Goal: Task Accomplishment & Management: Use online tool/utility

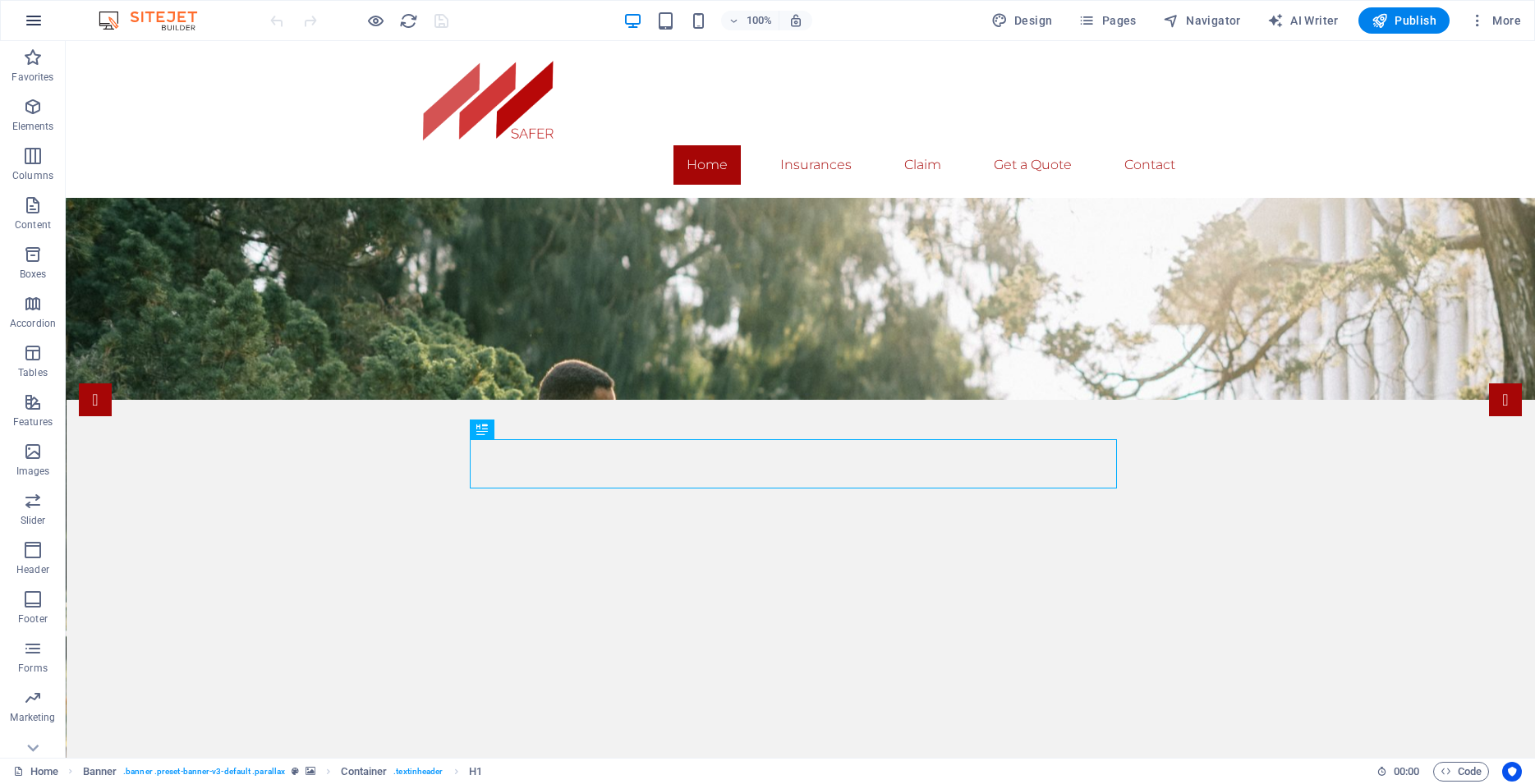
click at [35, 26] on icon "button" at bounding box center [34, 21] width 20 height 20
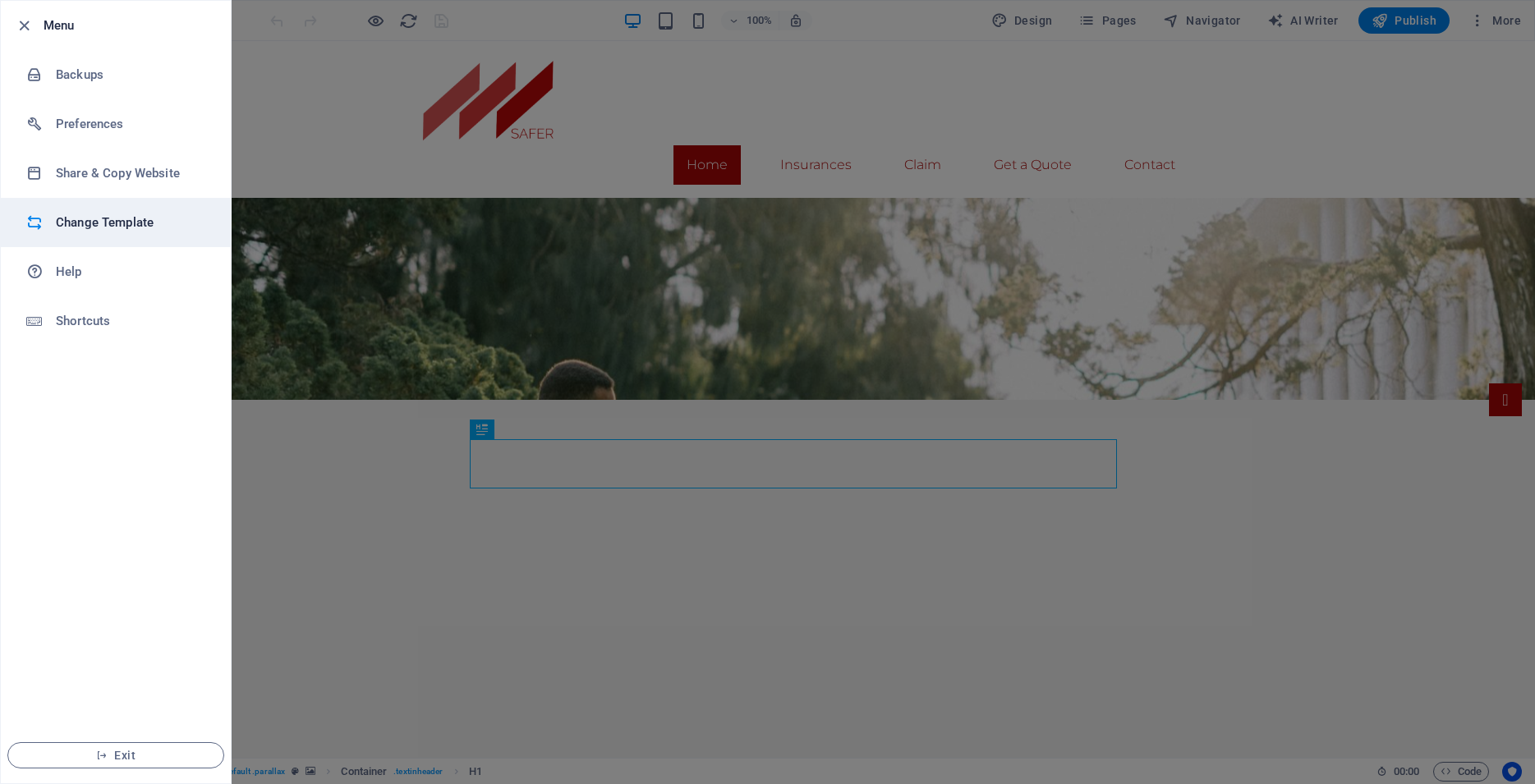
click at [131, 221] on h6 "Change Template" at bounding box center [131, 223] width 152 height 20
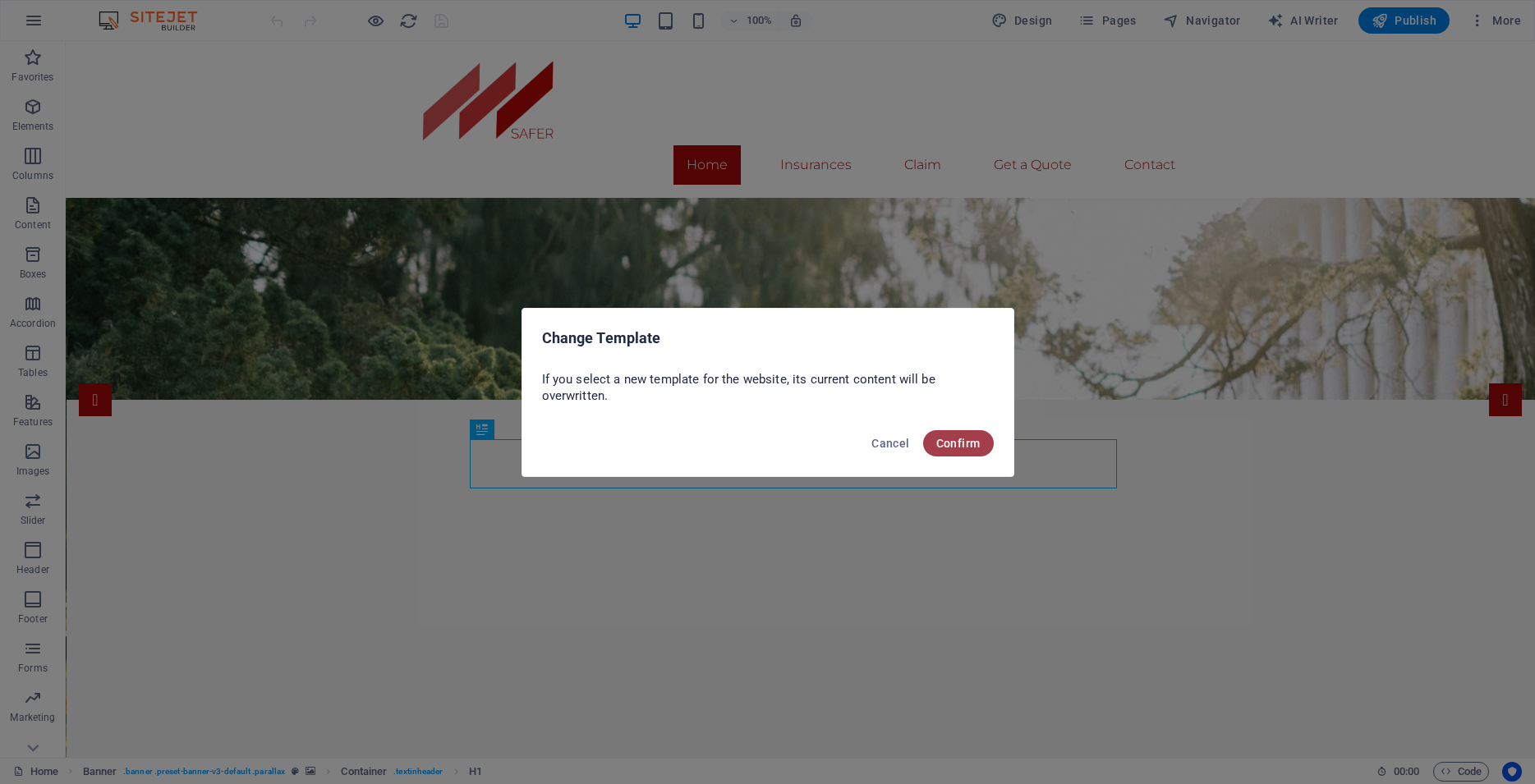
click at [966, 444] on span "Confirm" at bounding box center [958, 443] width 45 height 13
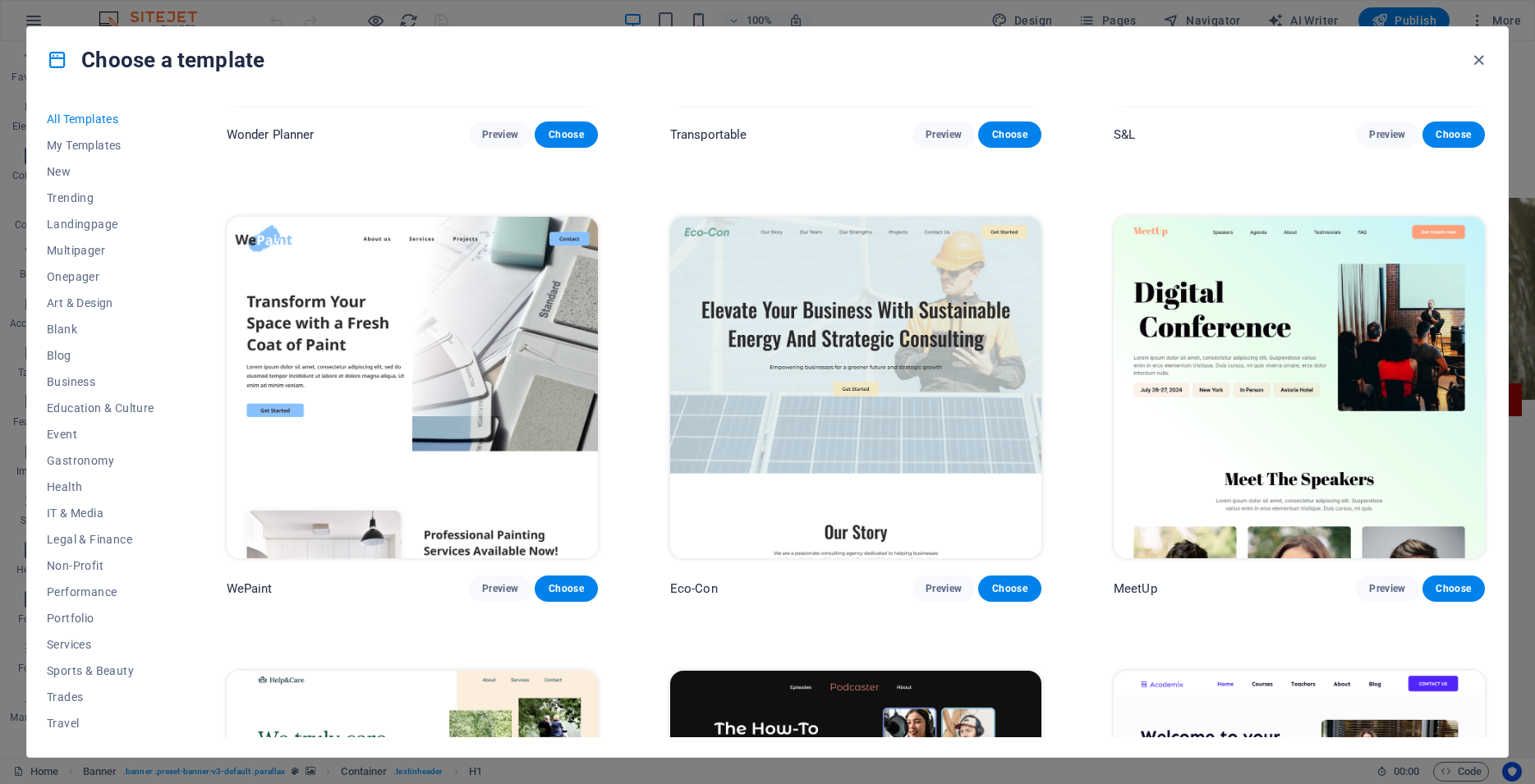
scroll to position [1404, 0]
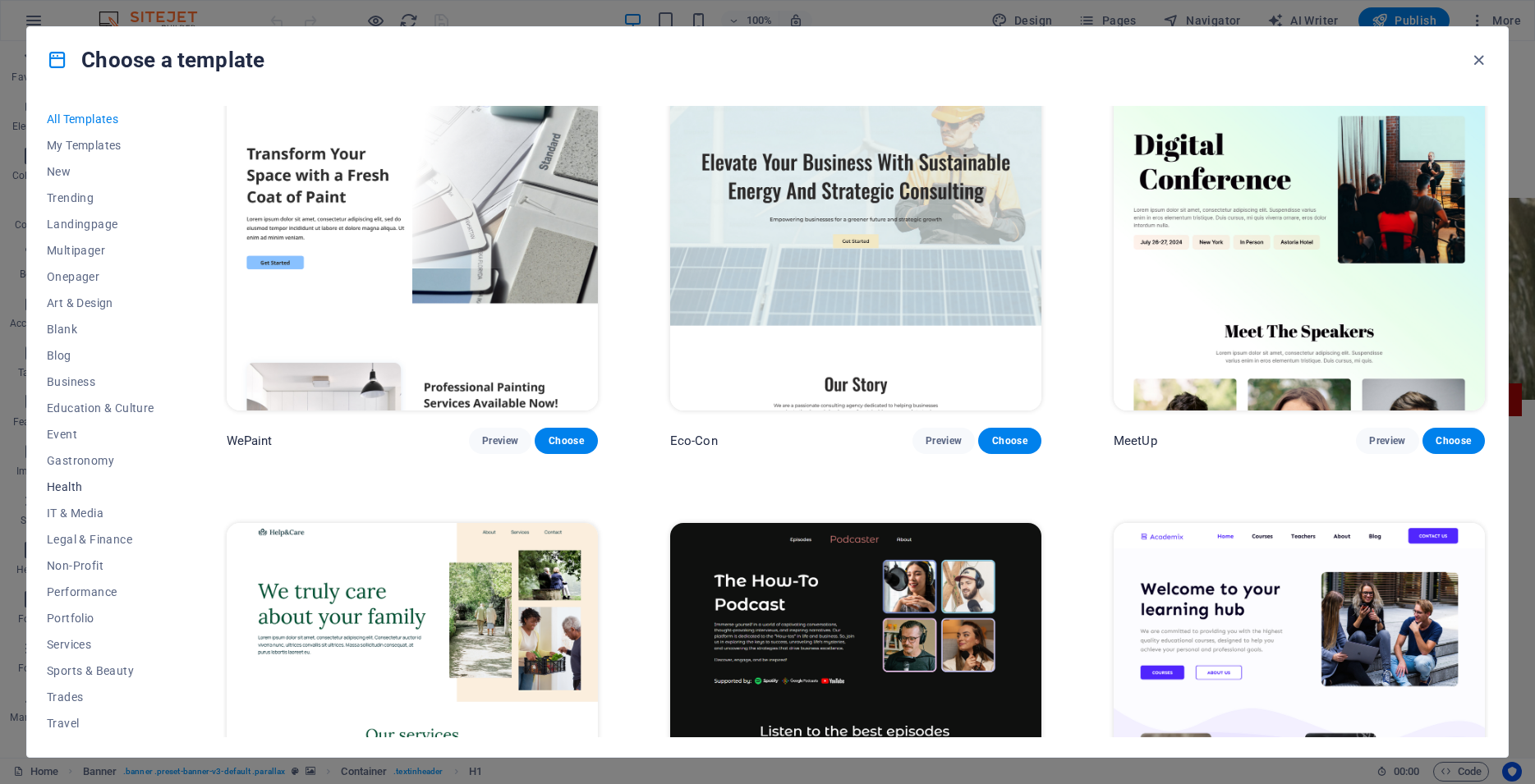
click at [76, 487] on span "Health" at bounding box center [101, 487] width 107 height 13
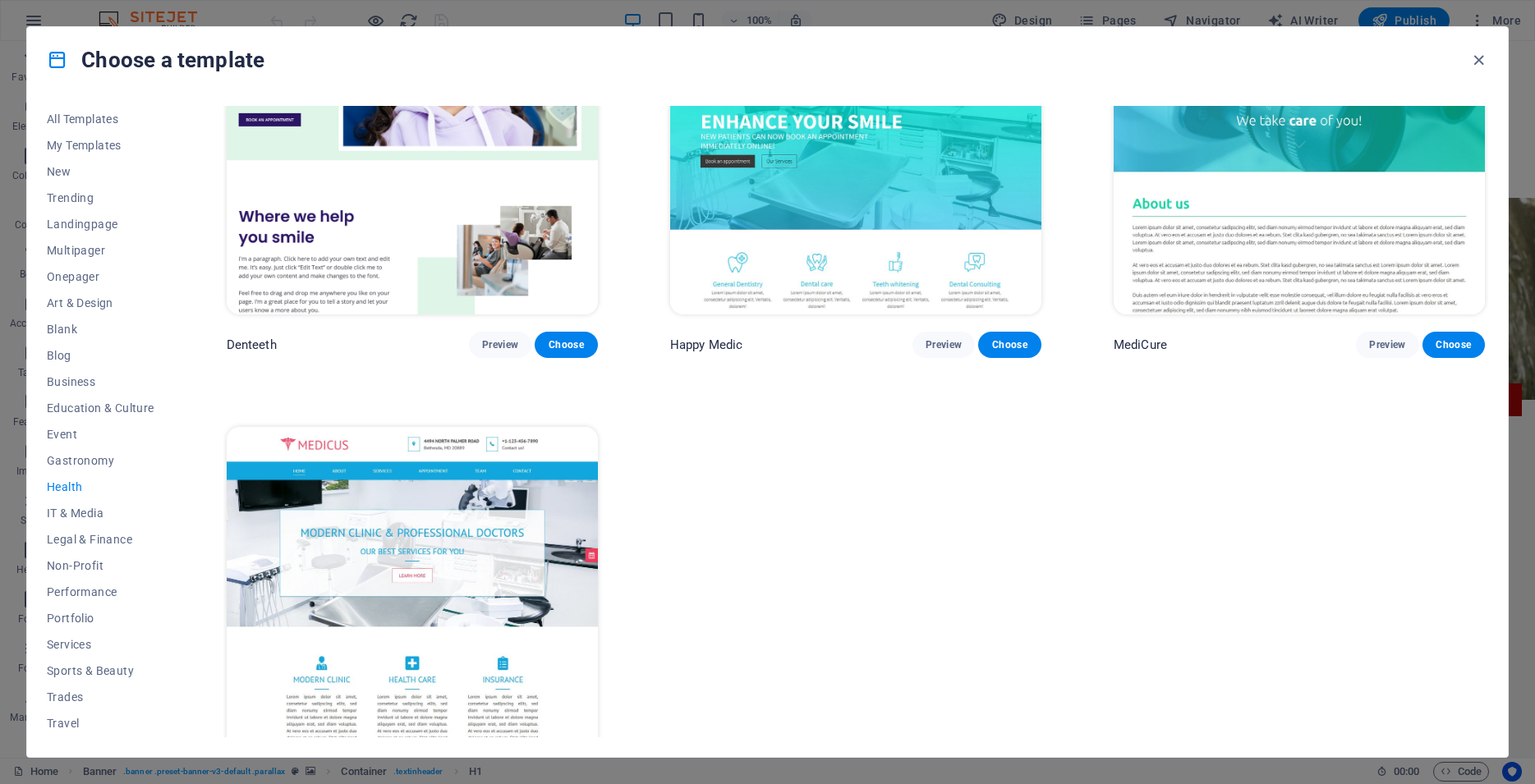
scroll to position [642, 0]
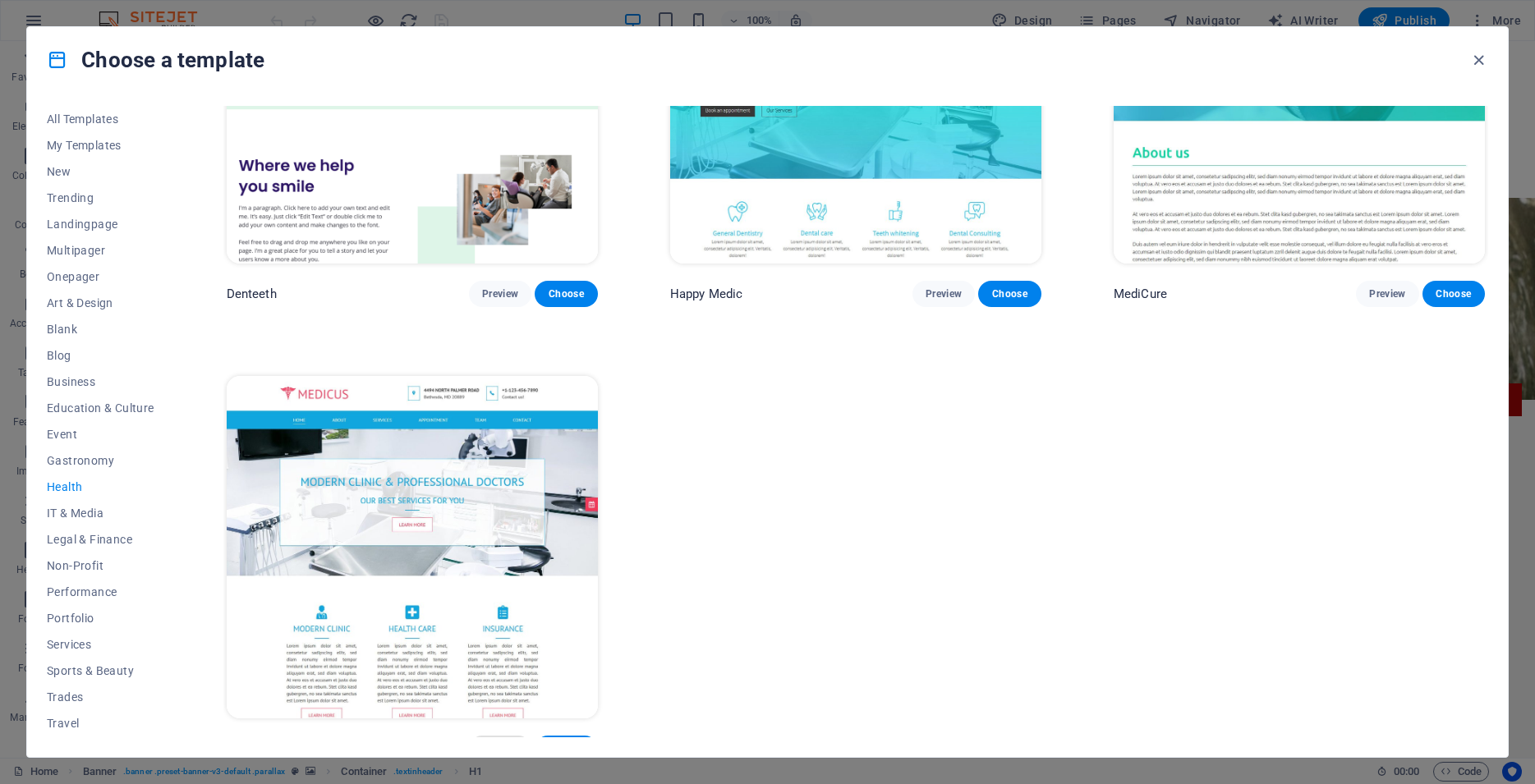
click at [500, 742] on span "Preview" at bounding box center [501, 749] width 36 height 13
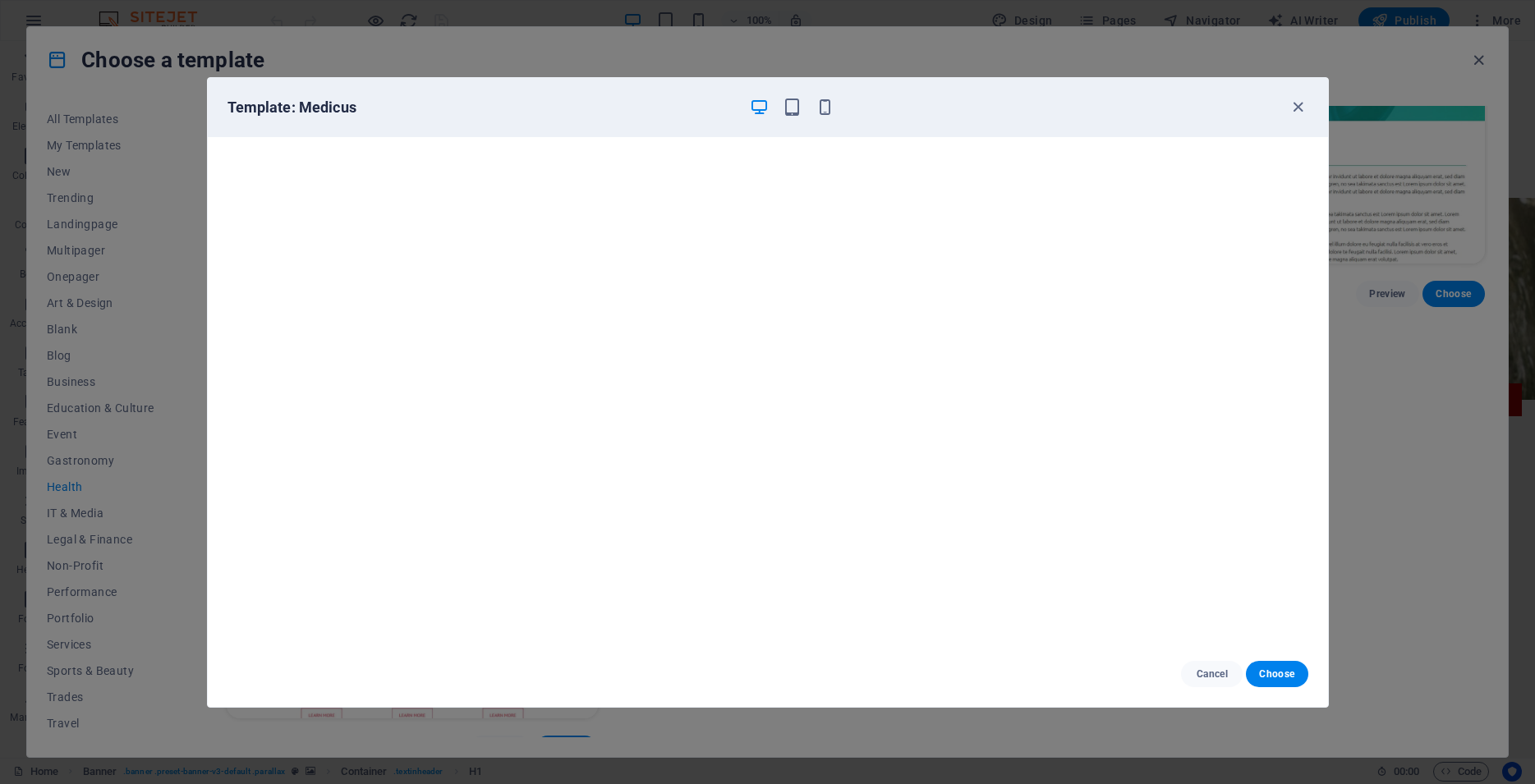
scroll to position [4, 0]
click at [1296, 104] on icon "button" at bounding box center [1298, 107] width 19 height 19
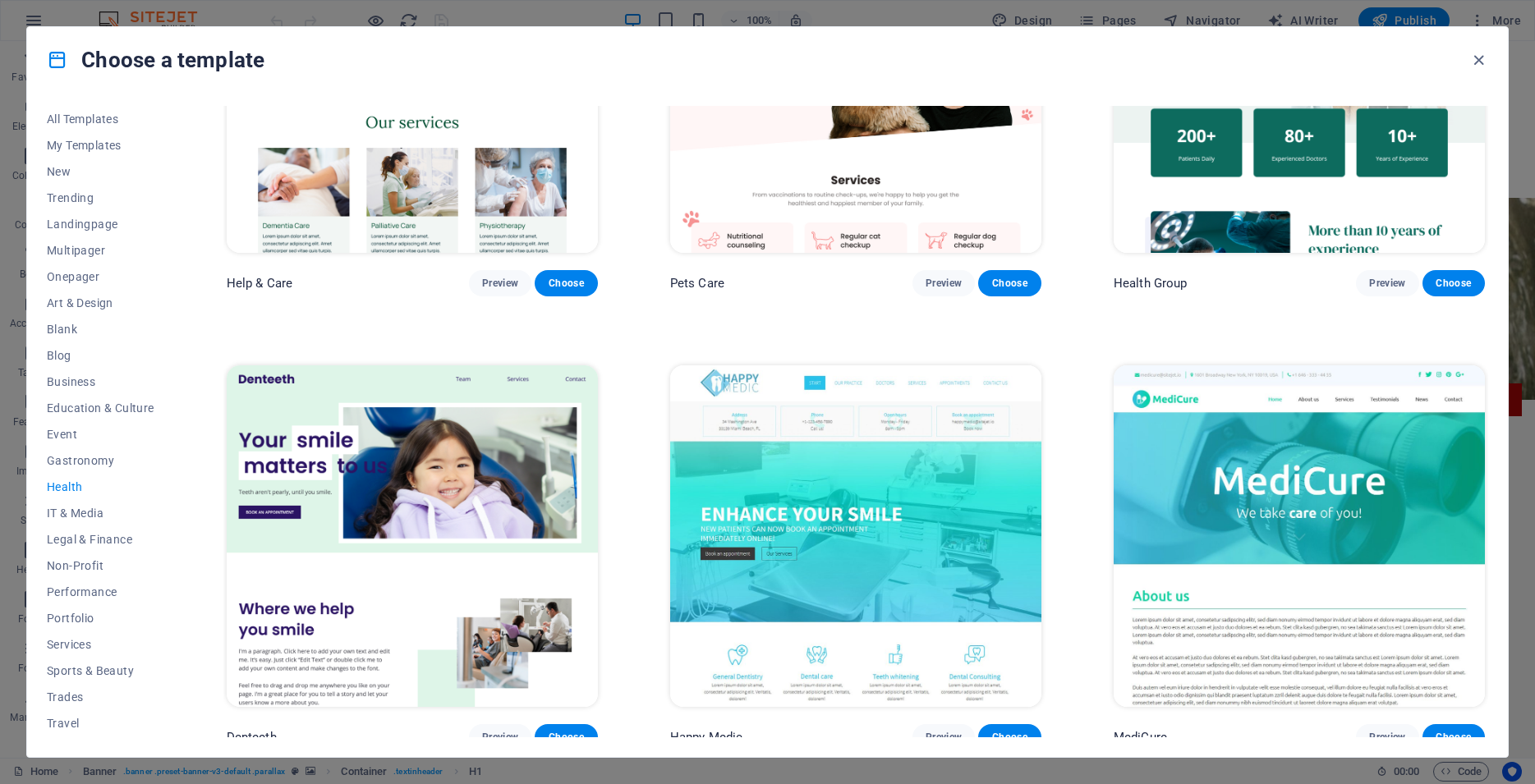
scroll to position [51, 0]
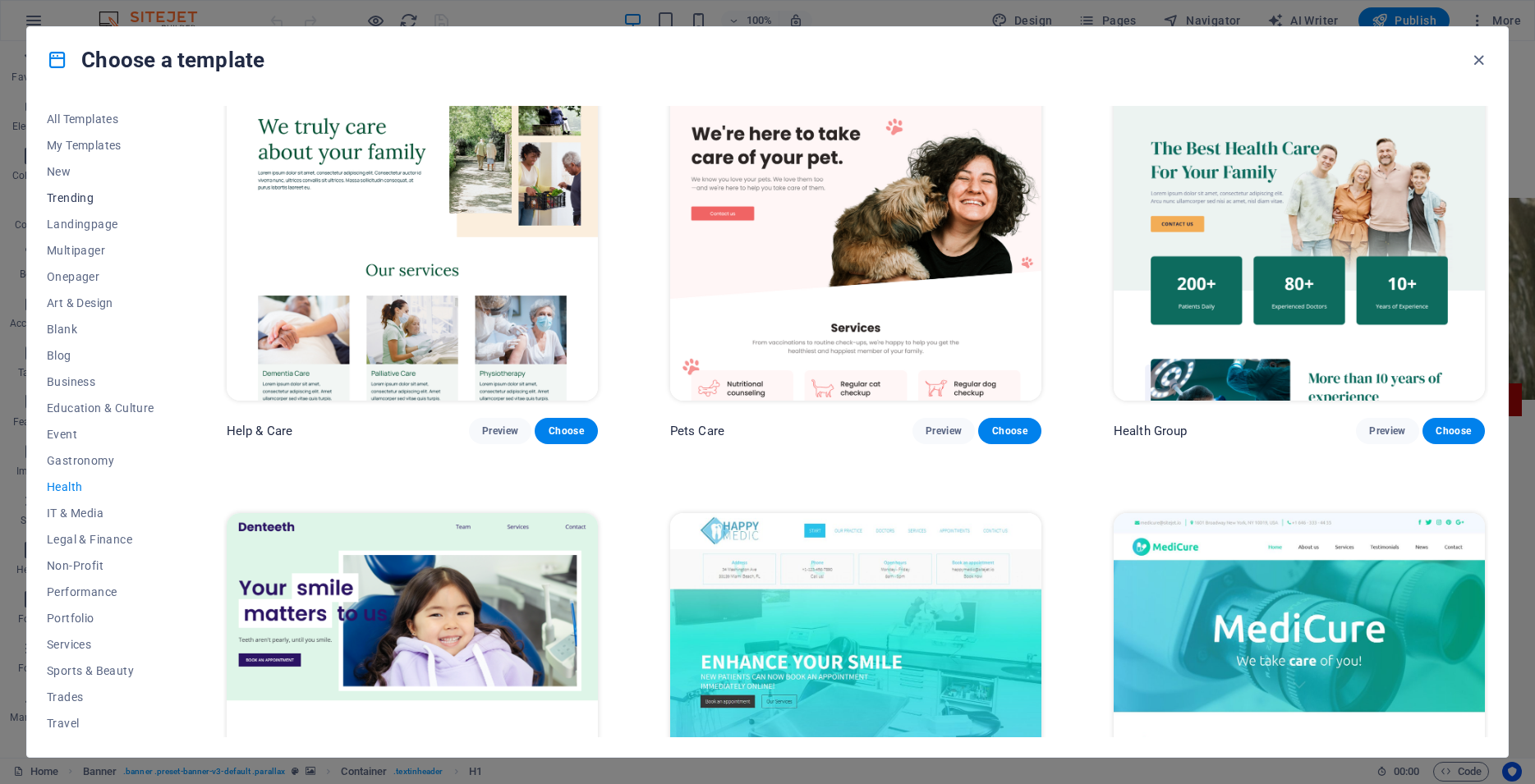
click at [73, 200] on span "Trending" at bounding box center [101, 198] width 107 height 13
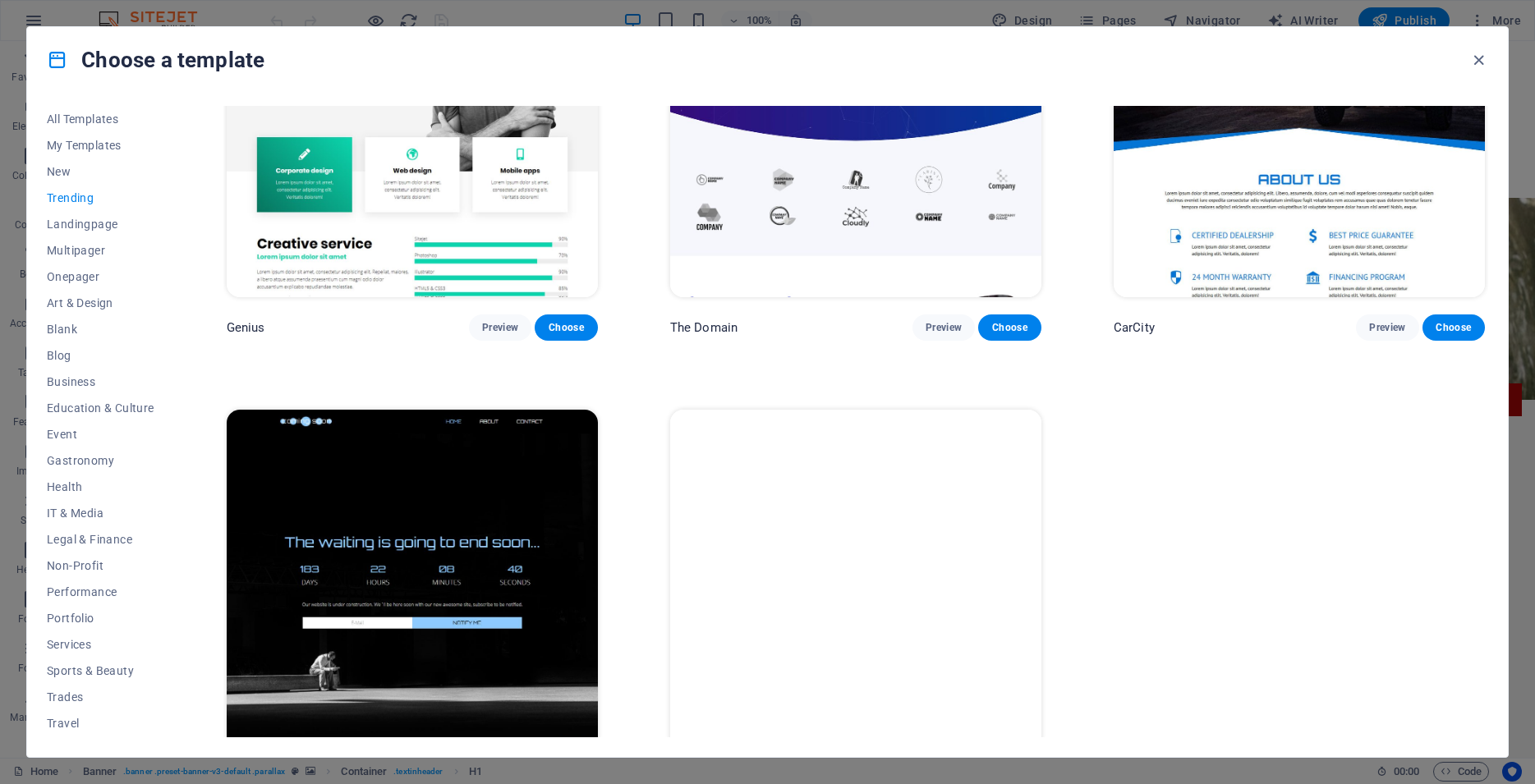
scroll to position [1981, 0]
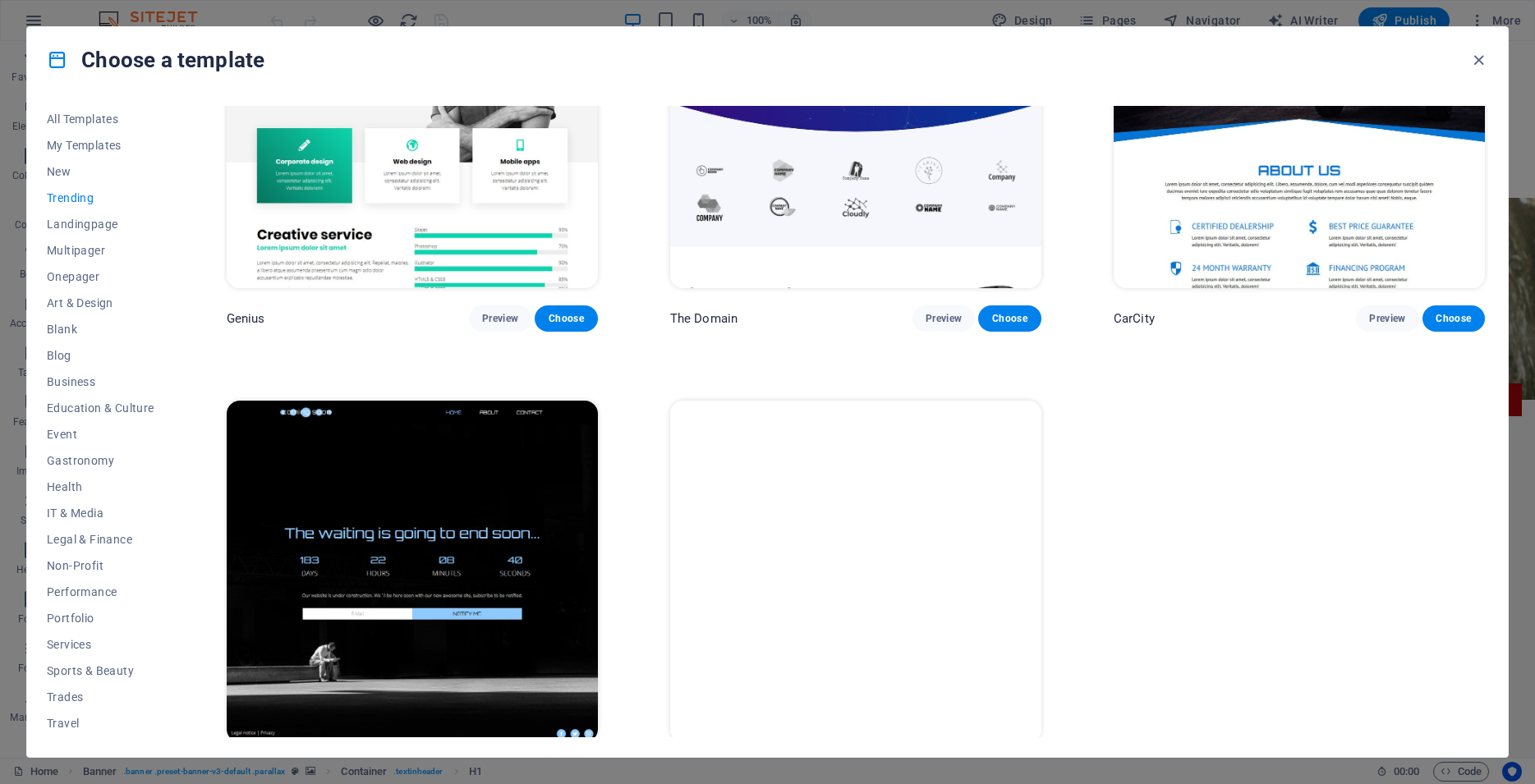
click at [514, 766] on span "Preview" at bounding box center [501, 772] width 36 height 13
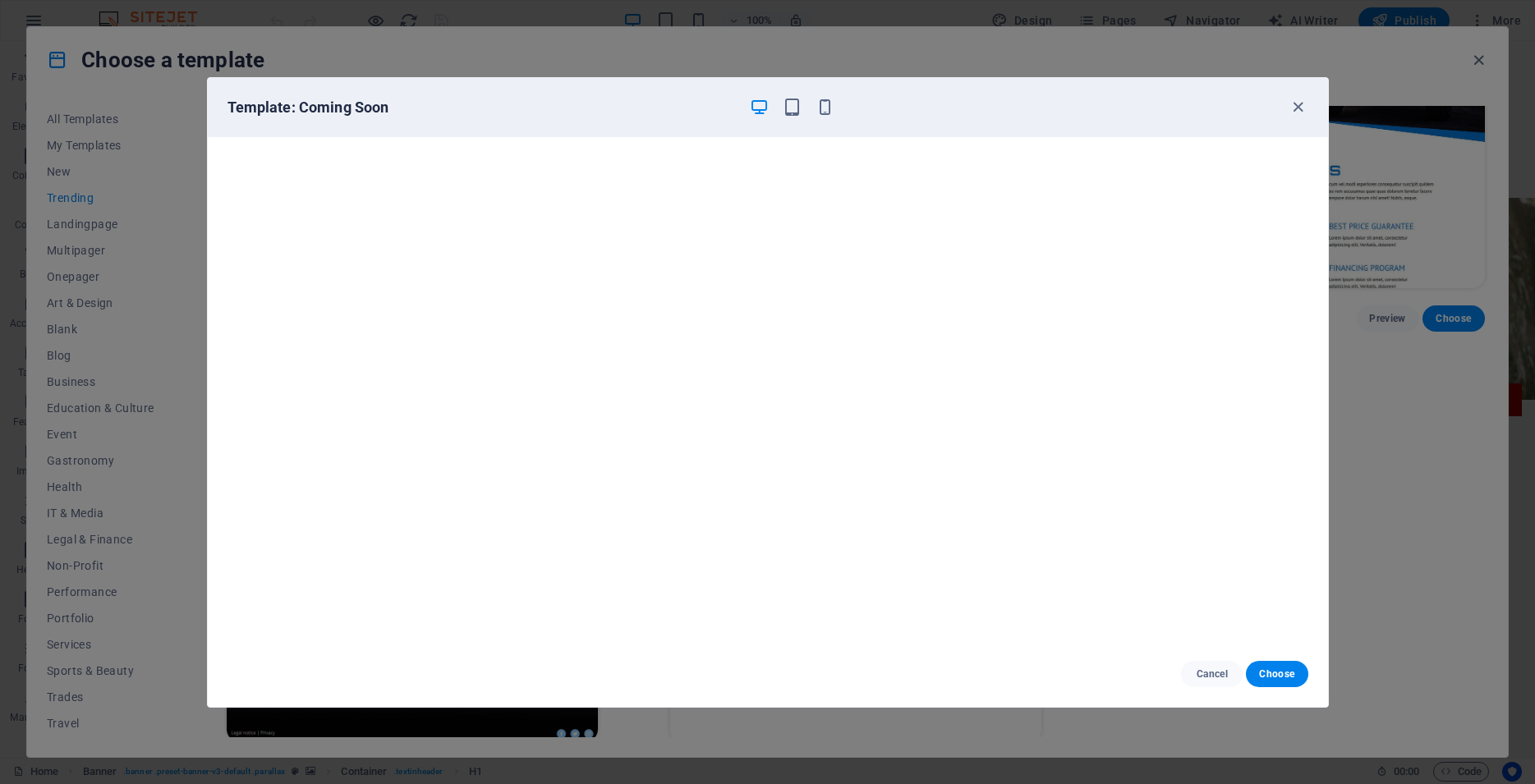
scroll to position [4, 0]
click at [1220, 680] on span "Cancel" at bounding box center [1211, 674] width 35 height 13
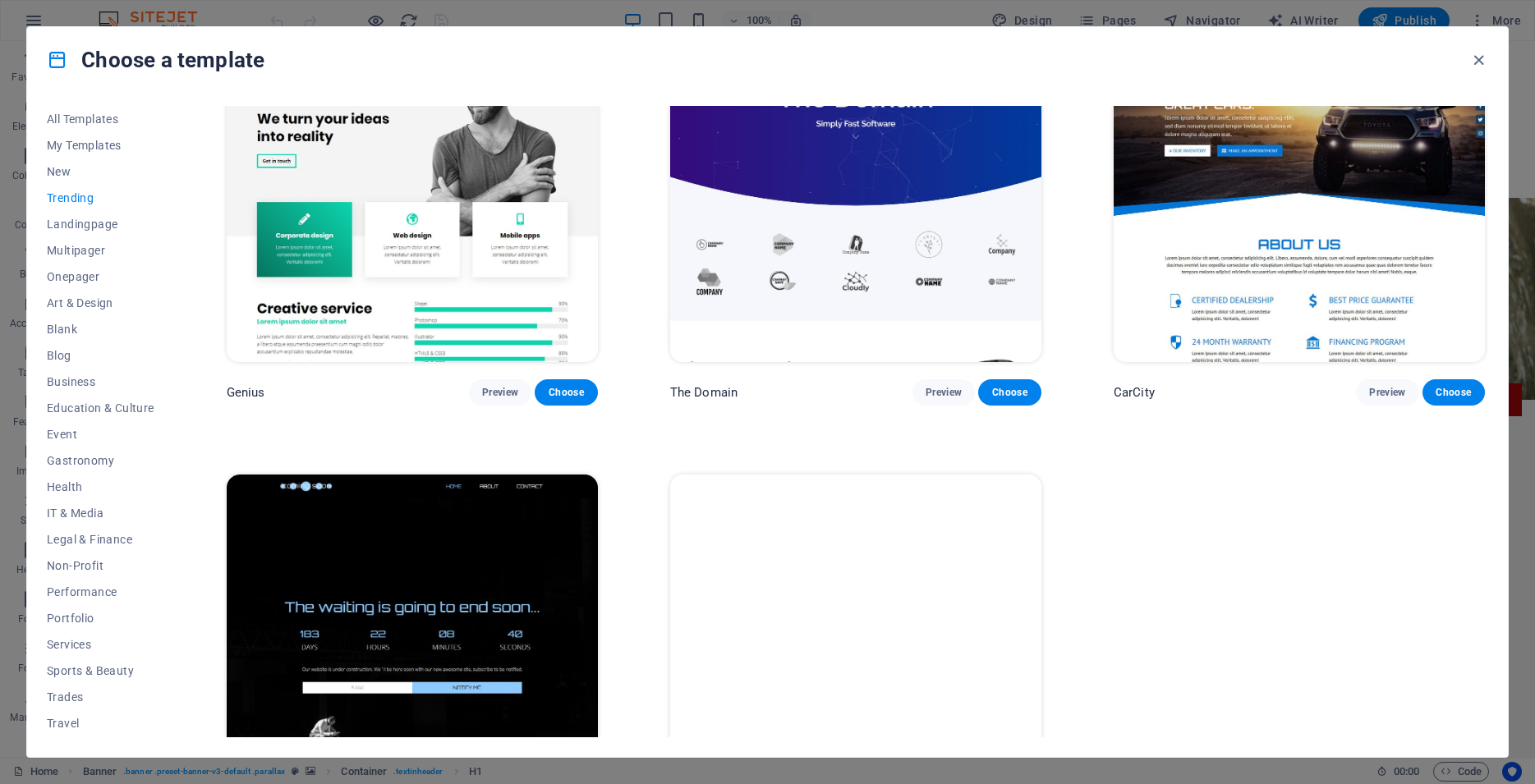
scroll to position [1760, 0]
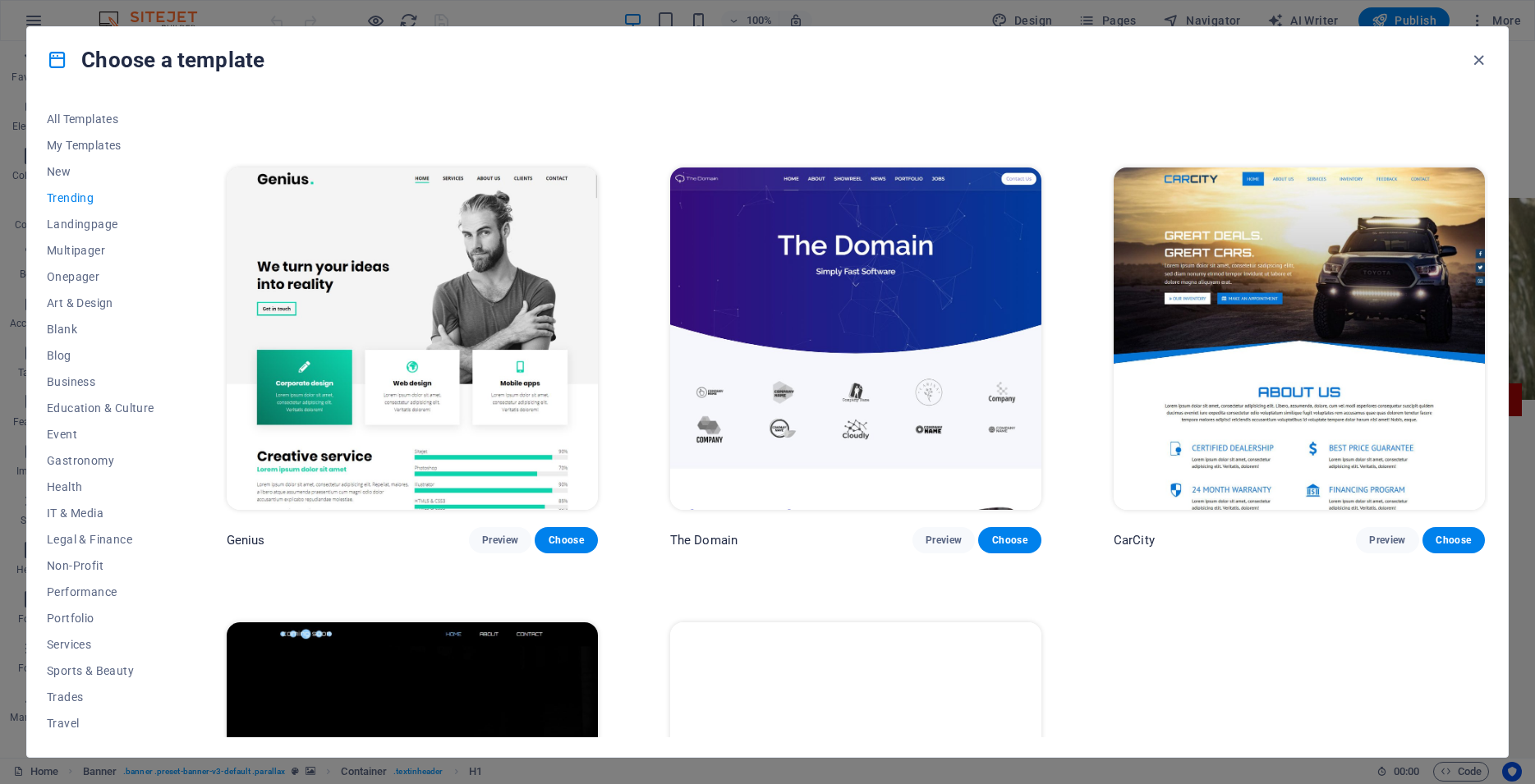
click at [842, 242] on img at bounding box center [856, 338] width 372 height 342
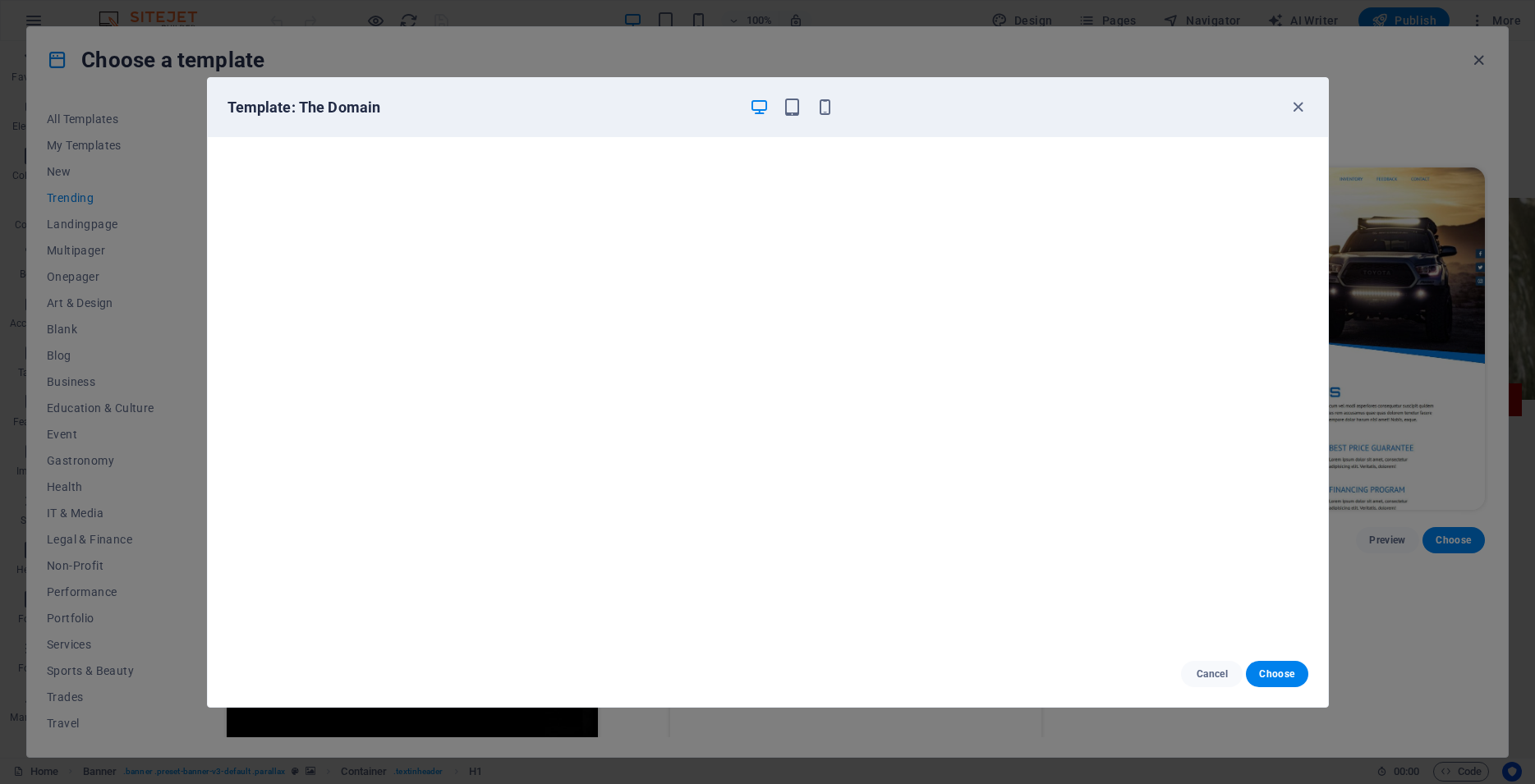
click at [1206, 98] on div "Template: The Domain" at bounding box center [758, 108] width 1062 height 20
click at [1292, 104] on icon "button" at bounding box center [1298, 107] width 19 height 19
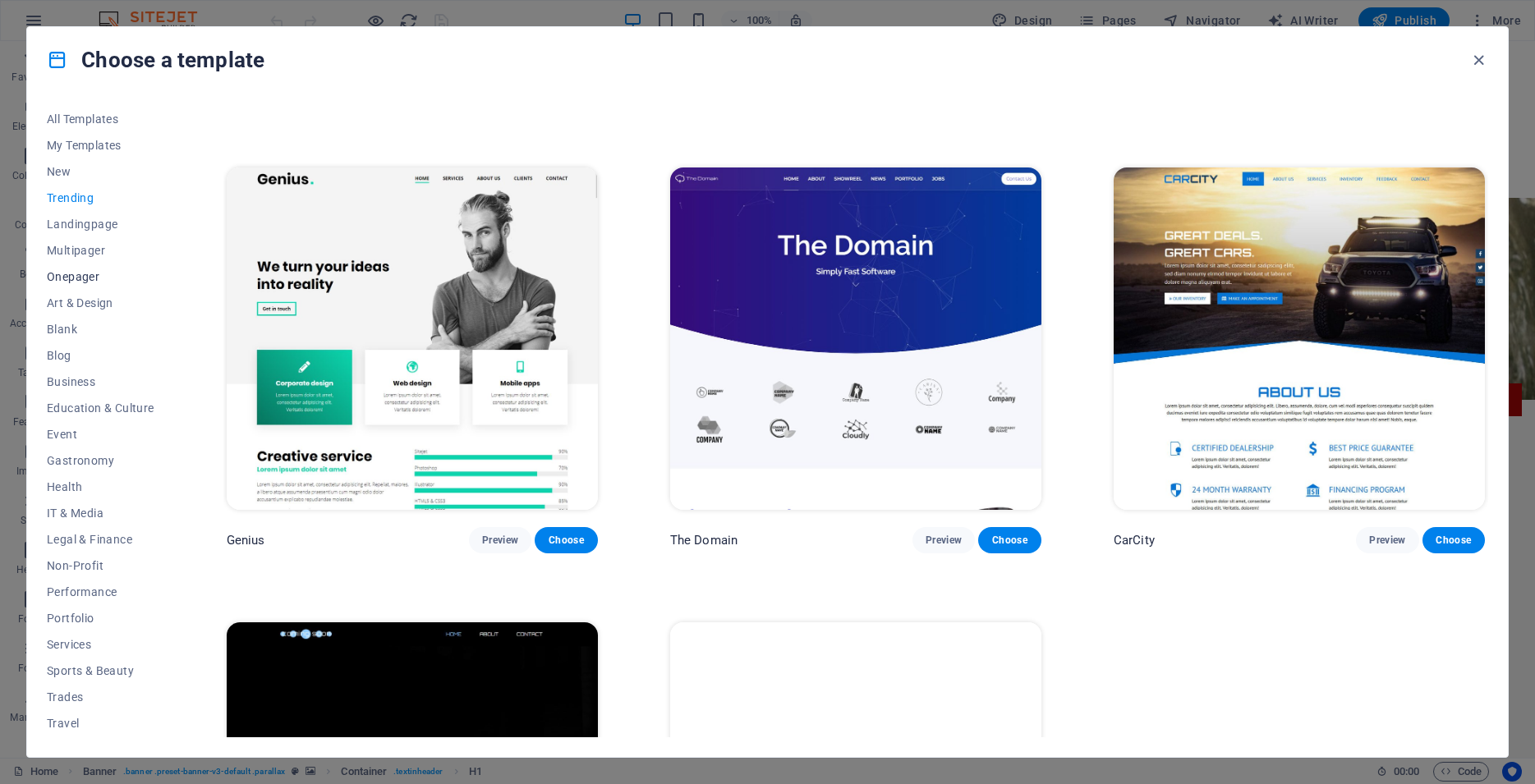
click at [75, 283] on span "Onepager" at bounding box center [101, 276] width 107 height 13
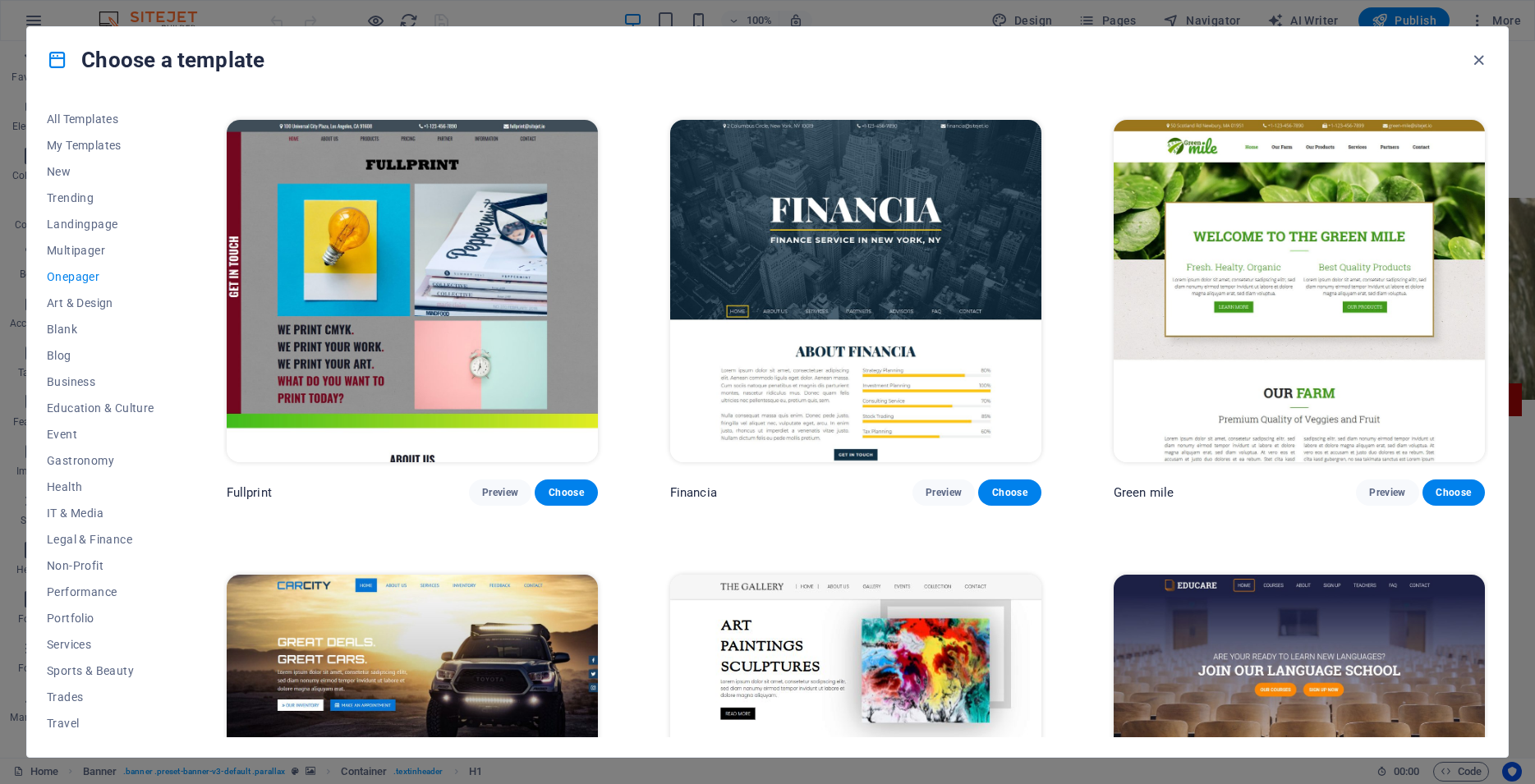
scroll to position [4841, 0]
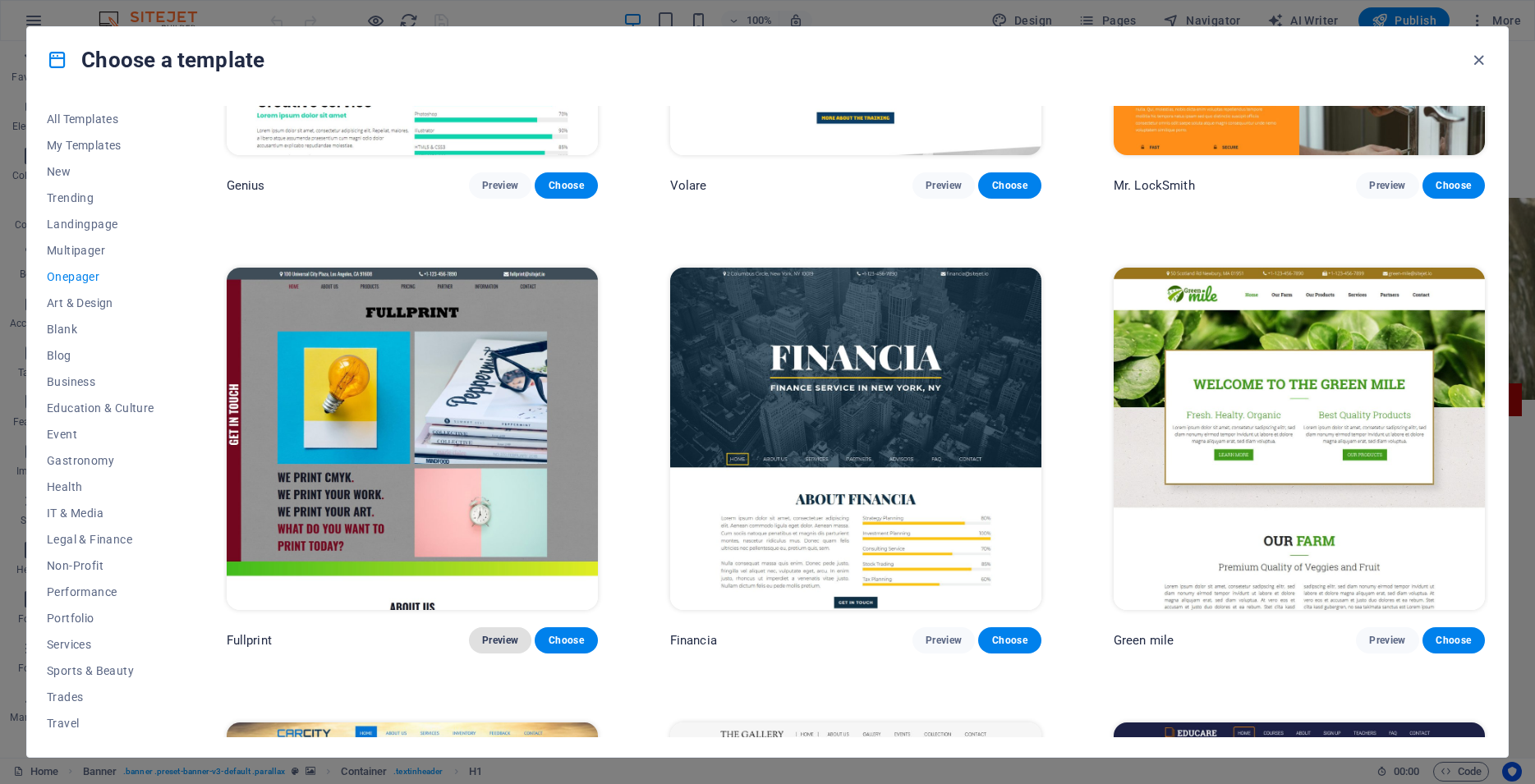
click at [502, 634] on span "Preview" at bounding box center [501, 640] width 36 height 13
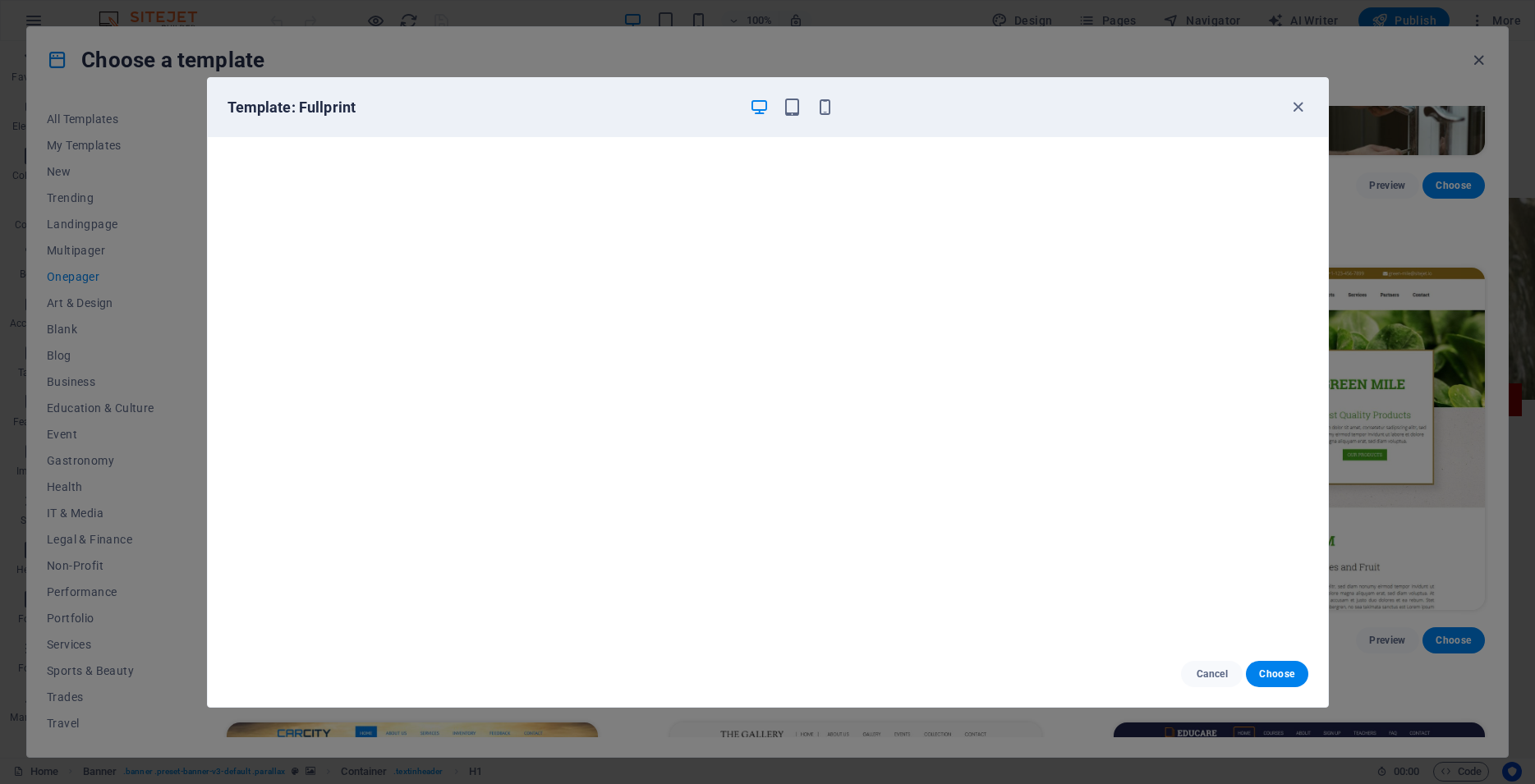
scroll to position [4, 0]
click at [1220, 680] on button "Cancel" at bounding box center [1212, 674] width 62 height 26
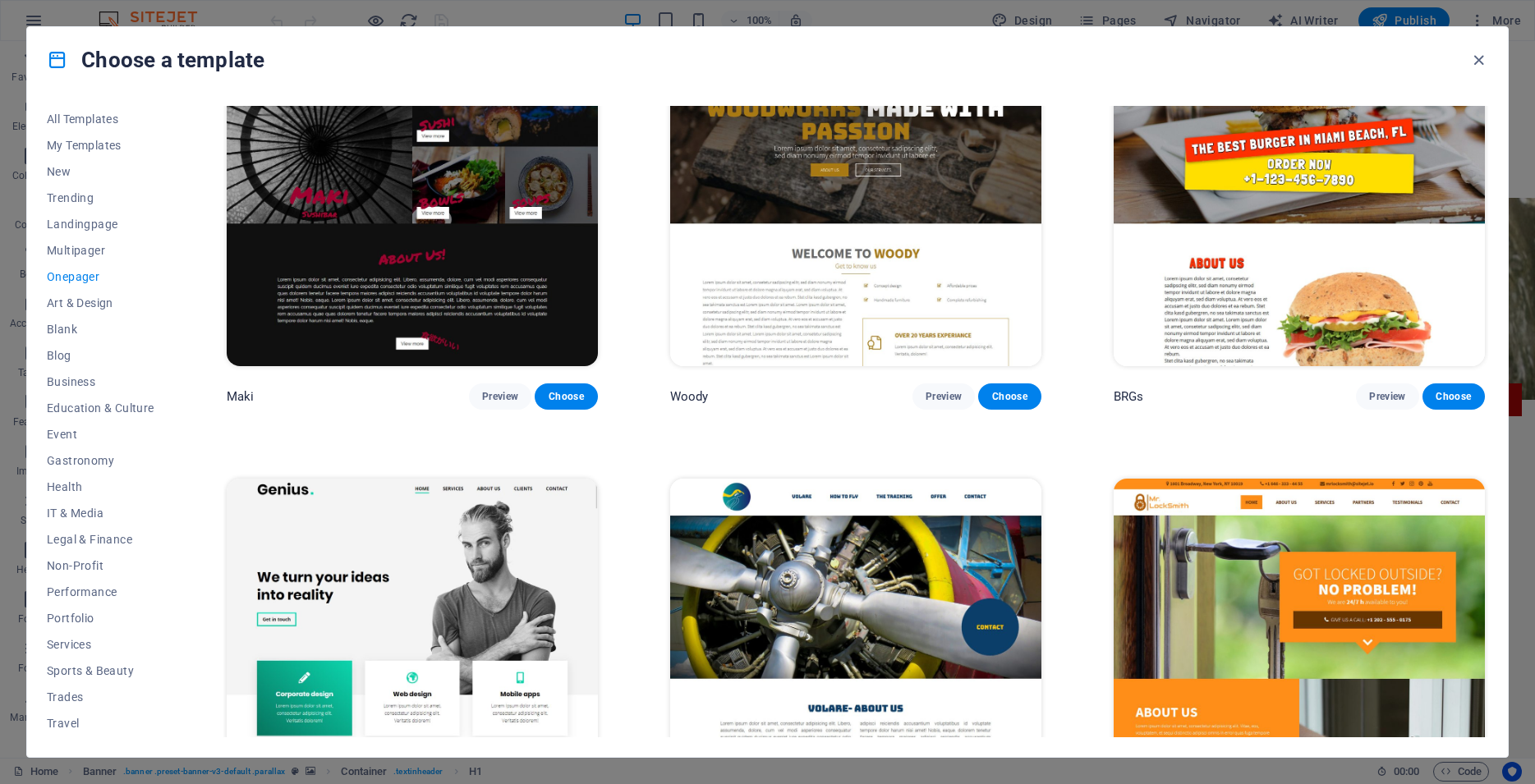
scroll to position [3806, 0]
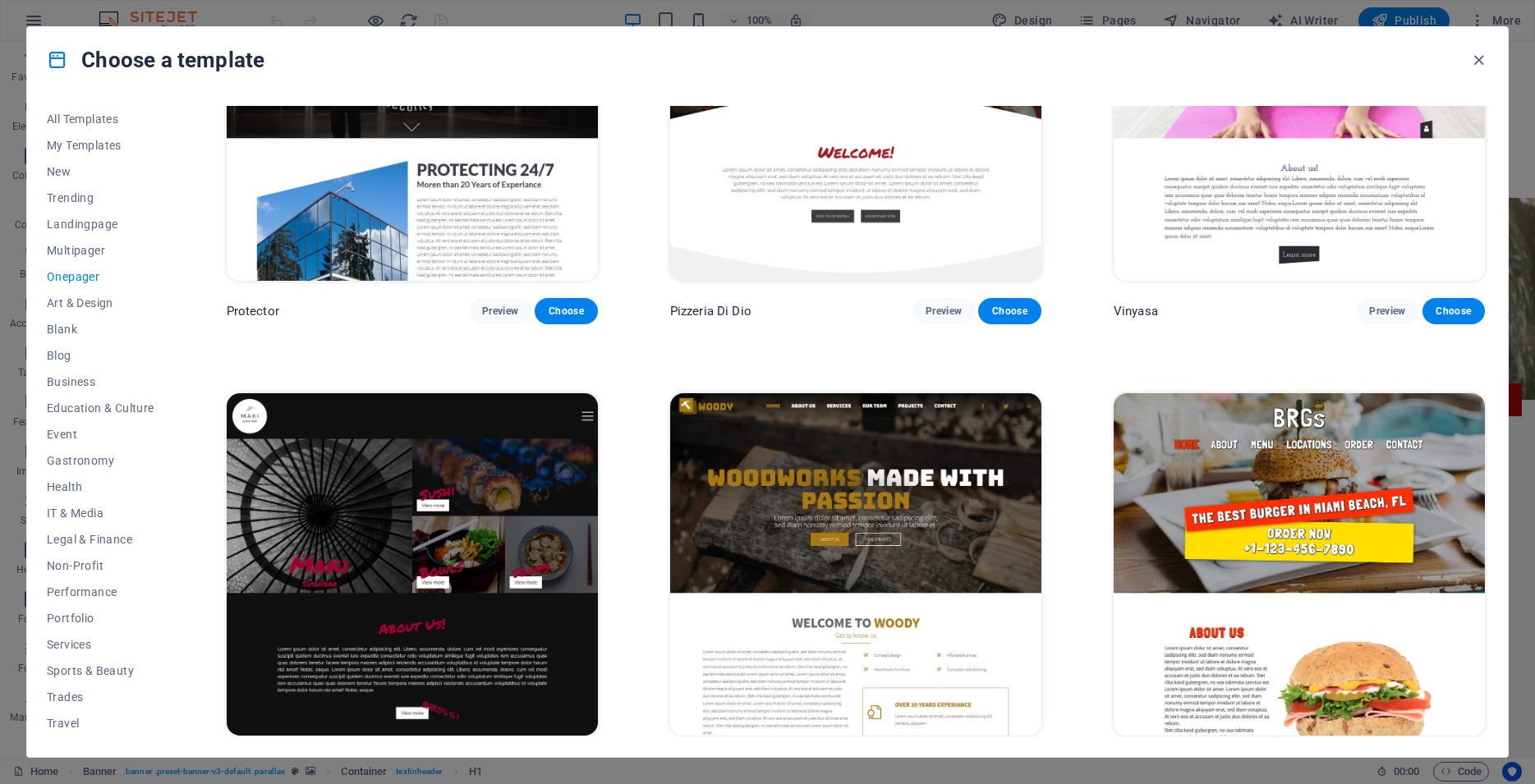
click at [509, 759] on span "Preview" at bounding box center [501, 766] width 36 height 13
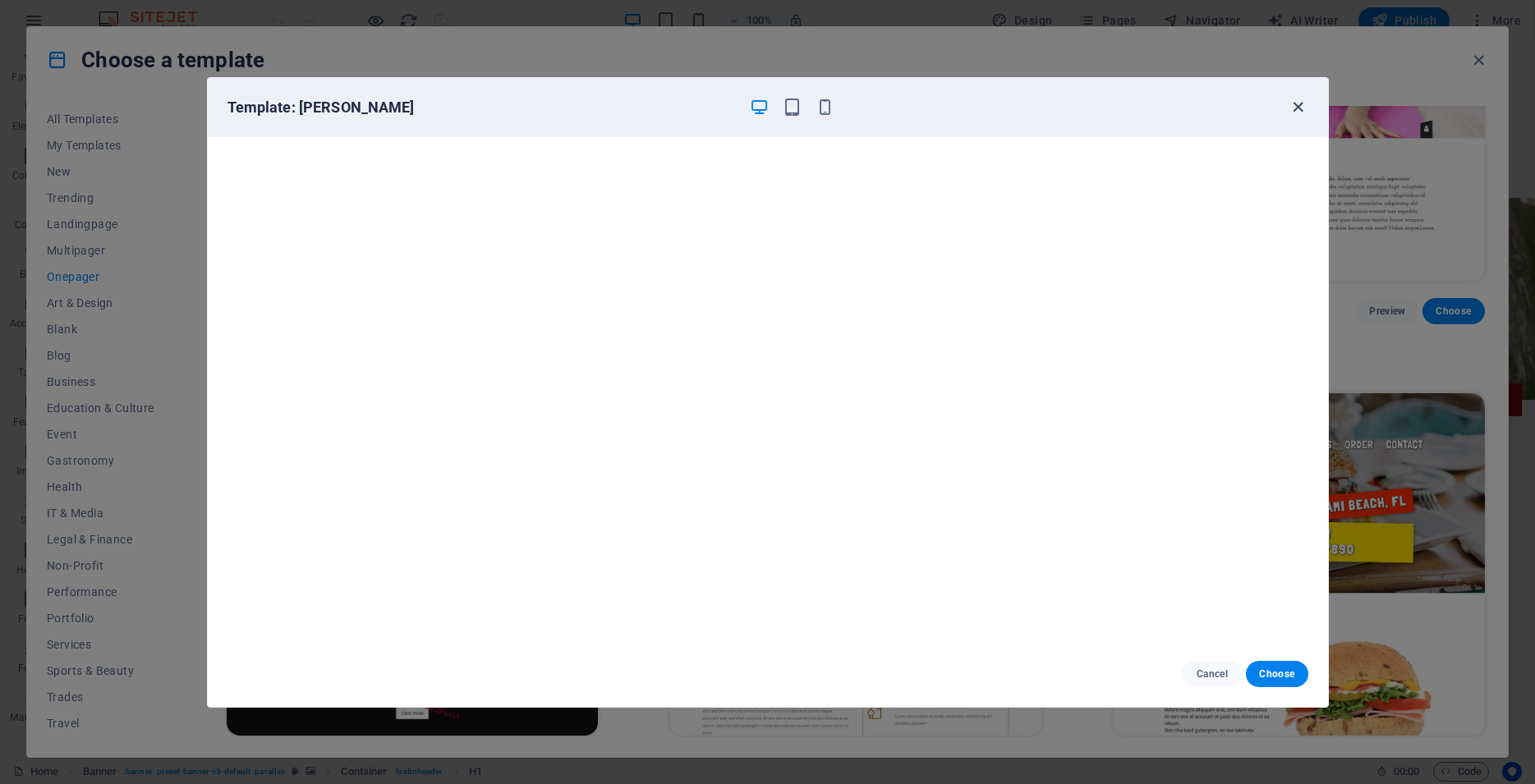
click at [1301, 107] on icon "button" at bounding box center [1298, 107] width 19 height 19
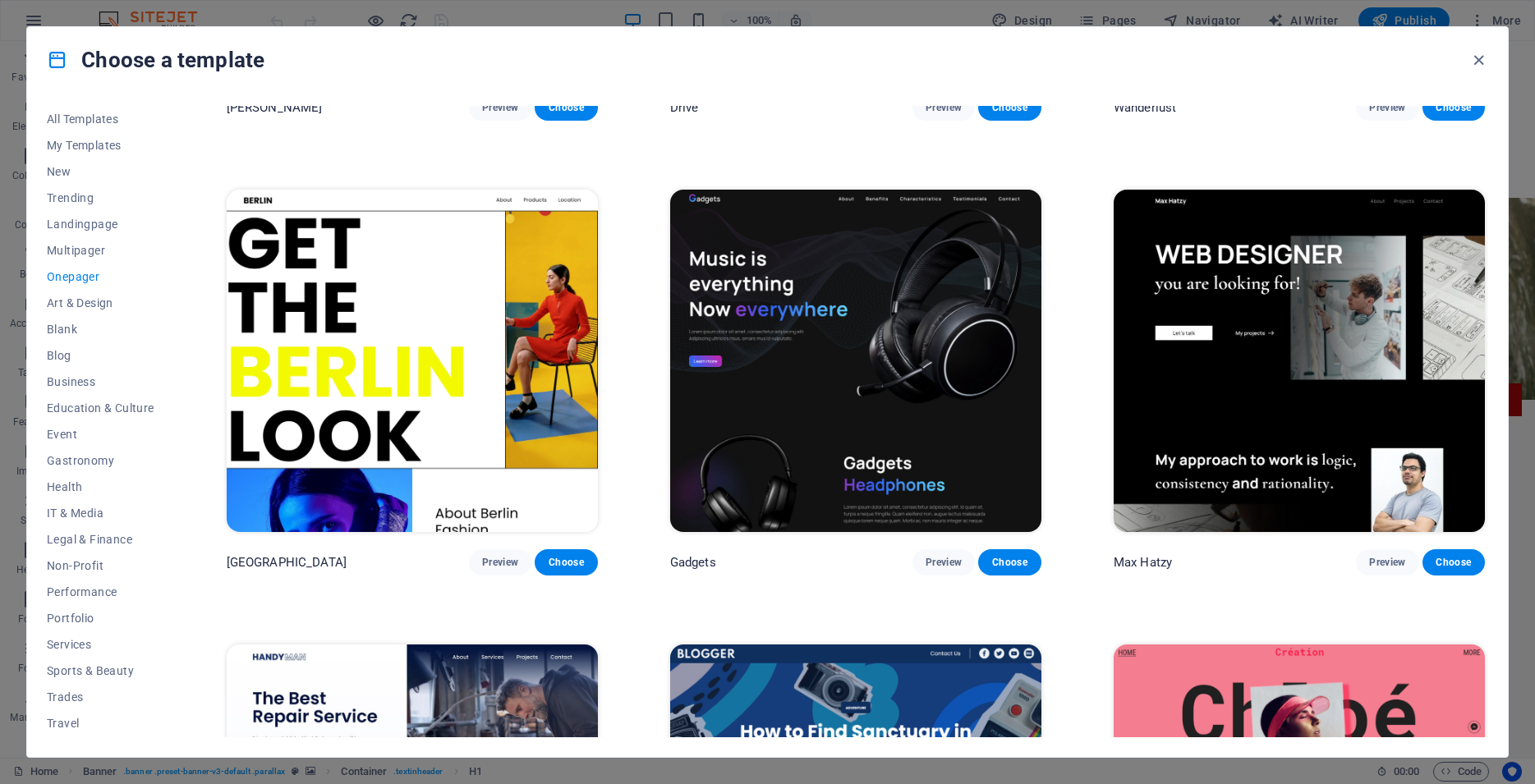
scroll to position [1590, 0]
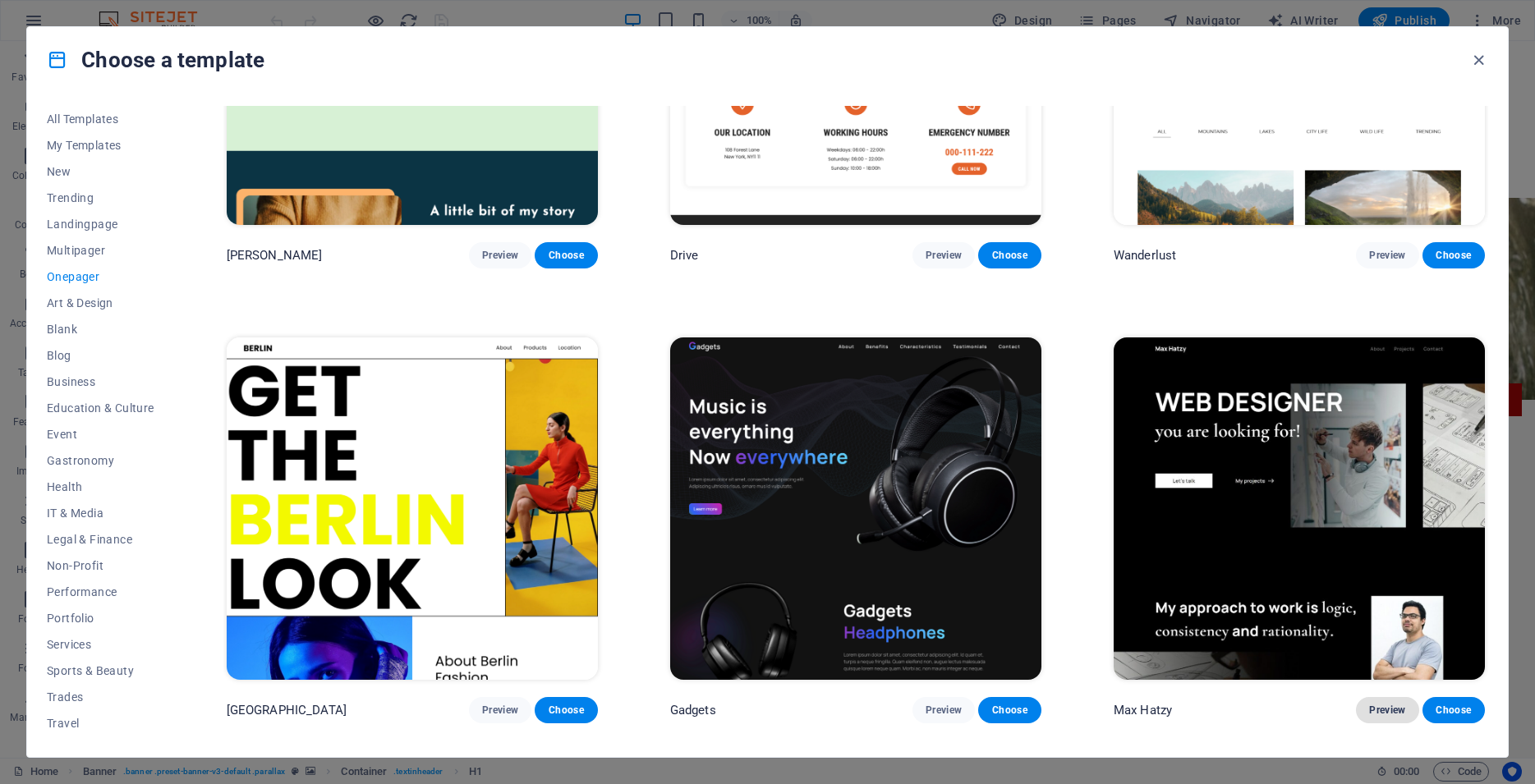
click at [1370, 704] on span "Preview" at bounding box center [1388, 710] width 36 height 13
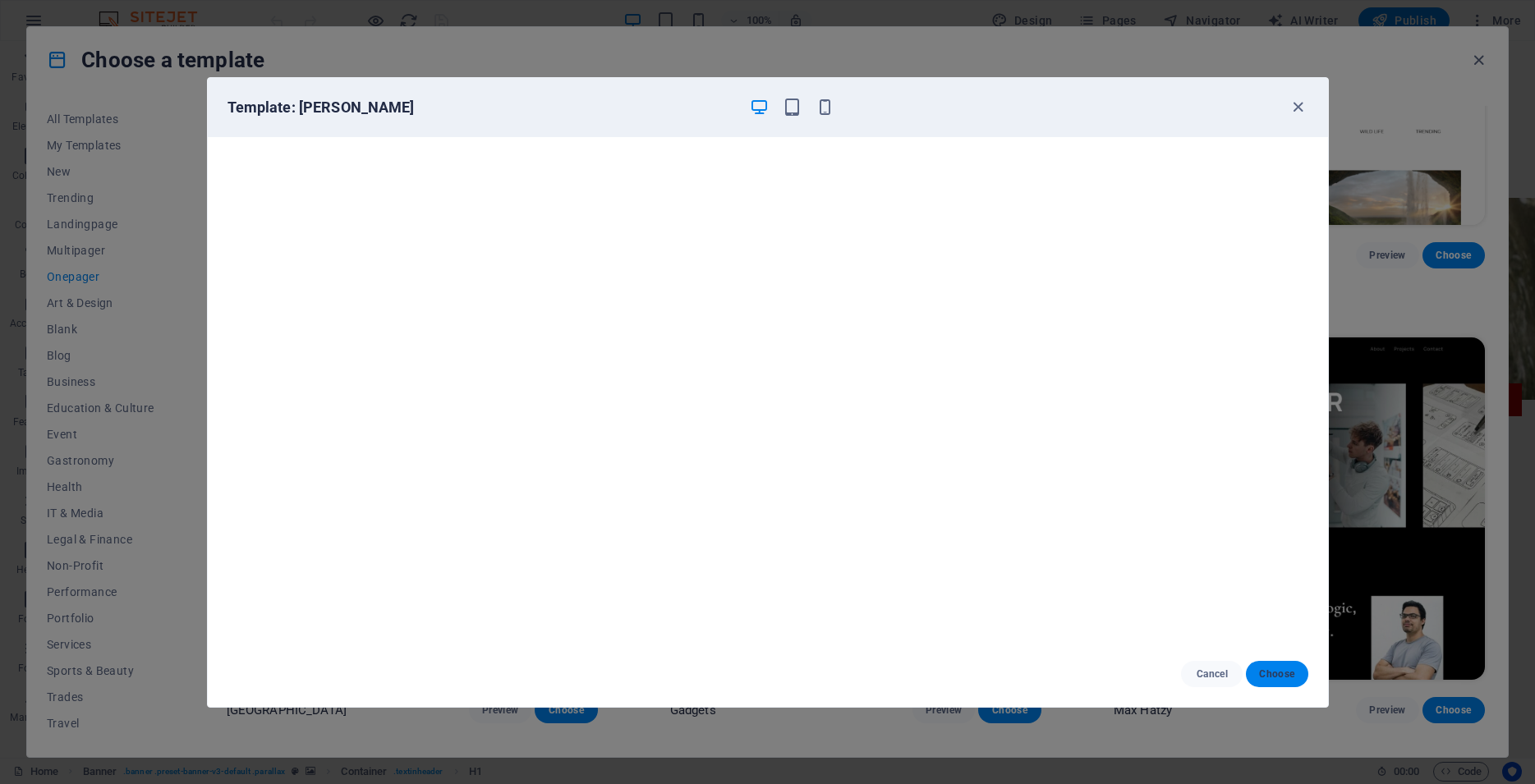
click at [1290, 682] on button "Choose" at bounding box center [1277, 674] width 62 height 26
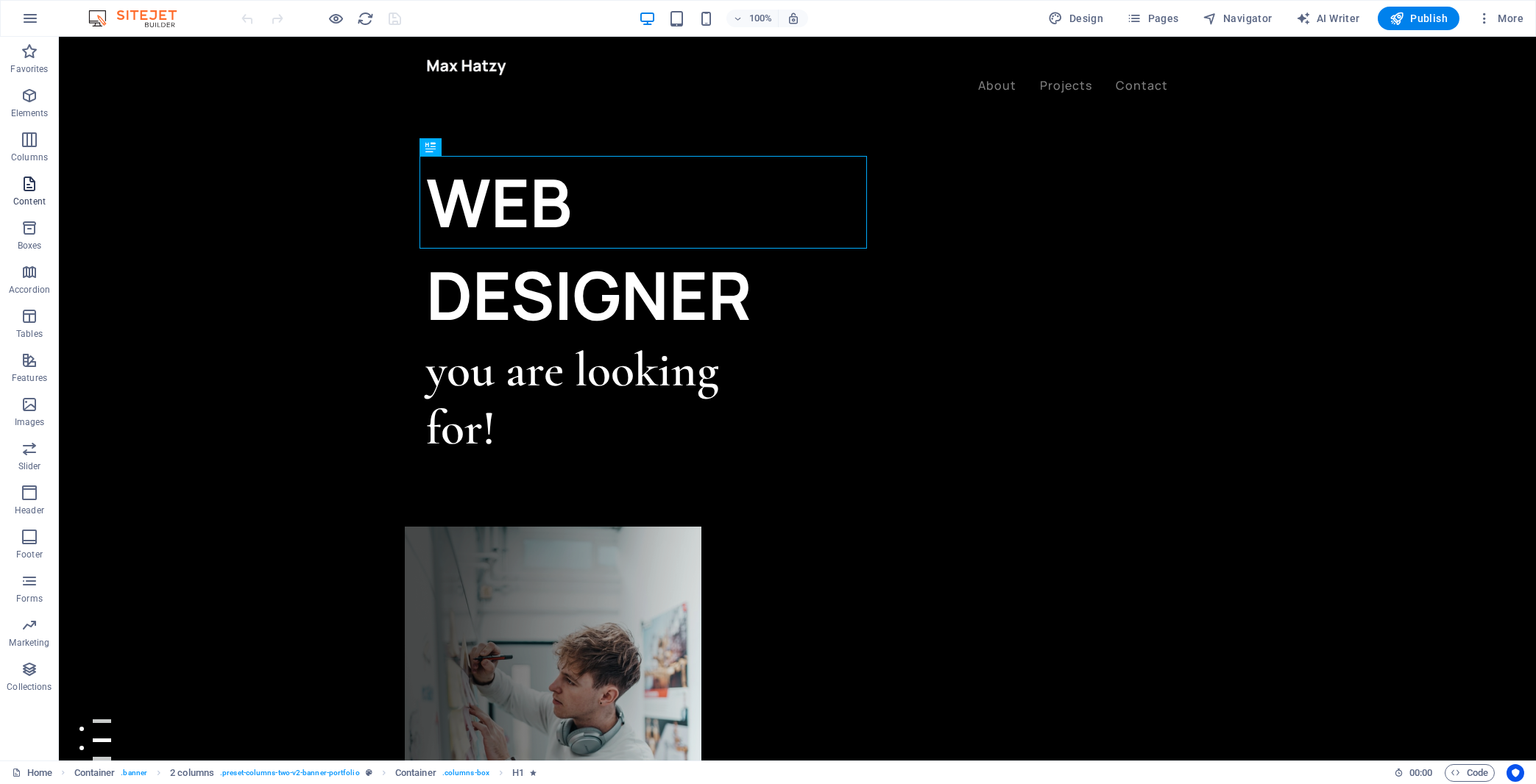
click at [37, 200] on p "Content" at bounding box center [29, 201] width 33 height 11
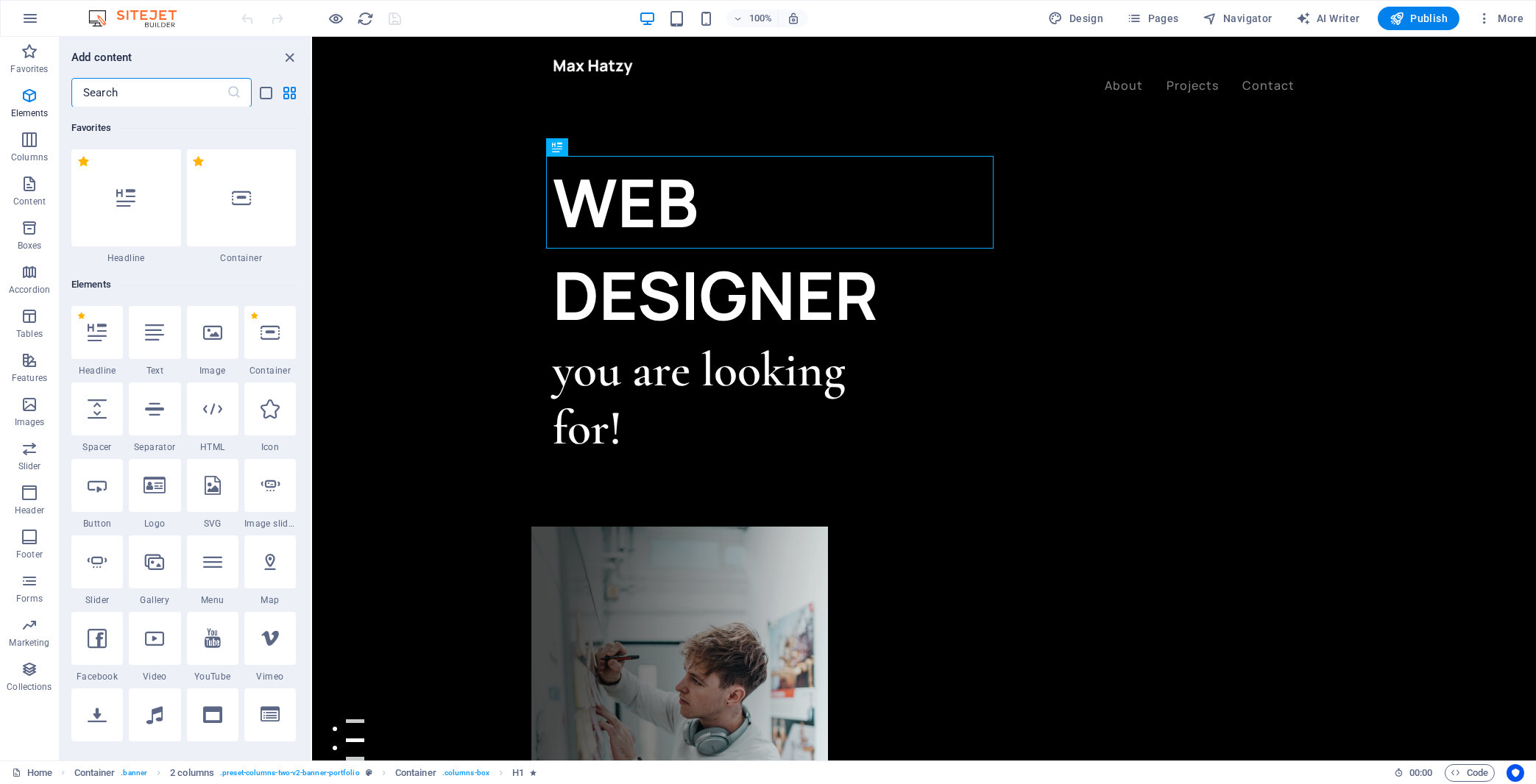
scroll to position [2574, 0]
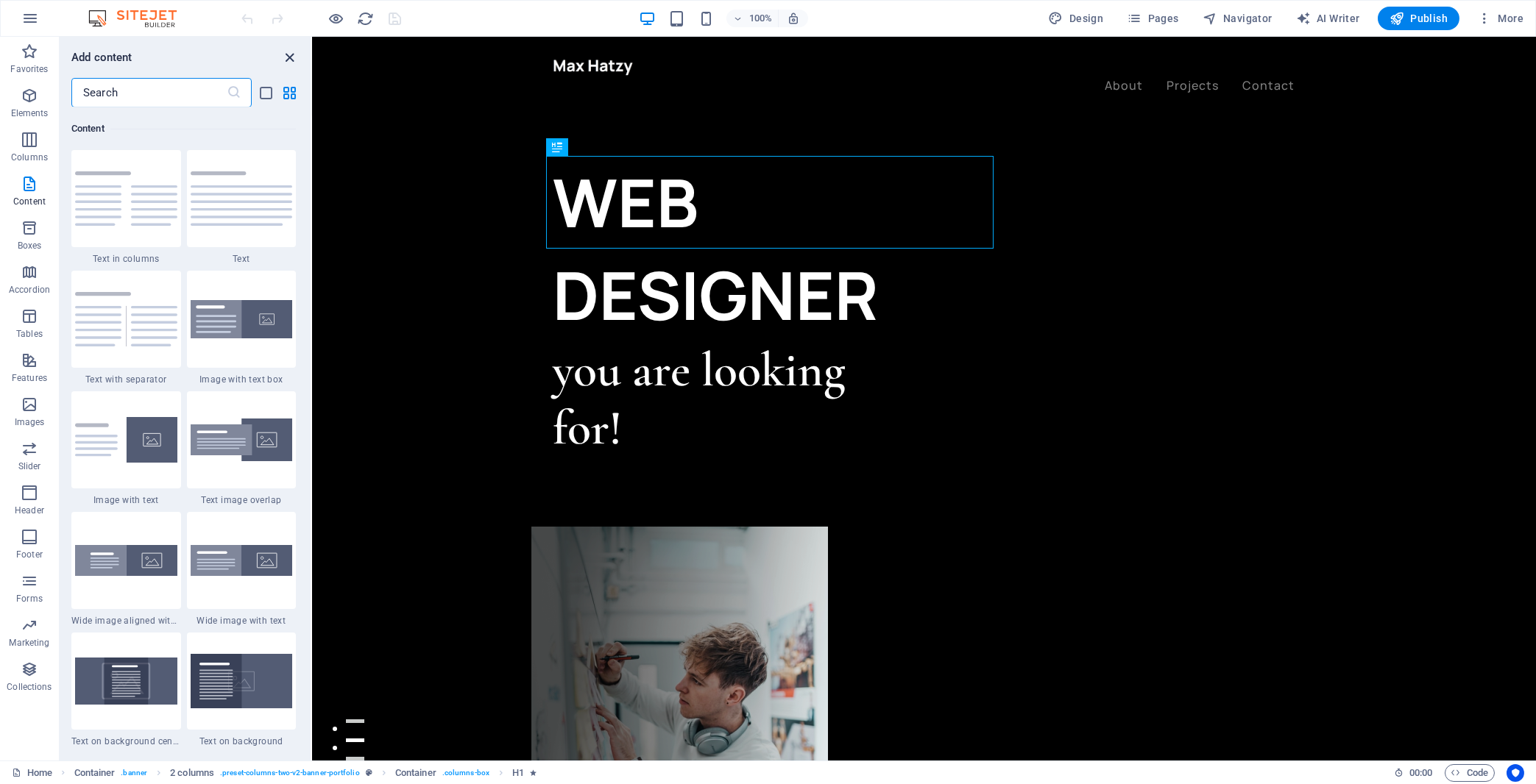
click at [291, 55] on icon "close panel" at bounding box center [290, 58] width 17 height 17
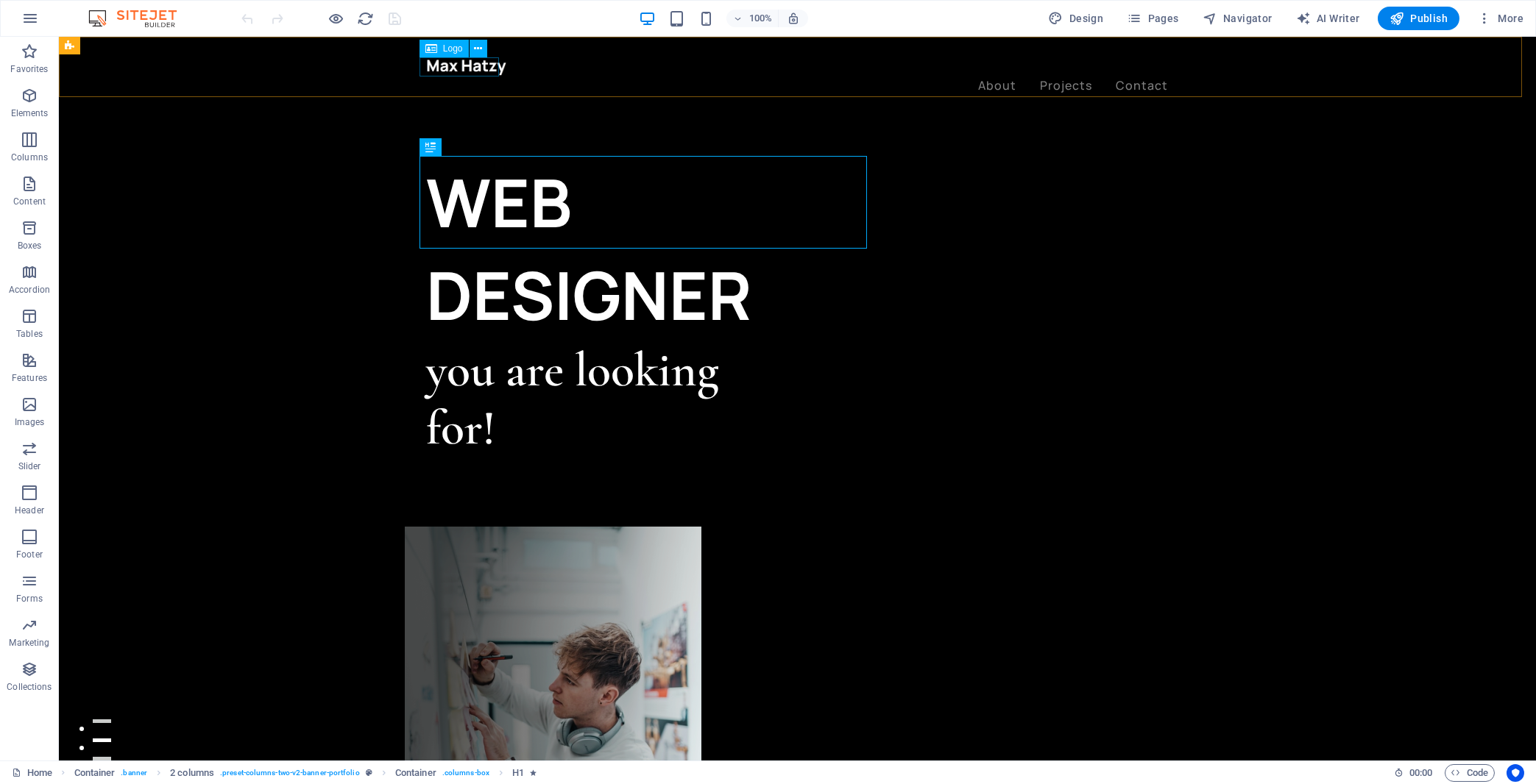
click at [467, 64] on div at bounding box center [797, 66] width 742 height 19
select select "px"
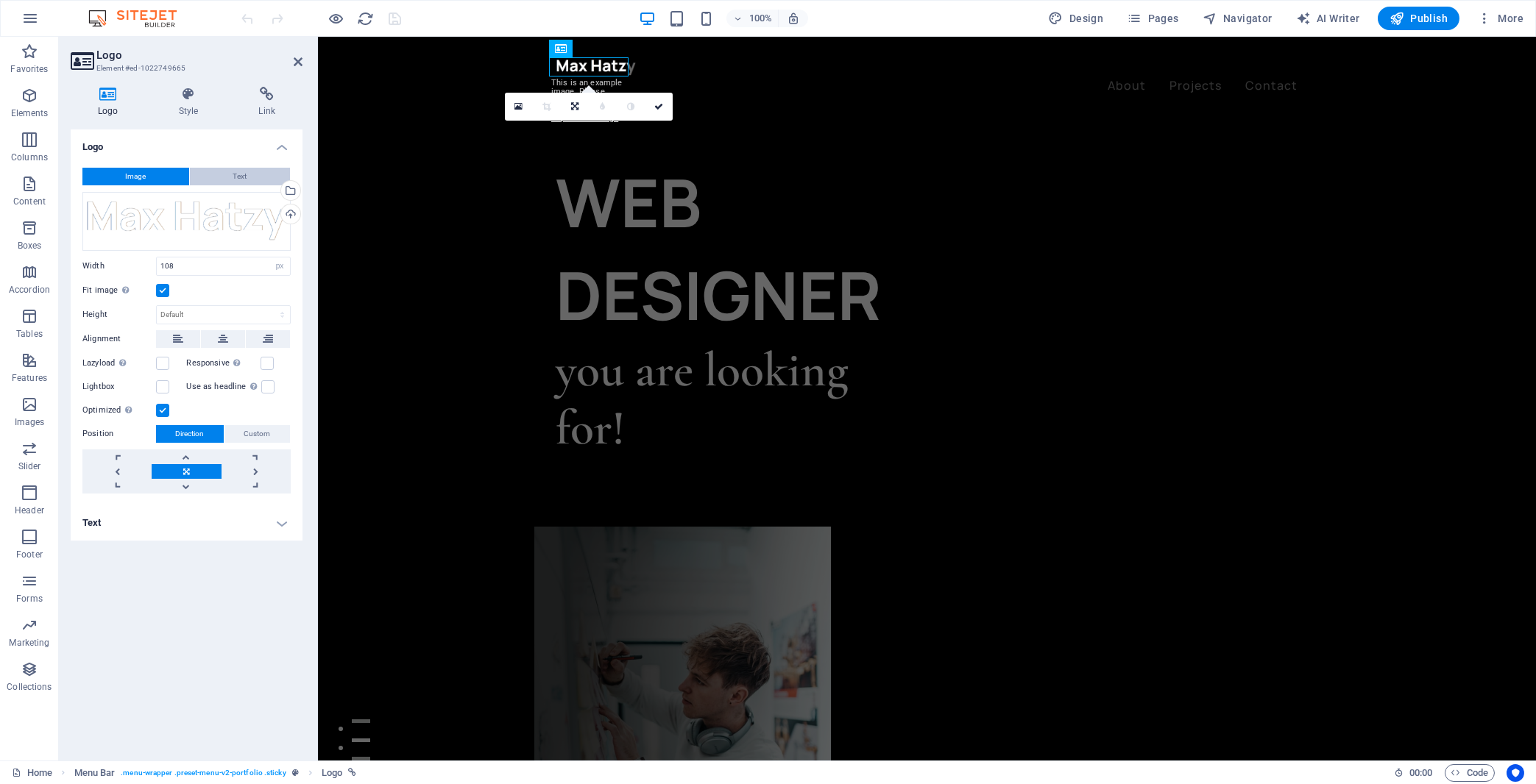
click at [234, 175] on span "Text" at bounding box center [240, 177] width 14 height 18
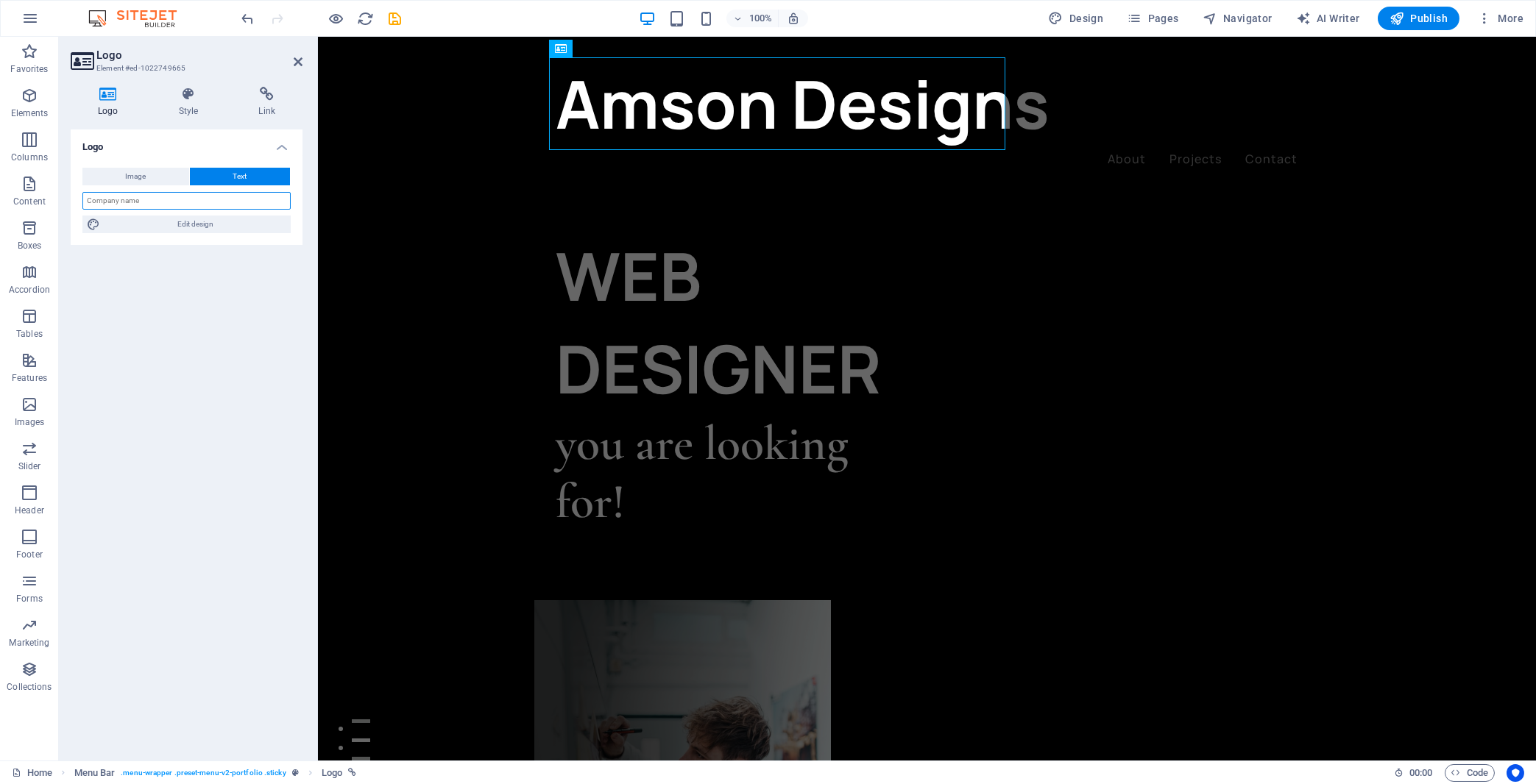
click at [187, 197] on input "text" at bounding box center [187, 201] width 208 height 18
click at [442, 99] on div "Amson Designs About Projects Contact Menu" at bounding box center [927, 113] width 1218 height 153
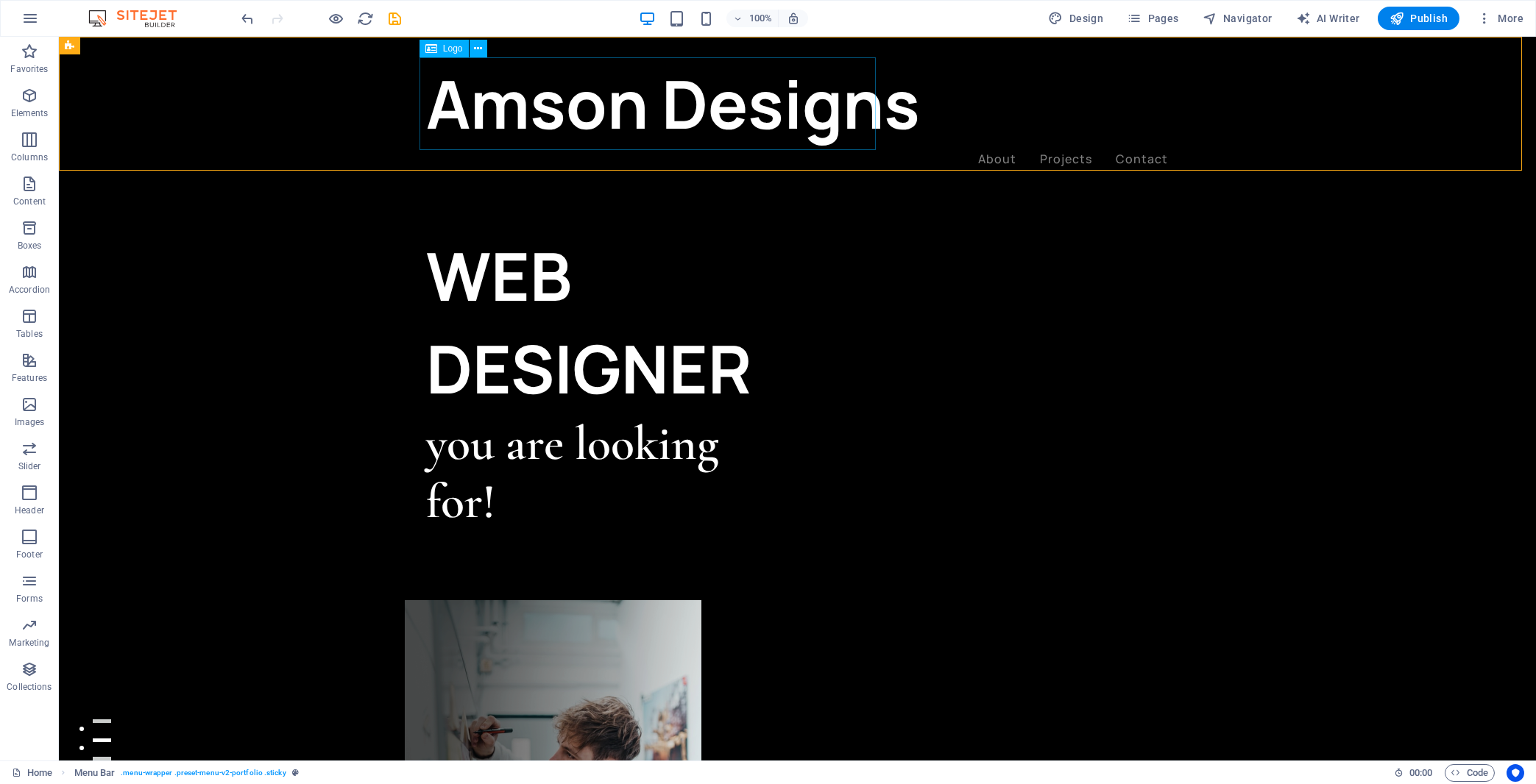
click at [734, 108] on div "Amson Designs" at bounding box center [797, 103] width 742 height 93
click at [742, 111] on div "Amson Designs" at bounding box center [797, 103] width 742 height 93
click at [482, 49] on button at bounding box center [479, 49] width 18 height 18
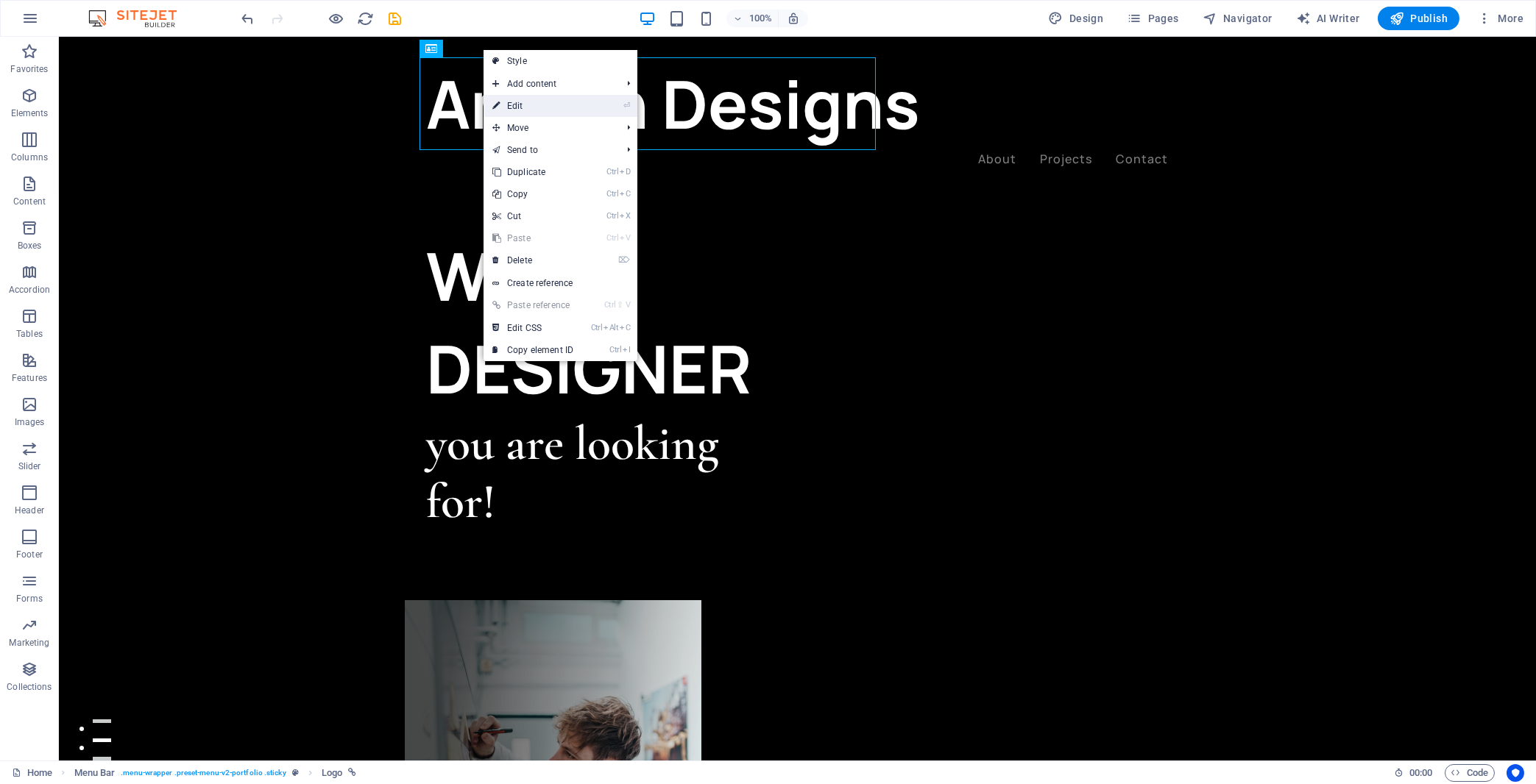
click at [522, 105] on link "⏎ Edit" at bounding box center [533, 106] width 99 height 22
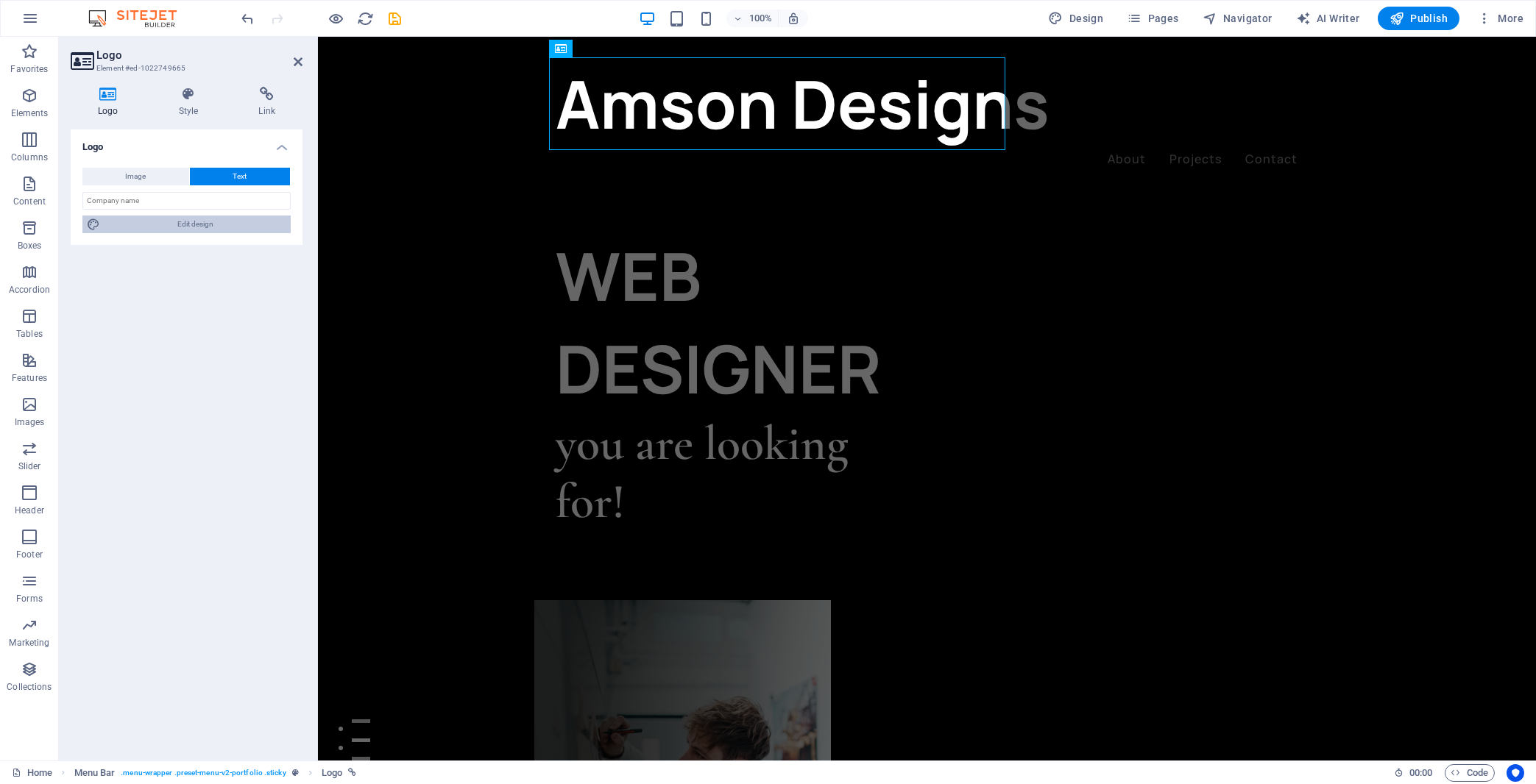
click at [211, 224] on span "Edit design" at bounding box center [195, 225] width 182 height 18
click at [510, 19] on div "100% Design Pages Navigator AI Writer Publish More" at bounding box center [884, 18] width 1290 height 24
select select "ease-in-out"
select select "px"
select select "700"
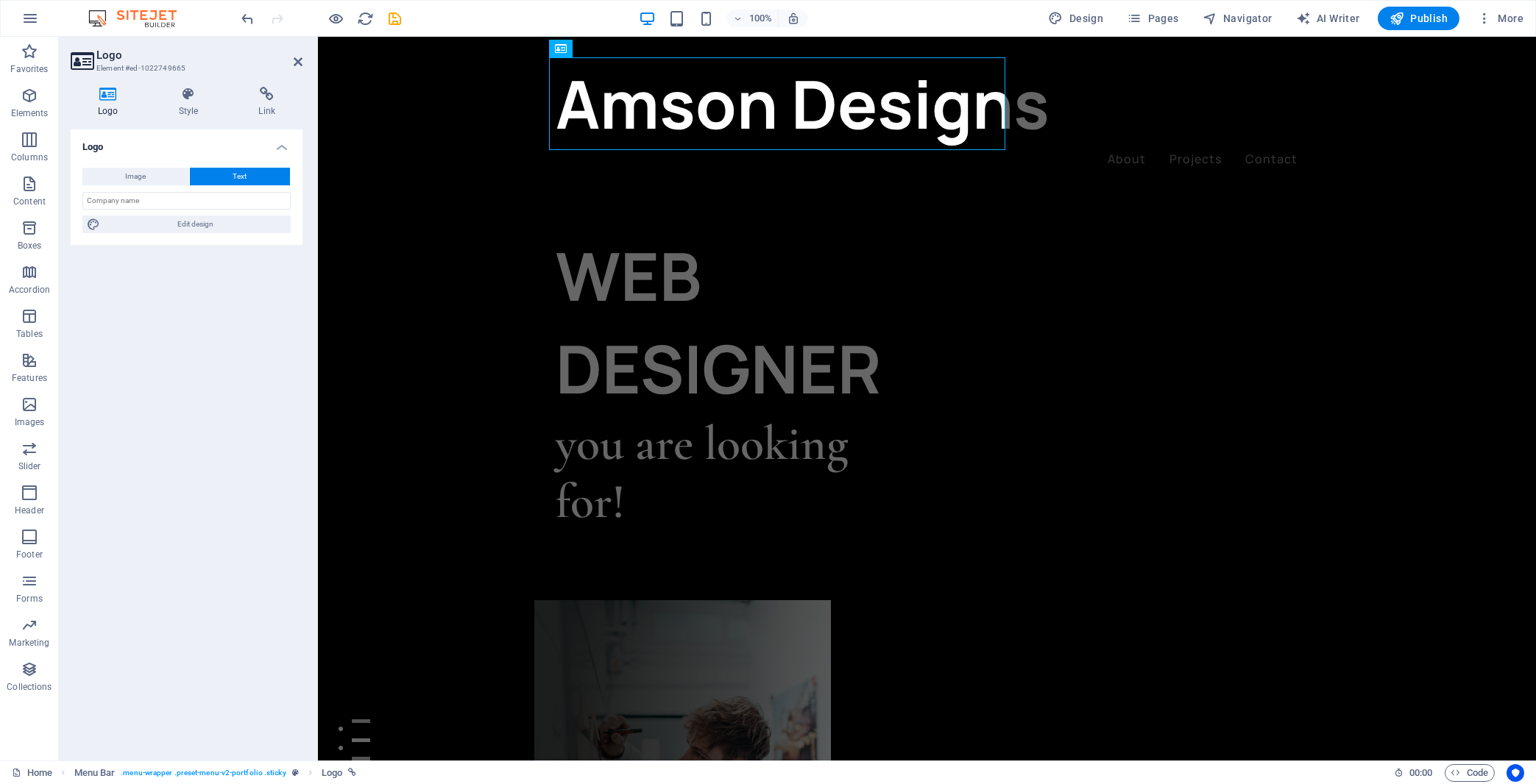
select select "px"
select select "rem"
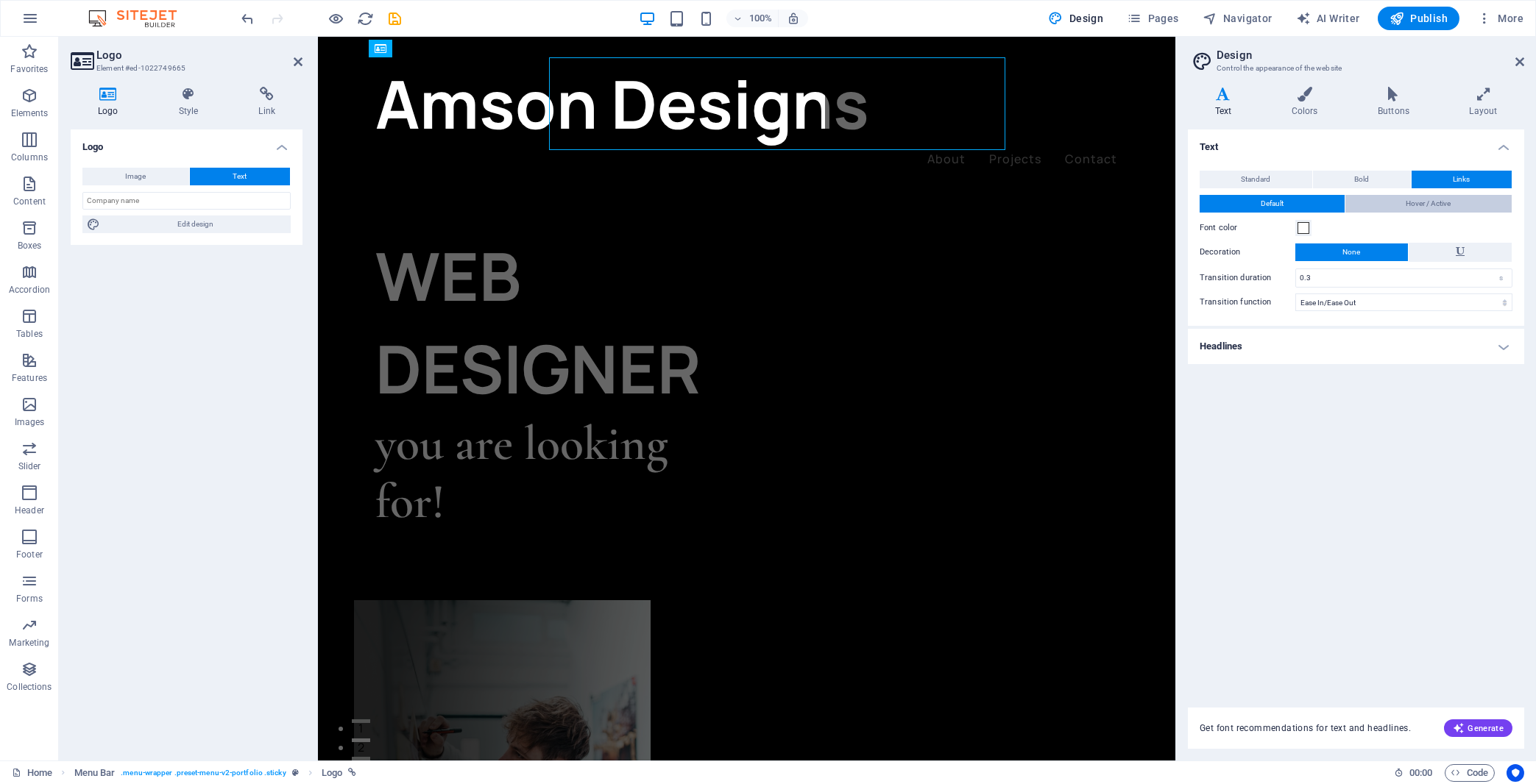
drag, startPoint x: 1410, startPoint y: 200, endPoint x: 469, endPoint y: 138, distance: 943.0
click at [1375, 200] on span "Hover / Active" at bounding box center [1428, 204] width 45 height 18
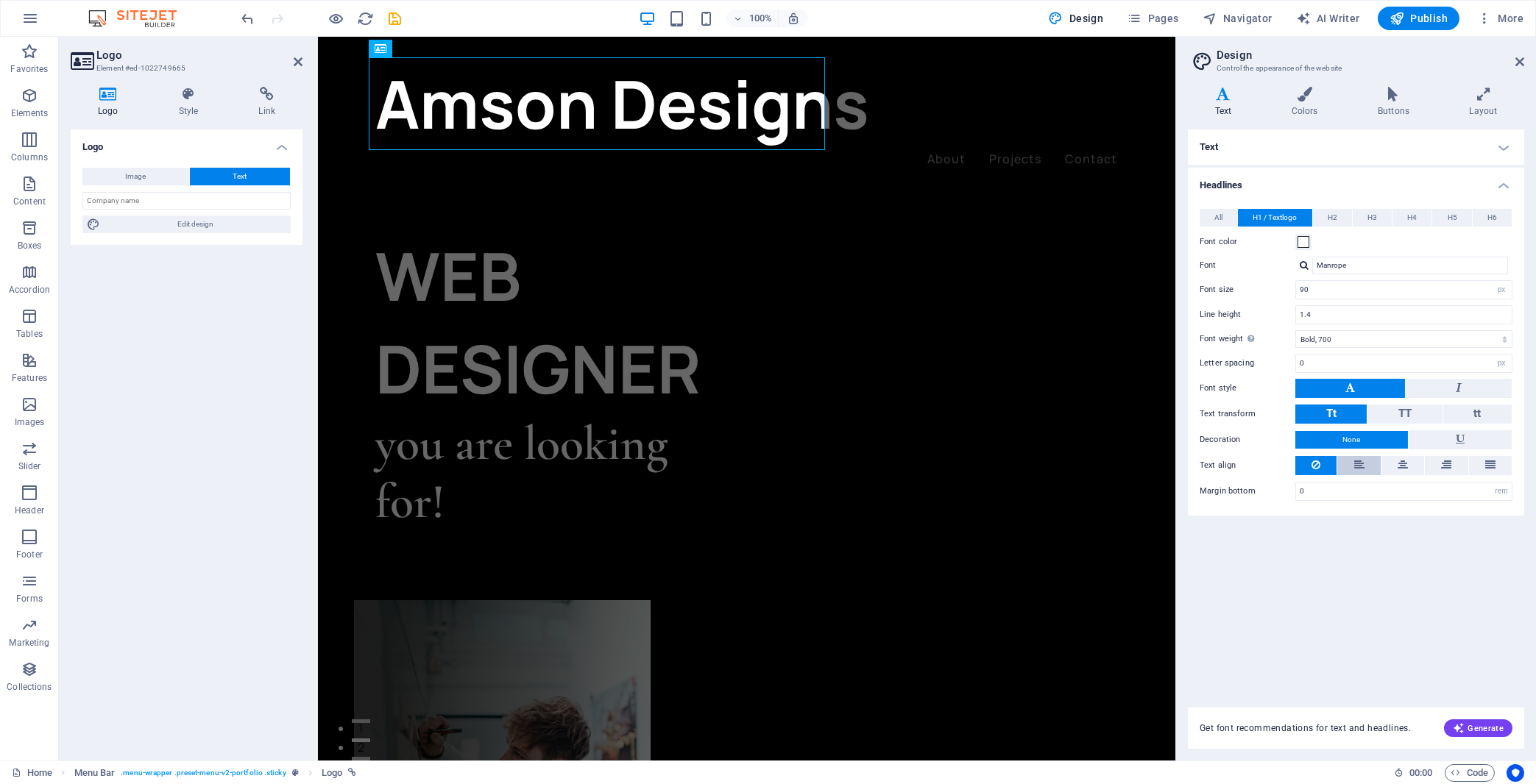
click at [1354, 465] on button at bounding box center [1358, 465] width 42 height 19
drag, startPoint x: 1516, startPoint y: 66, endPoint x: 1170, endPoint y: 33, distance: 347.6
click at [1375, 66] on icon at bounding box center [1520, 62] width 9 height 11
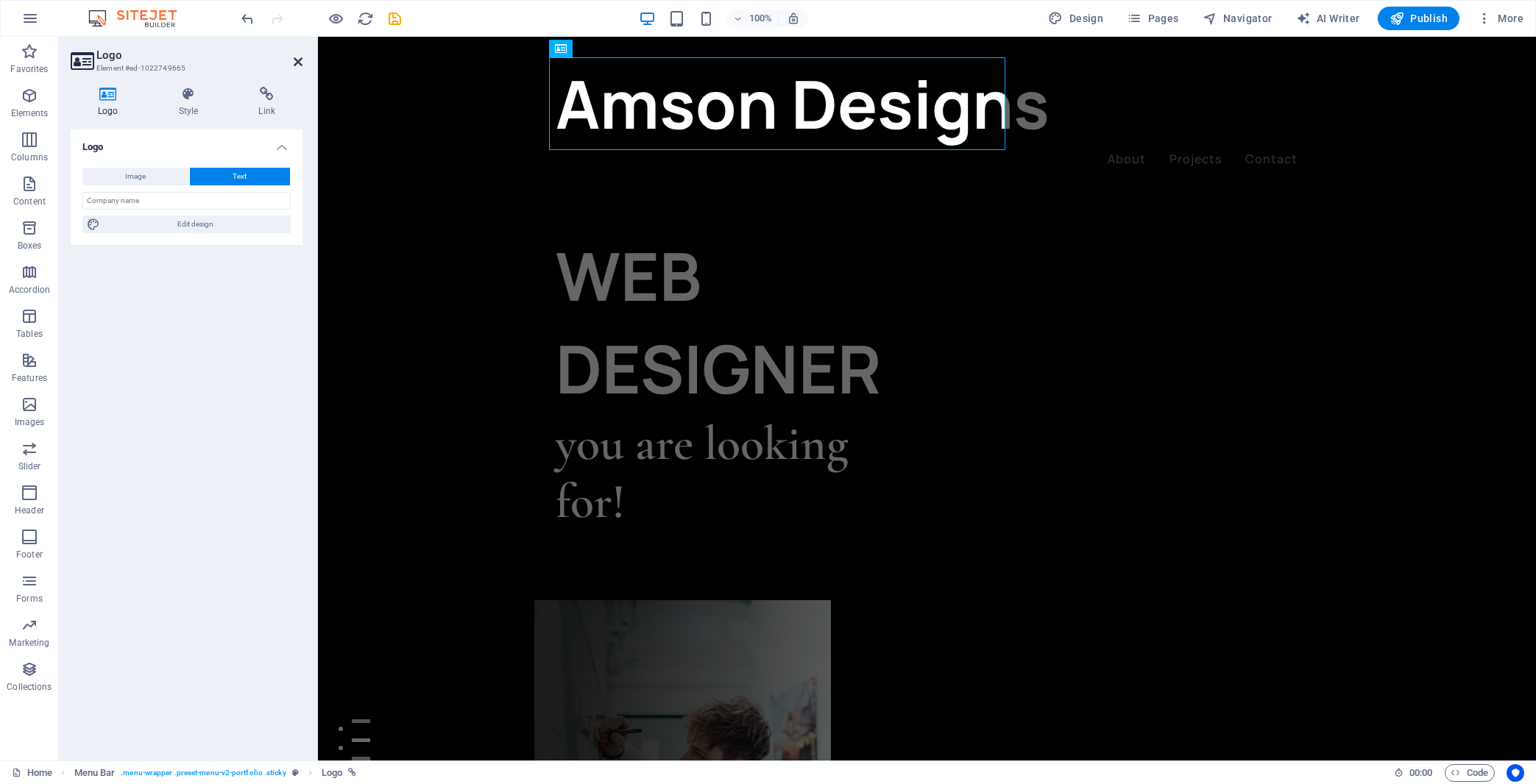
click at [298, 60] on icon at bounding box center [298, 62] width 9 height 11
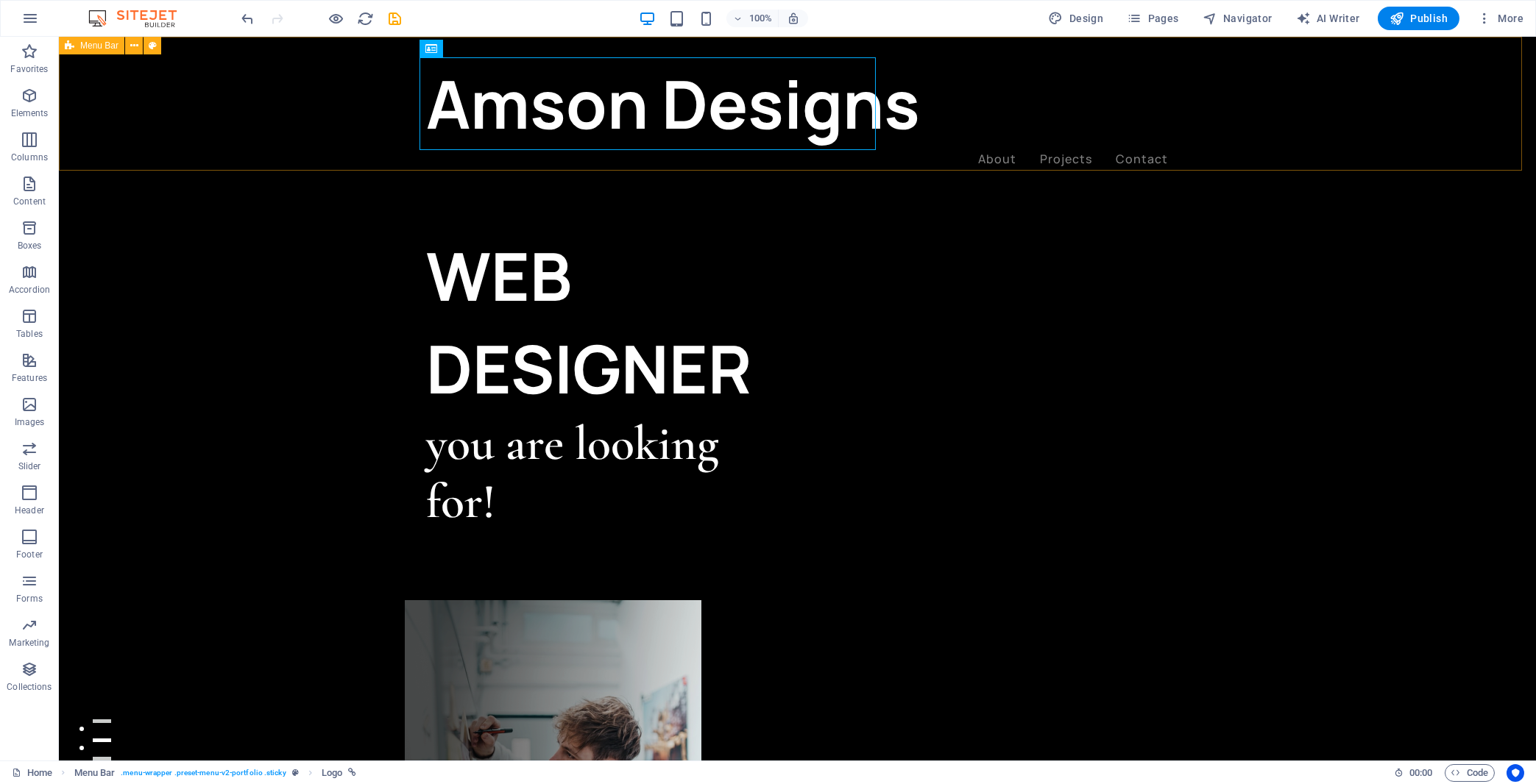
click at [966, 129] on div "Amson Designs About Projects Contact Menu" at bounding box center [797, 113] width 1477 height 153
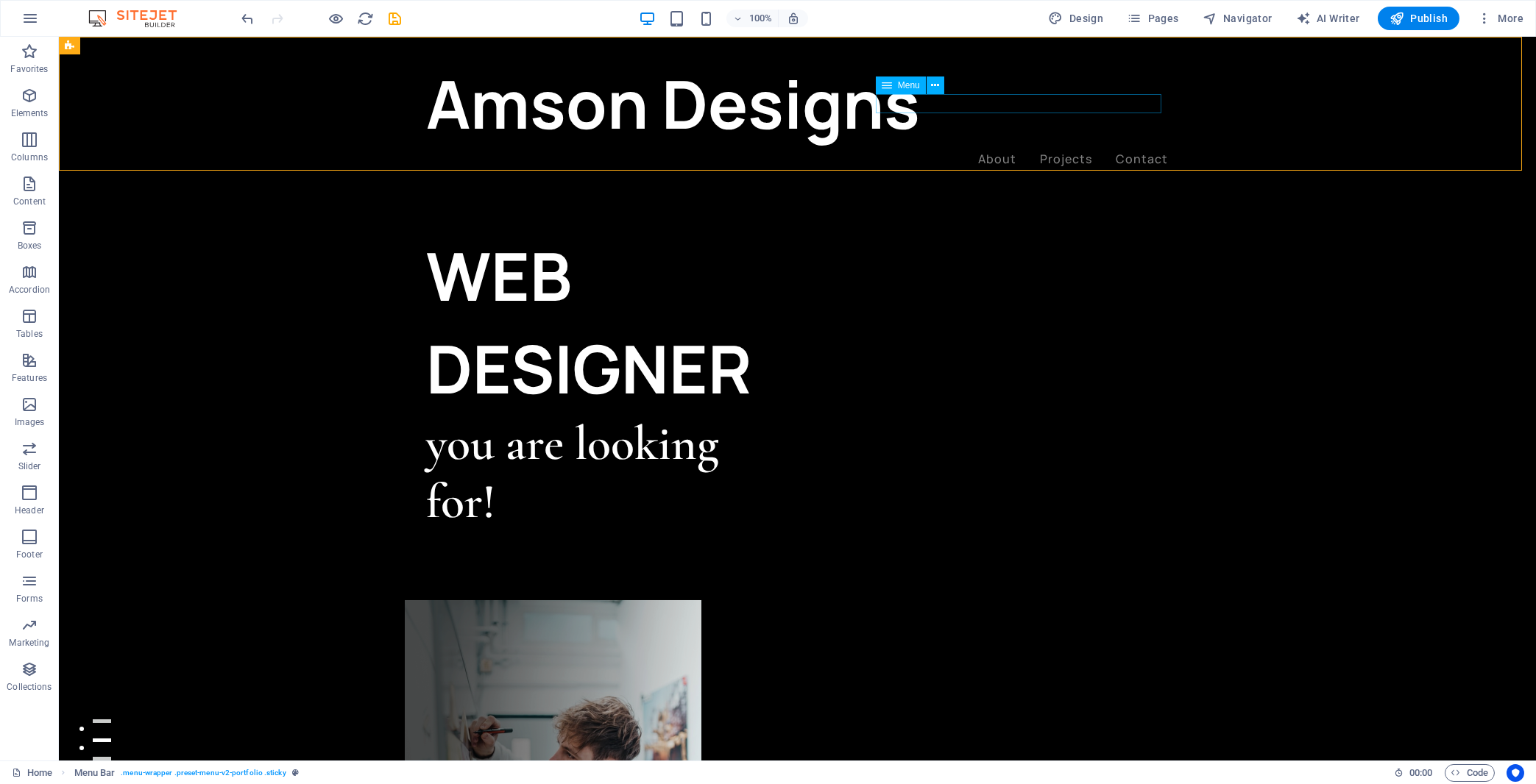
click at [993, 150] on nav "About Projects Contact" at bounding box center [797, 159] width 742 height 19
click at [900, 81] on span "Menu" at bounding box center [909, 85] width 22 height 9
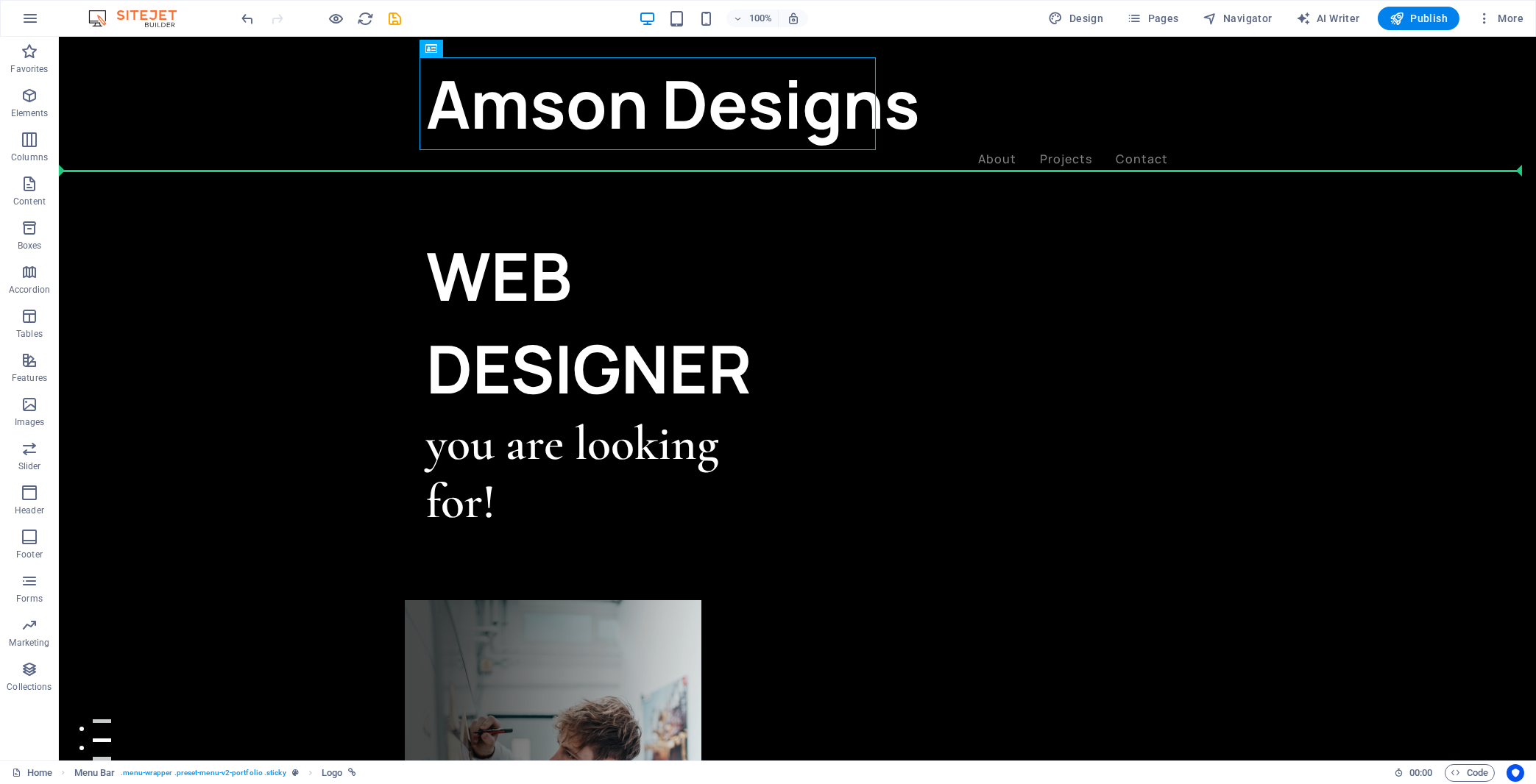
drag, startPoint x: 490, startPoint y: 85, endPoint x: 234, endPoint y: 110, distance: 257.2
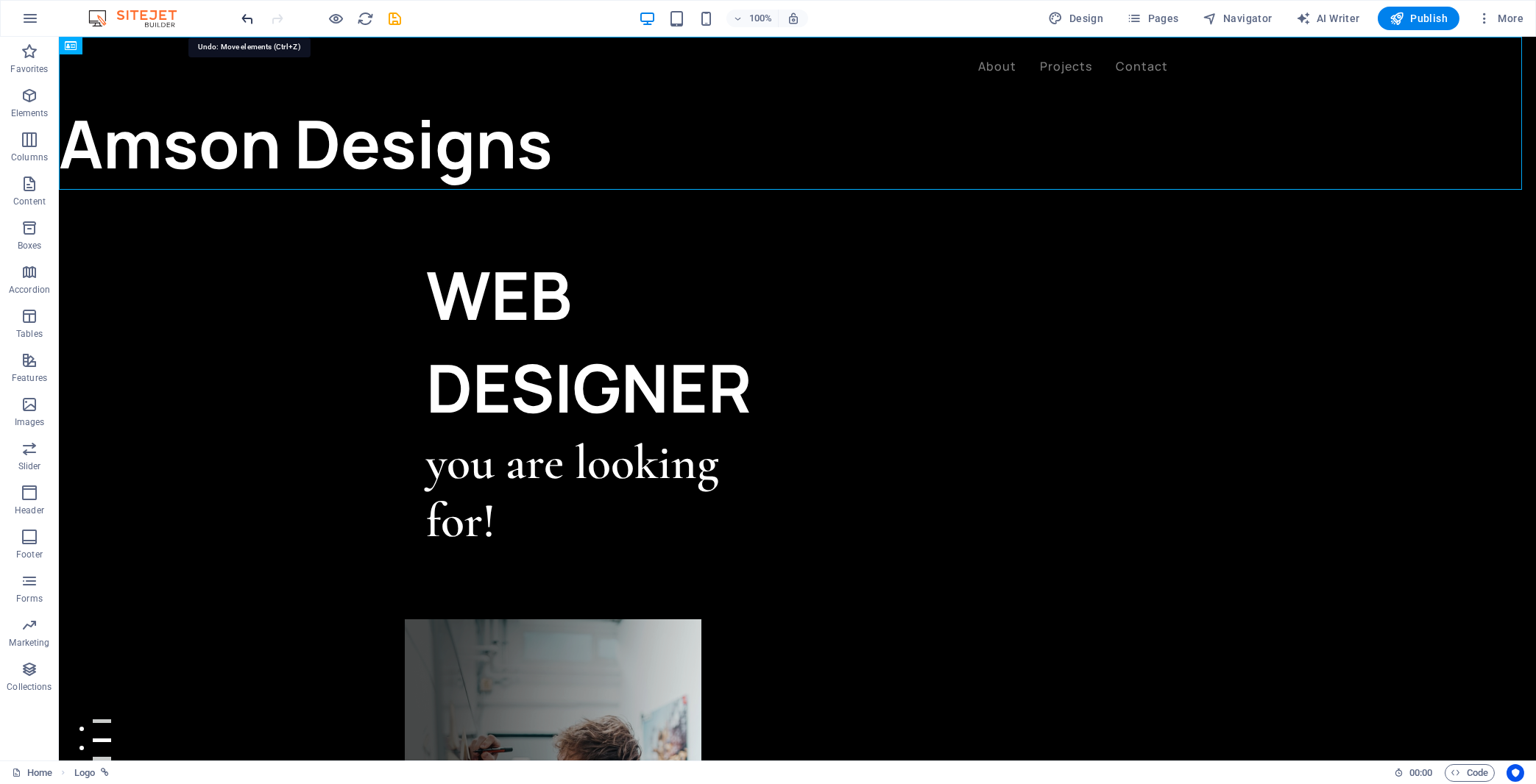
click at [248, 20] on icon "undo" at bounding box center [248, 19] width 17 height 17
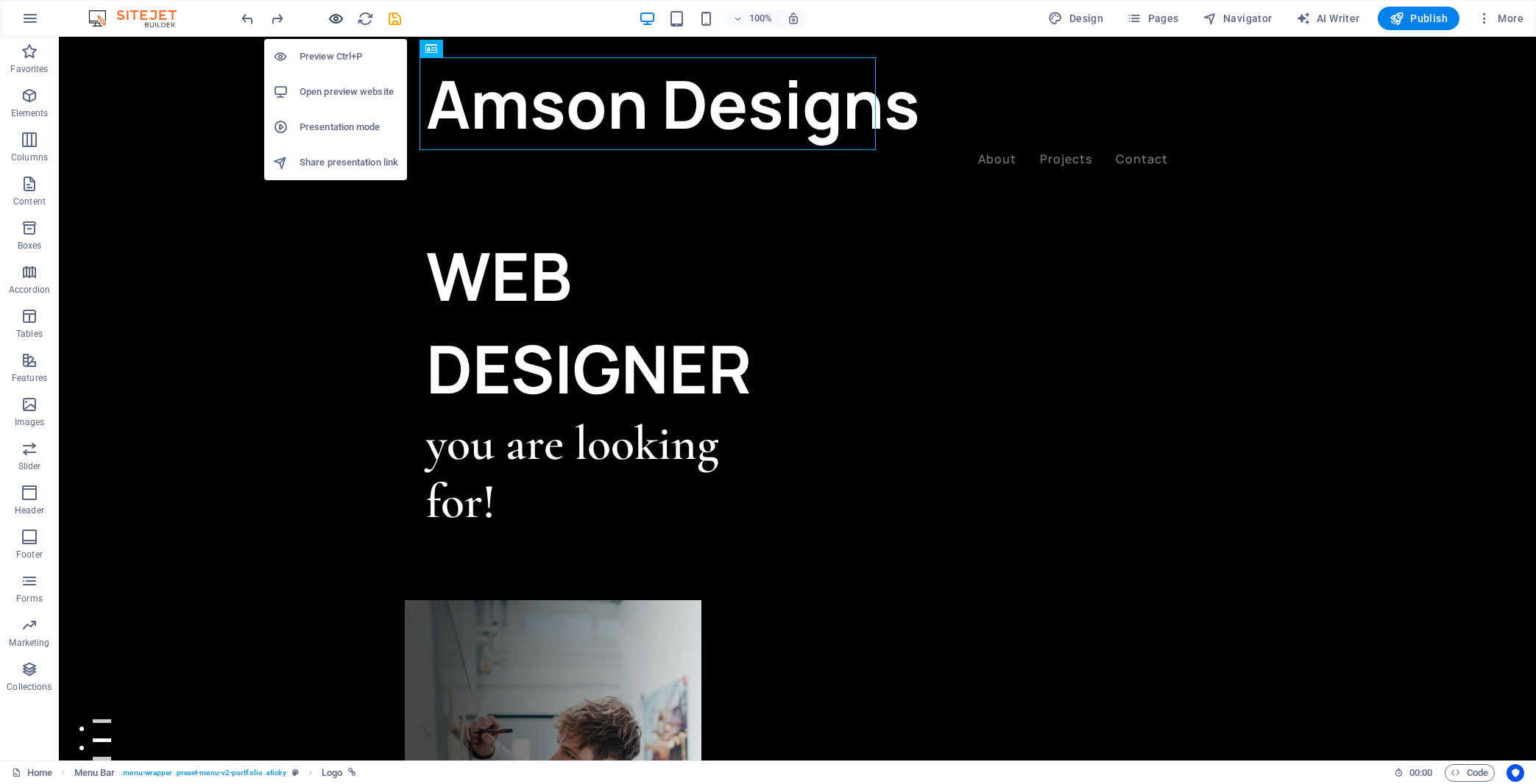
click at [340, 20] on icon "button" at bounding box center [336, 19] width 17 height 17
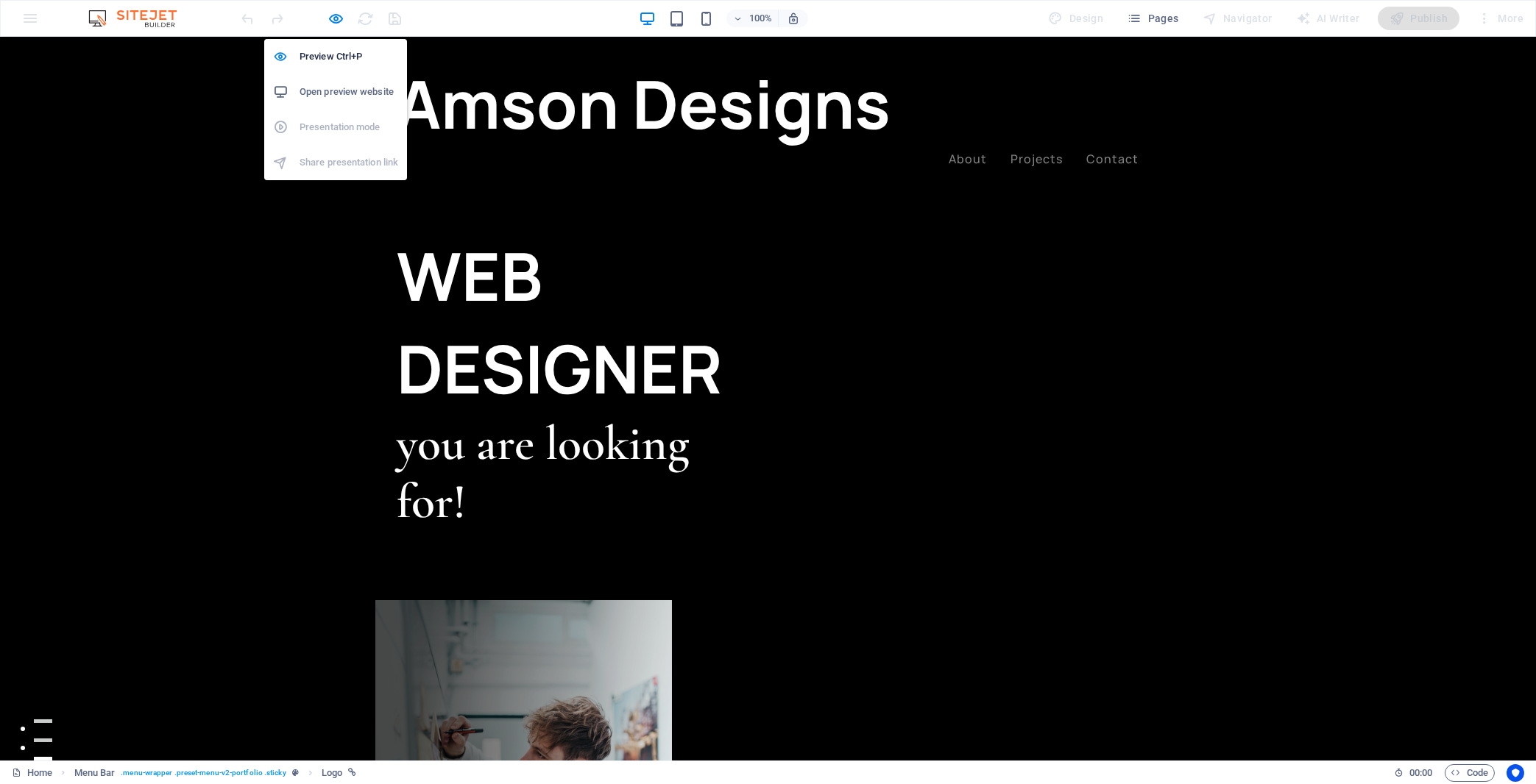
click at [345, 93] on h6 "Open preview website" at bounding box center [349, 92] width 99 height 18
click at [332, 15] on icon "button" at bounding box center [336, 19] width 17 height 17
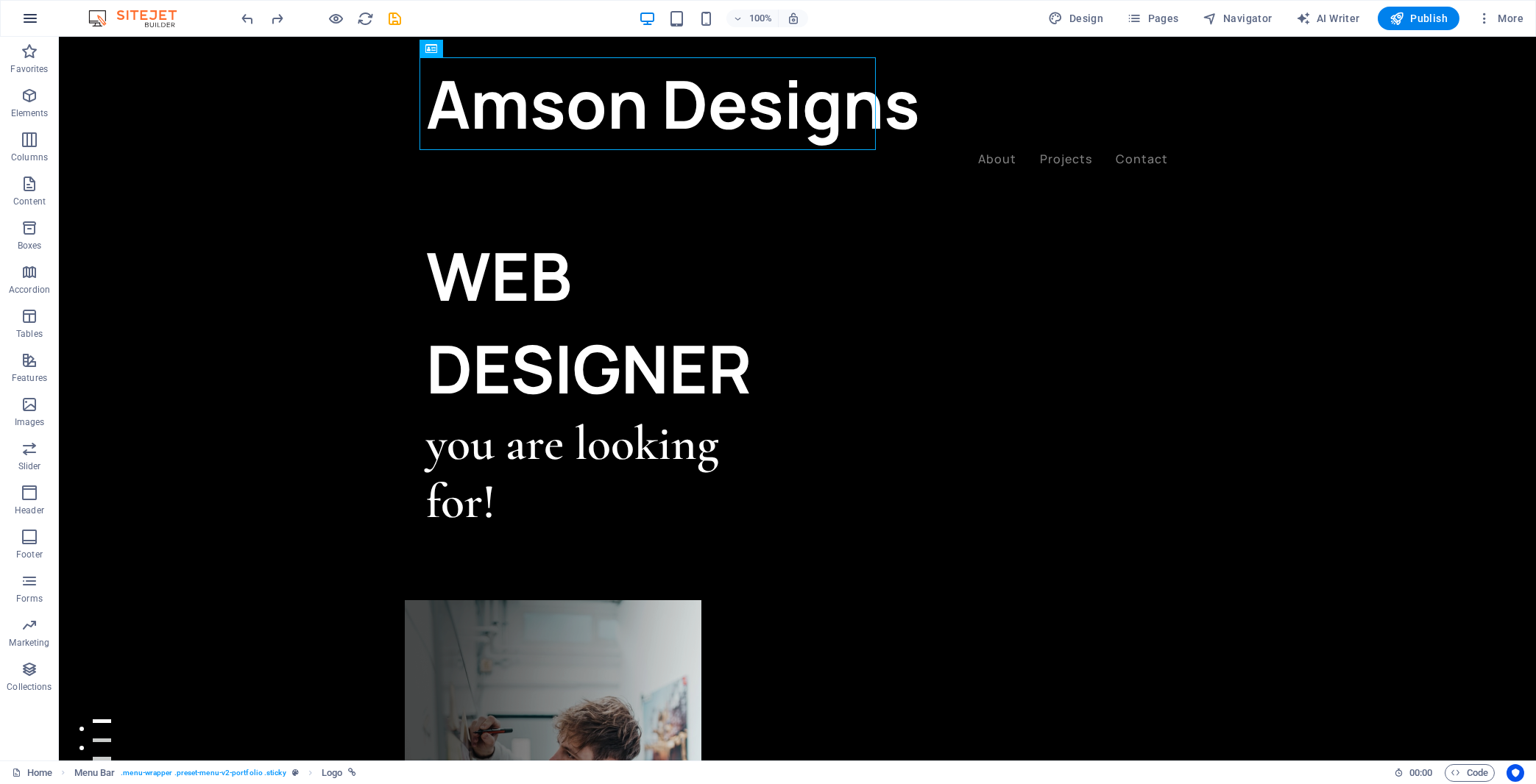
click at [27, 16] on icon "button" at bounding box center [30, 19] width 18 height 18
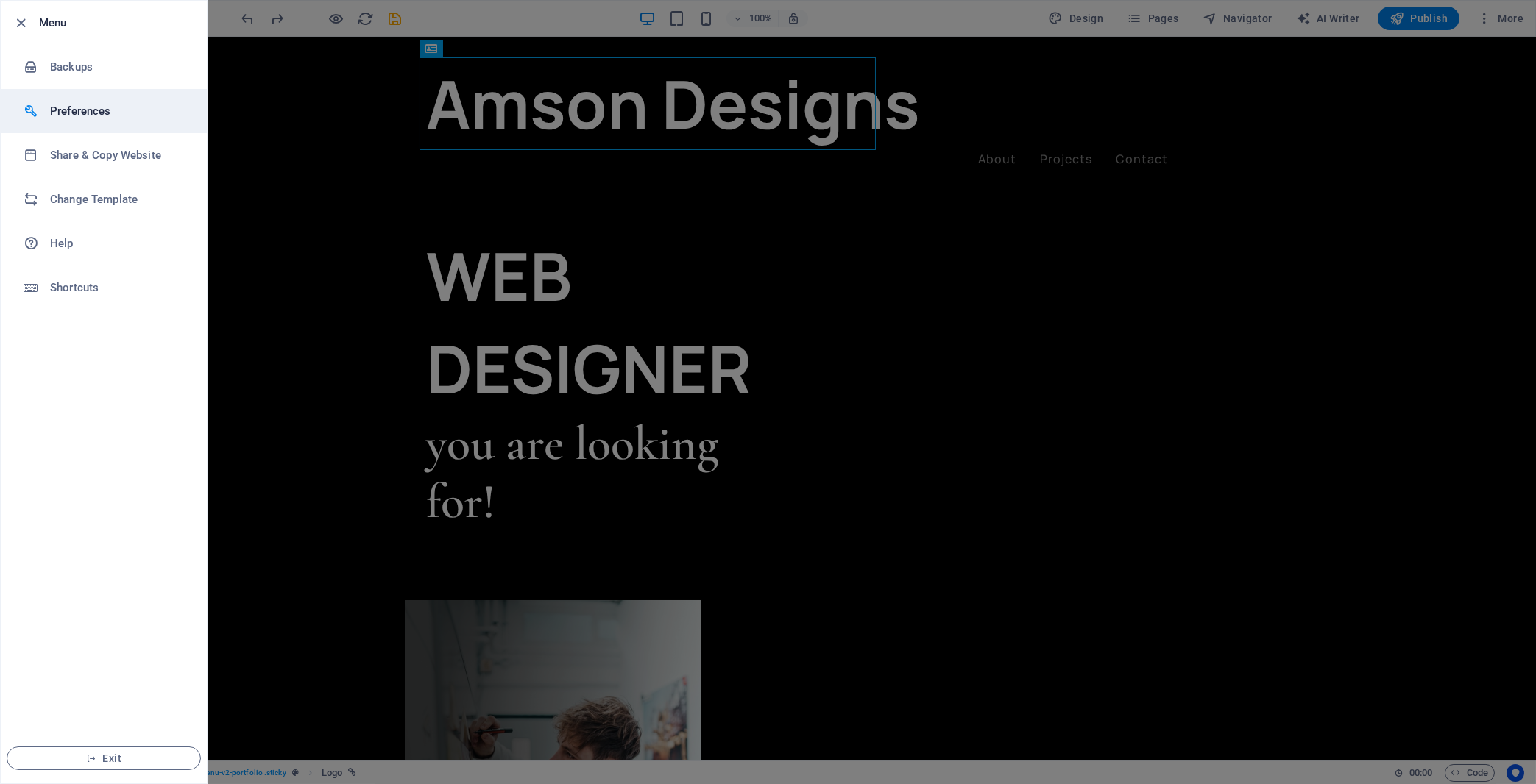
click at [65, 105] on h6 "Preferences" at bounding box center [117, 112] width 136 height 18
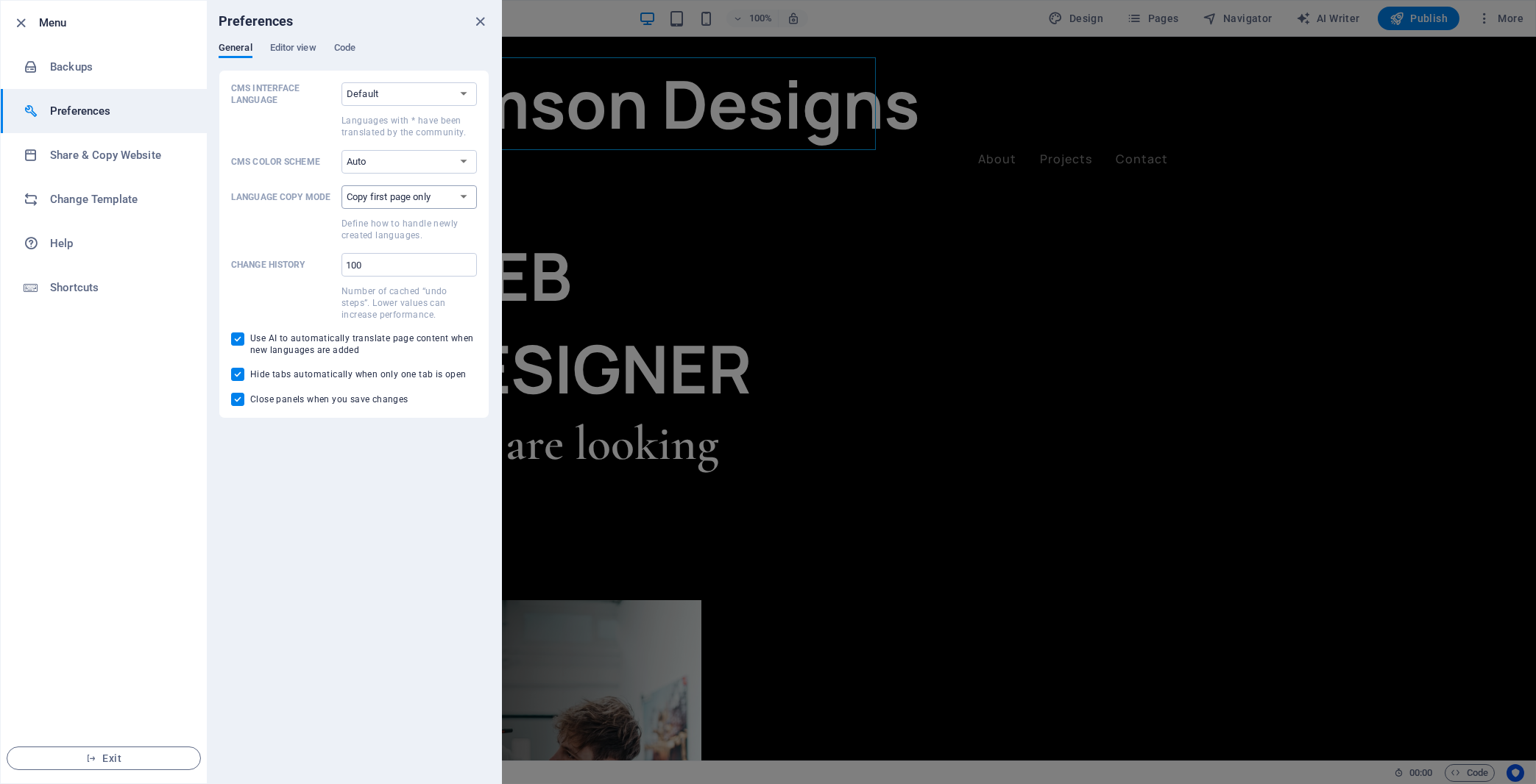
click at [386, 204] on select "Copy first page only Copy all pages" at bounding box center [409, 197] width 135 height 24
click at [295, 50] on span "Editor view" at bounding box center [293, 49] width 46 height 20
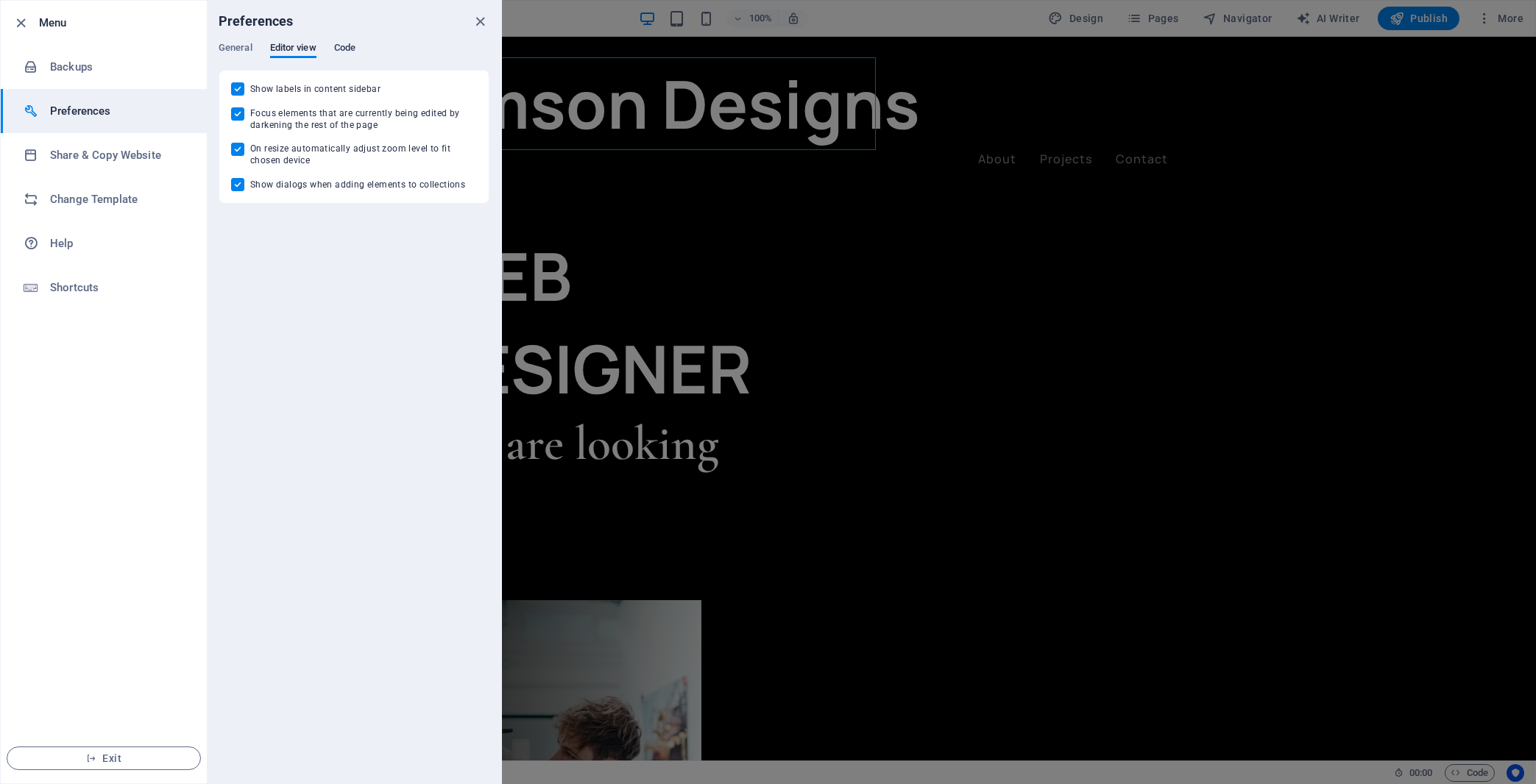
click at [345, 47] on span "Code" at bounding box center [345, 49] width 21 height 20
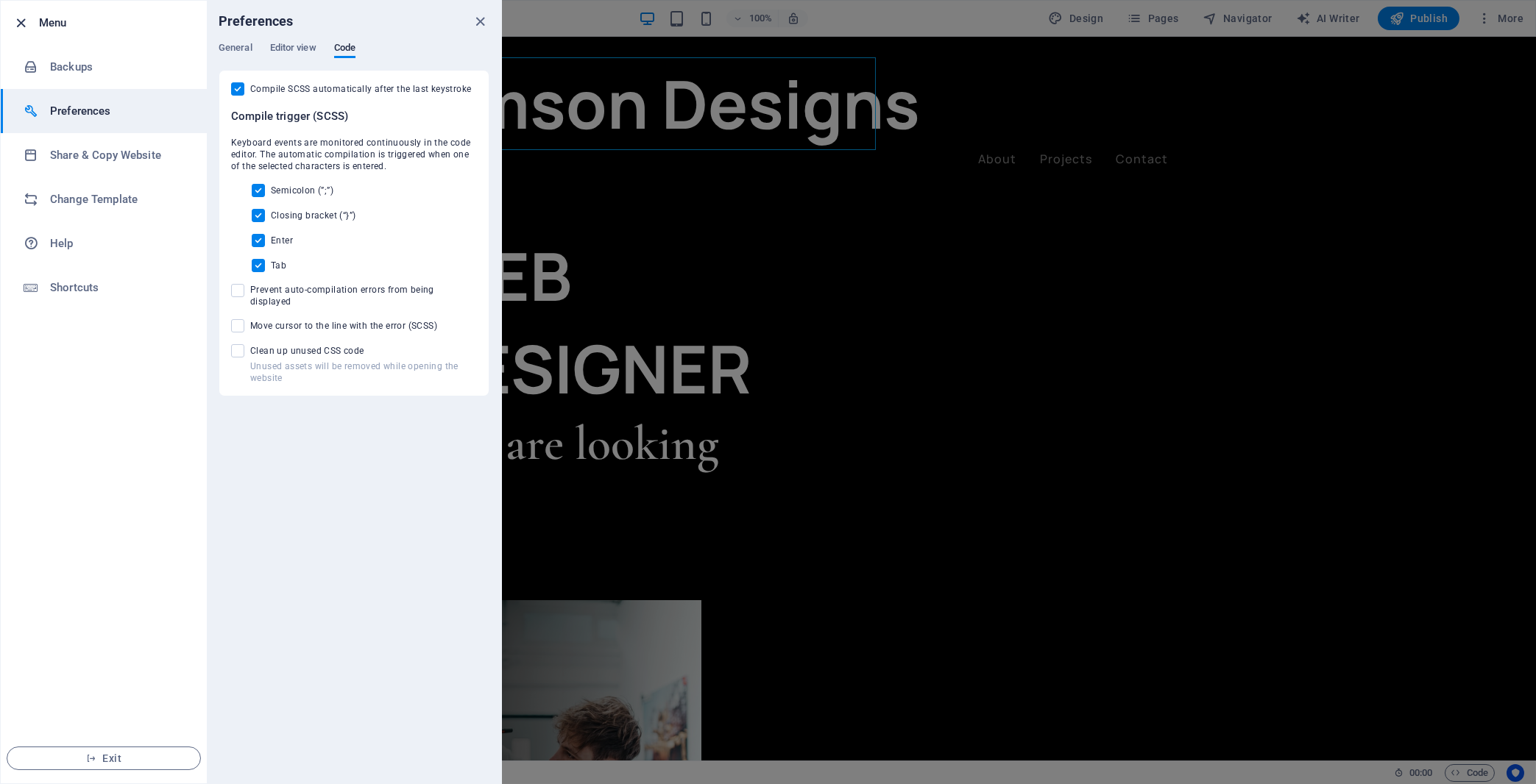
click at [19, 19] on icon "button" at bounding box center [21, 23] width 17 height 17
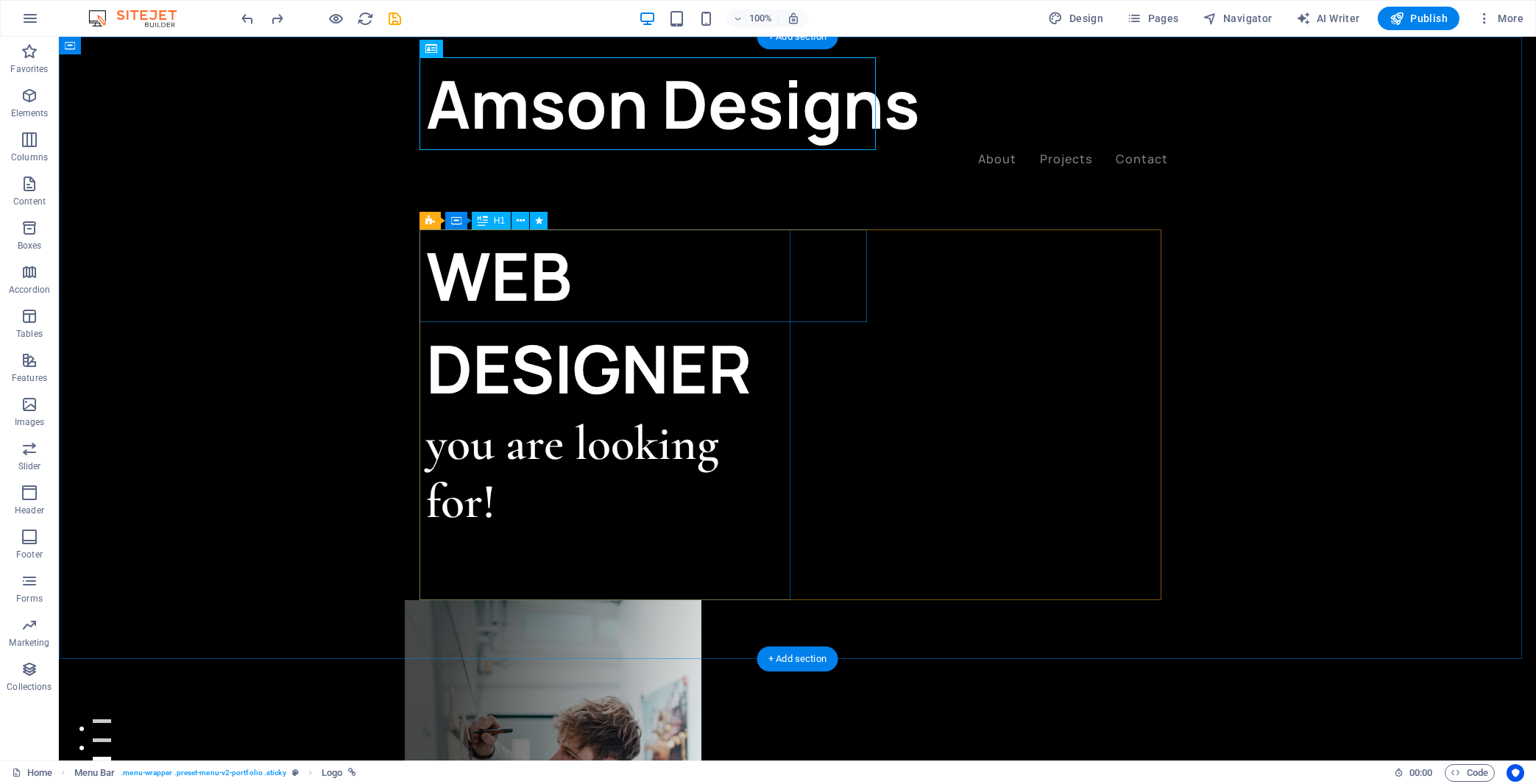
click at [543, 270] on div "WEB DESIGNER" at bounding box center [612, 322] width 371 height 186
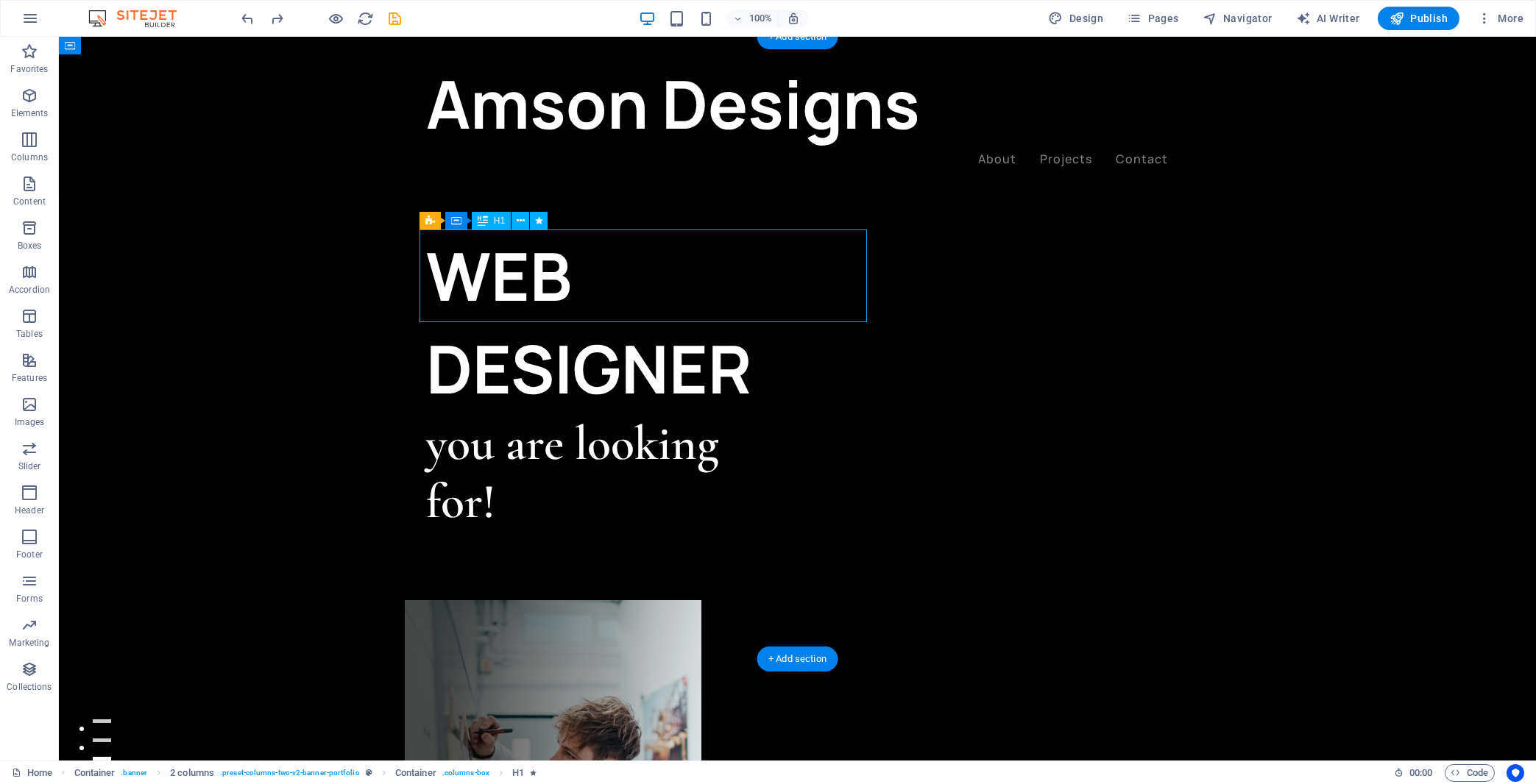
click at [543, 270] on div "WEB DESIGNER" at bounding box center [612, 322] width 371 height 186
click at [284, 270] on div "WEB DESIGNER you are looking for! Let’s talk My projects" at bounding box center [797, 719] width 1477 height 1364
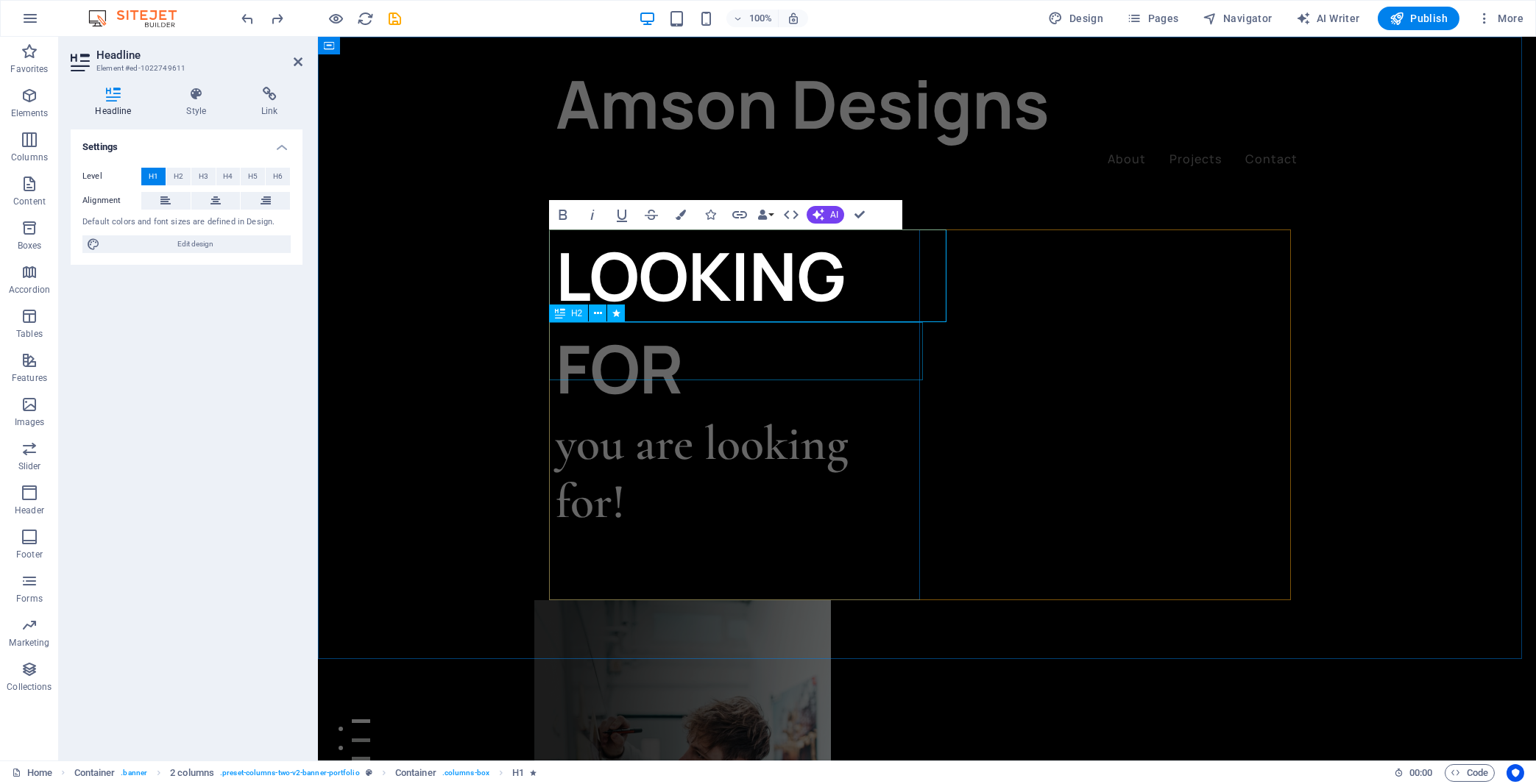
click at [768, 415] on div "you are looking for!" at bounding box center [741, 473] width 371 height 116
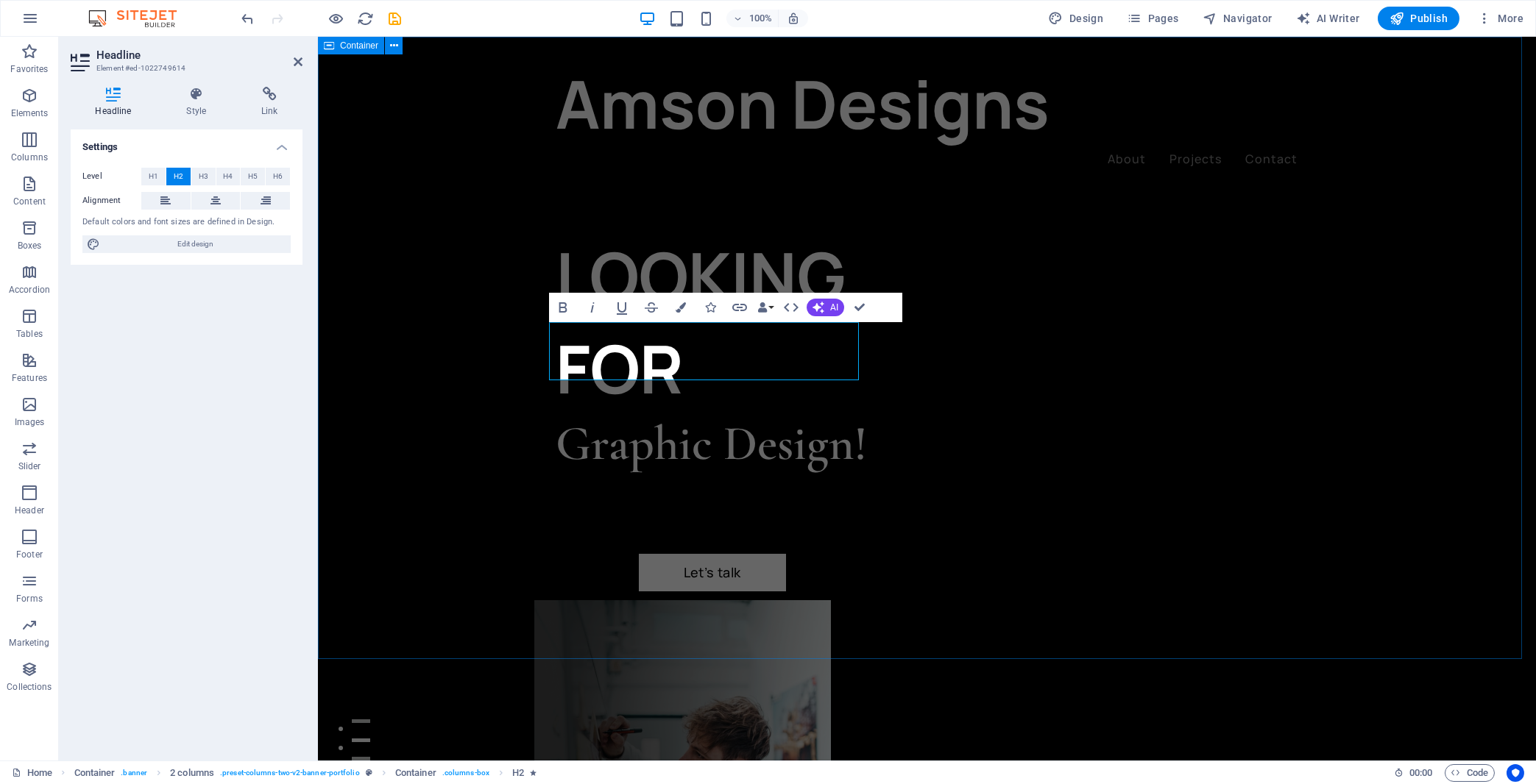
click at [451, 424] on div "LOOKING FOR Graphic Design! Let’s talk My projects" at bounding box center [927, 719] width 1218 height 1364
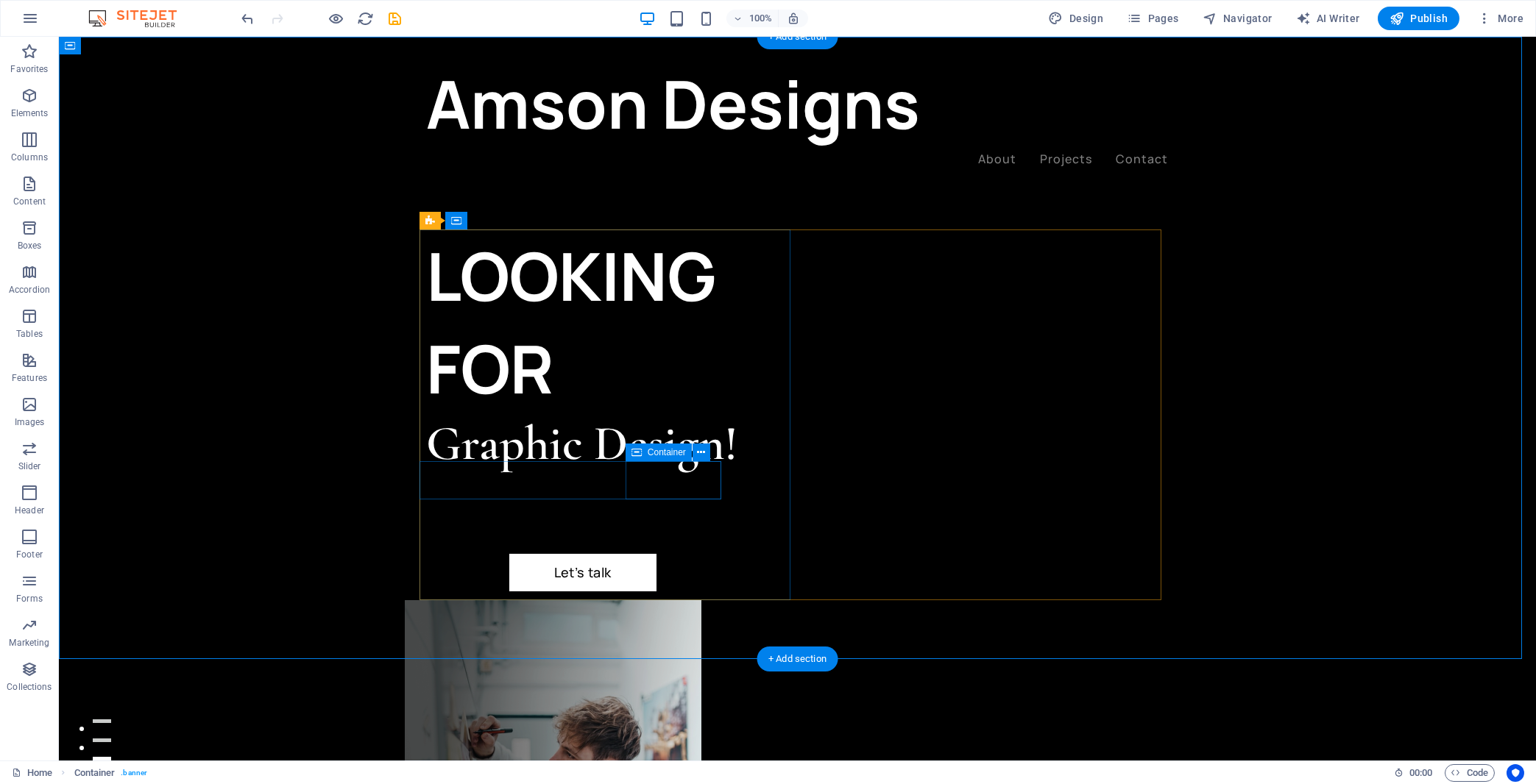
click at [705, 592] on div "My projects" at bounding box center [612, 622] width 371 height 60
click at [703, 447] on icon at bounding box center [701, 453] width 8 height 15
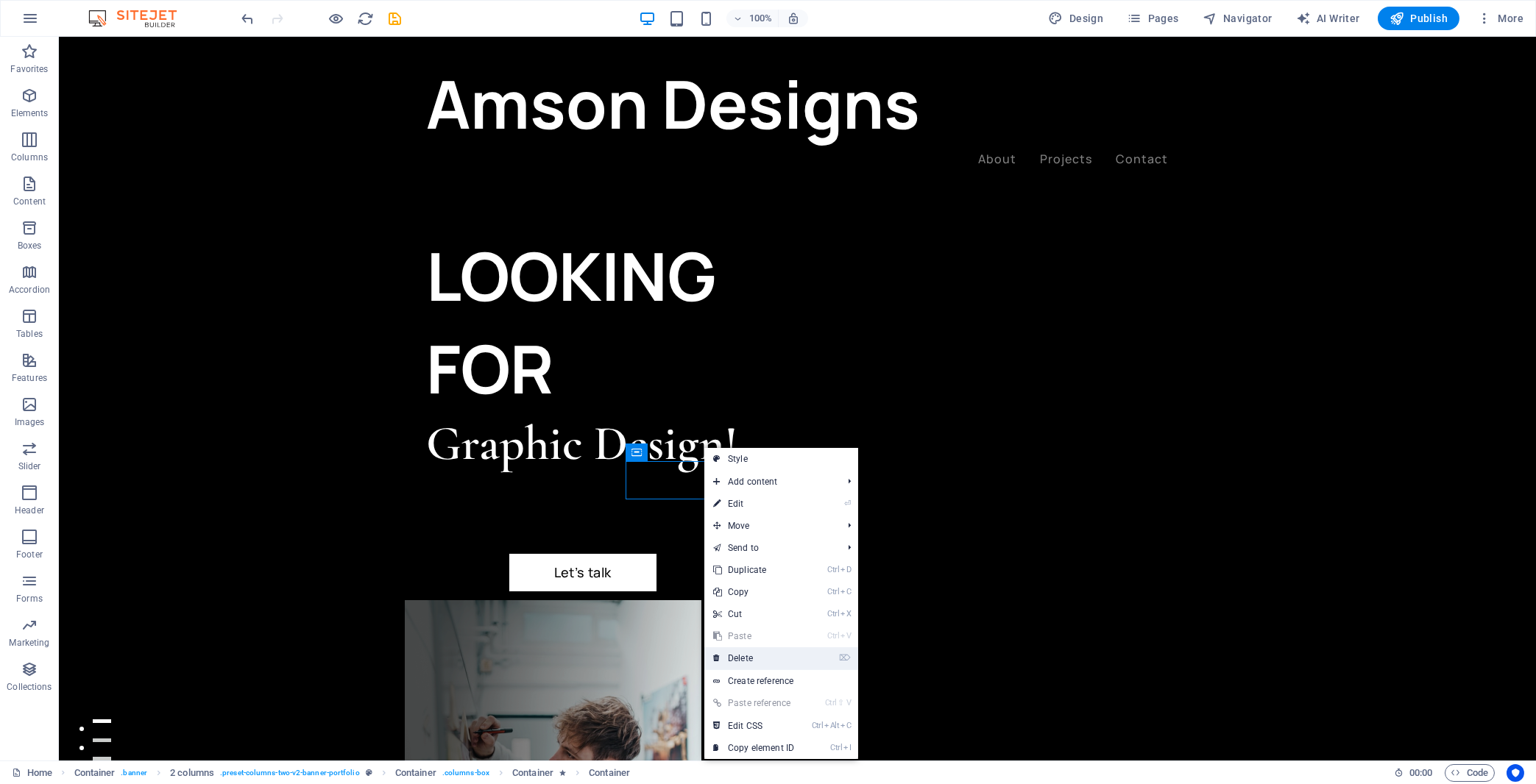
click at [754, 654] on link "⌦ Delete" at bounding box center [753, 658] width 99 height 22
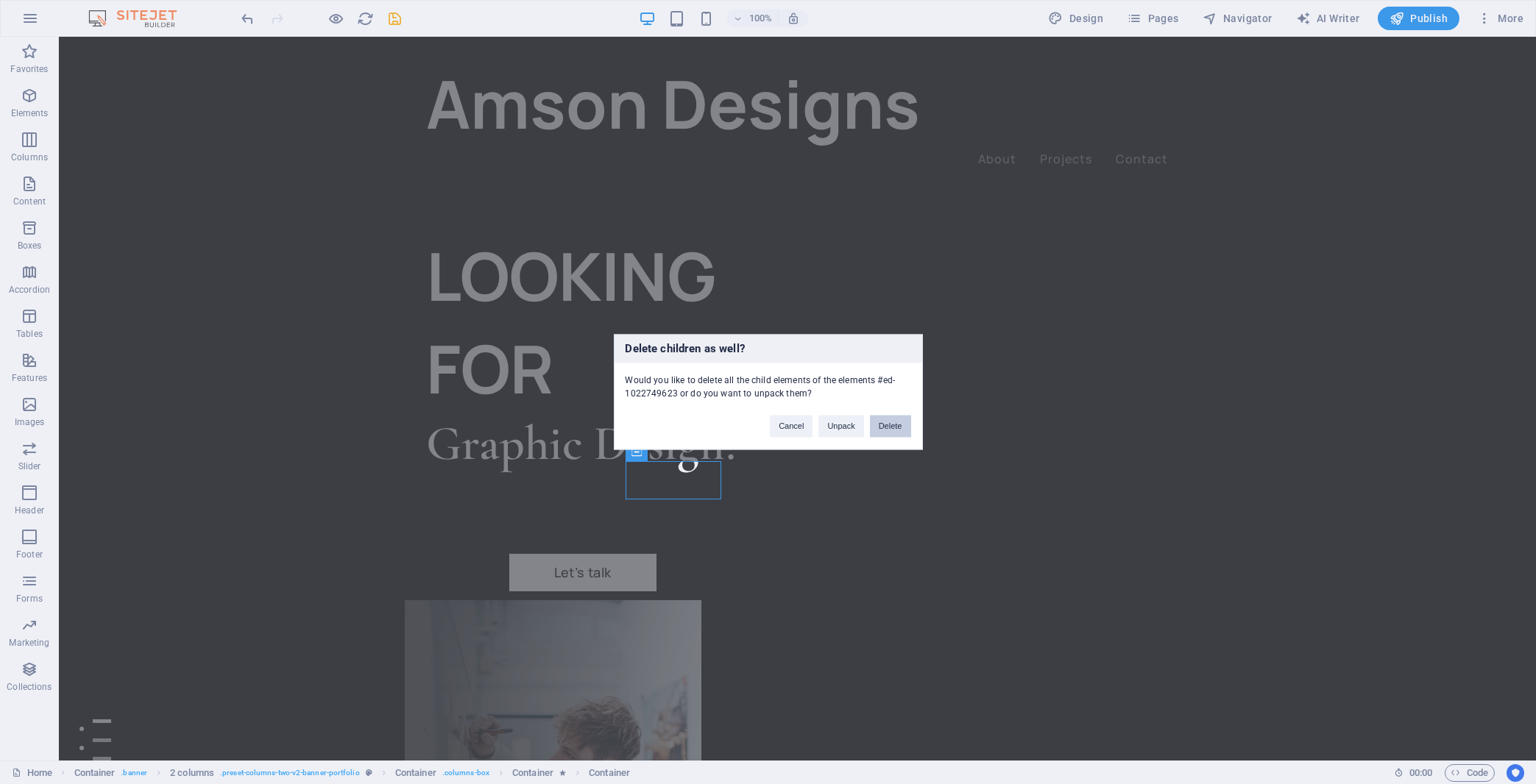
click at [902, 423] on button "Delete" at bounding box center [890, 427] width 42 height 22
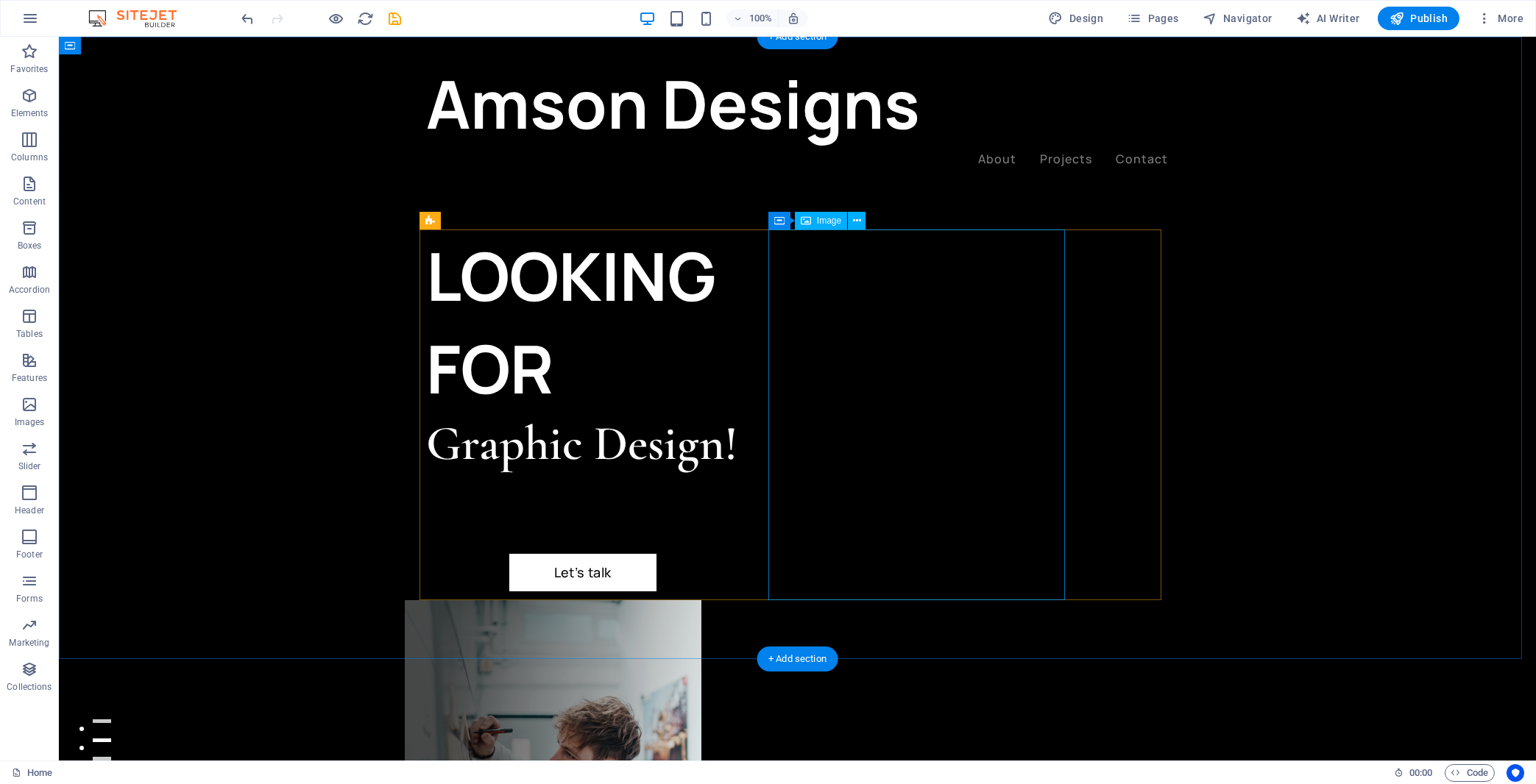
click at [701, 601] on figure at bounding box center [553, 786] width 296 height 371
click at [829, 218] on span "Image" at bounding box center [829, 221] width 24 height 9
click at [701, 601] on figure at bounding box center [553, 786] width 296 height 371
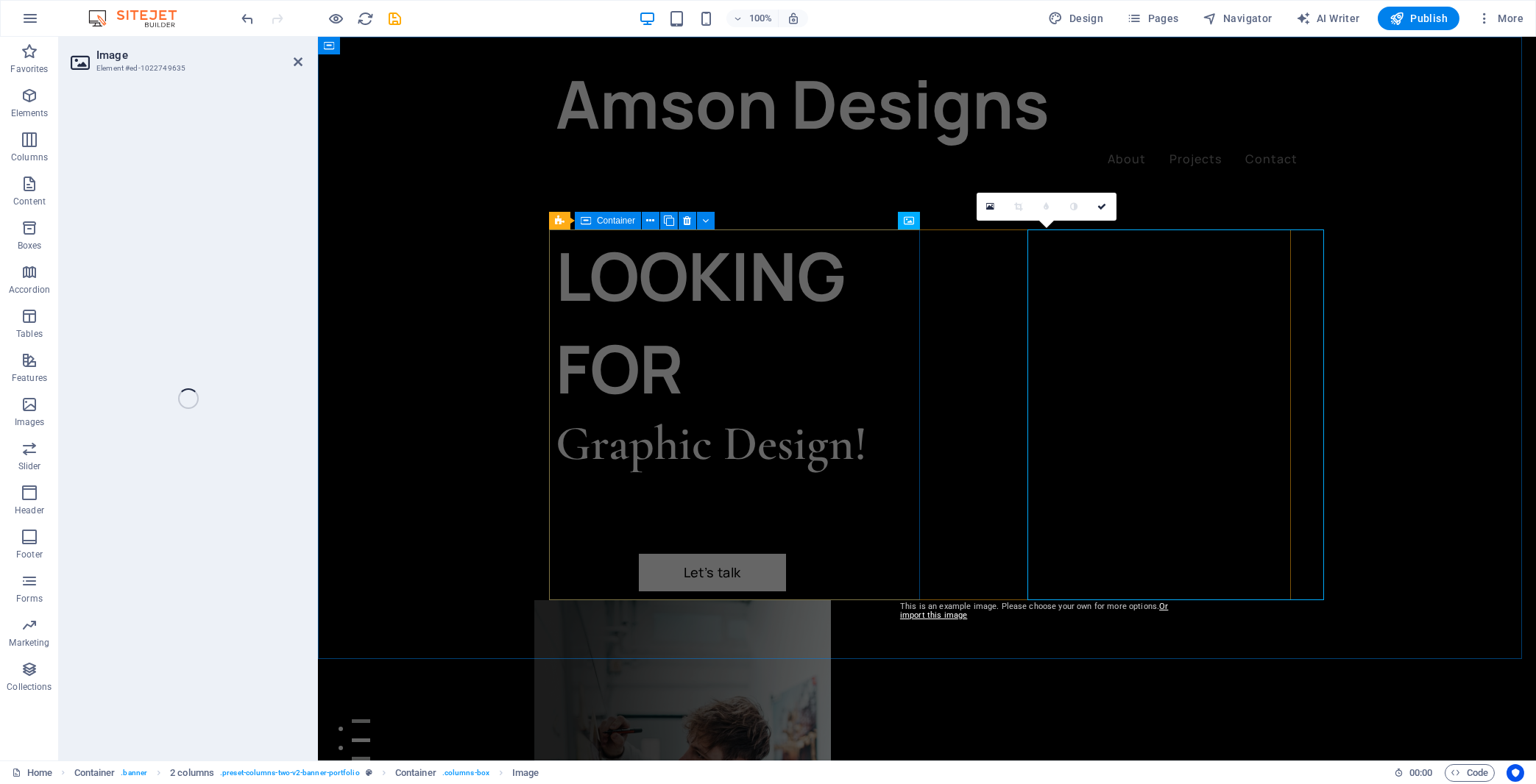
select select "%"
select select "px"
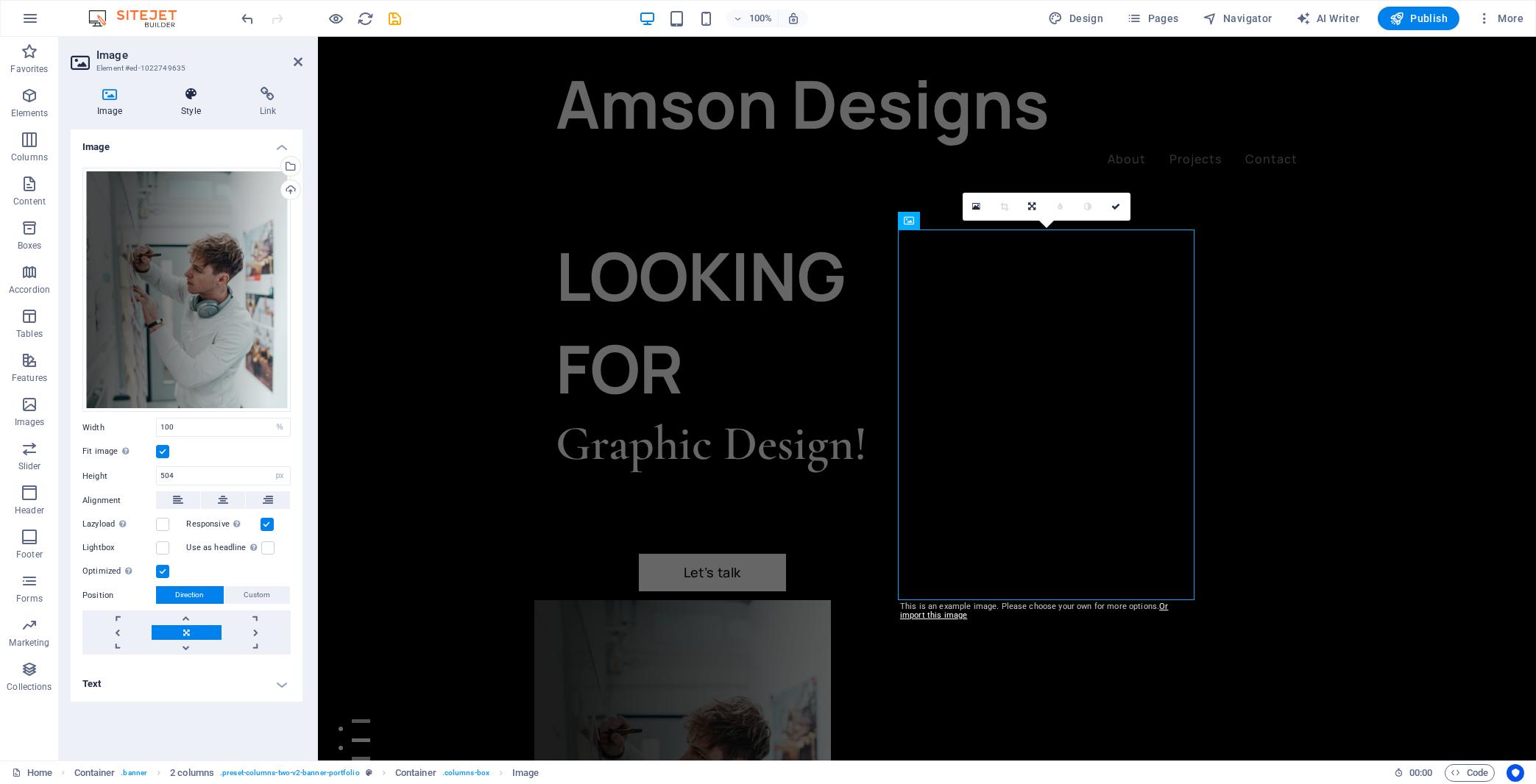
click at [191, 104] on h4 "Style" at bounding box center [194, 103] width 78 height 31
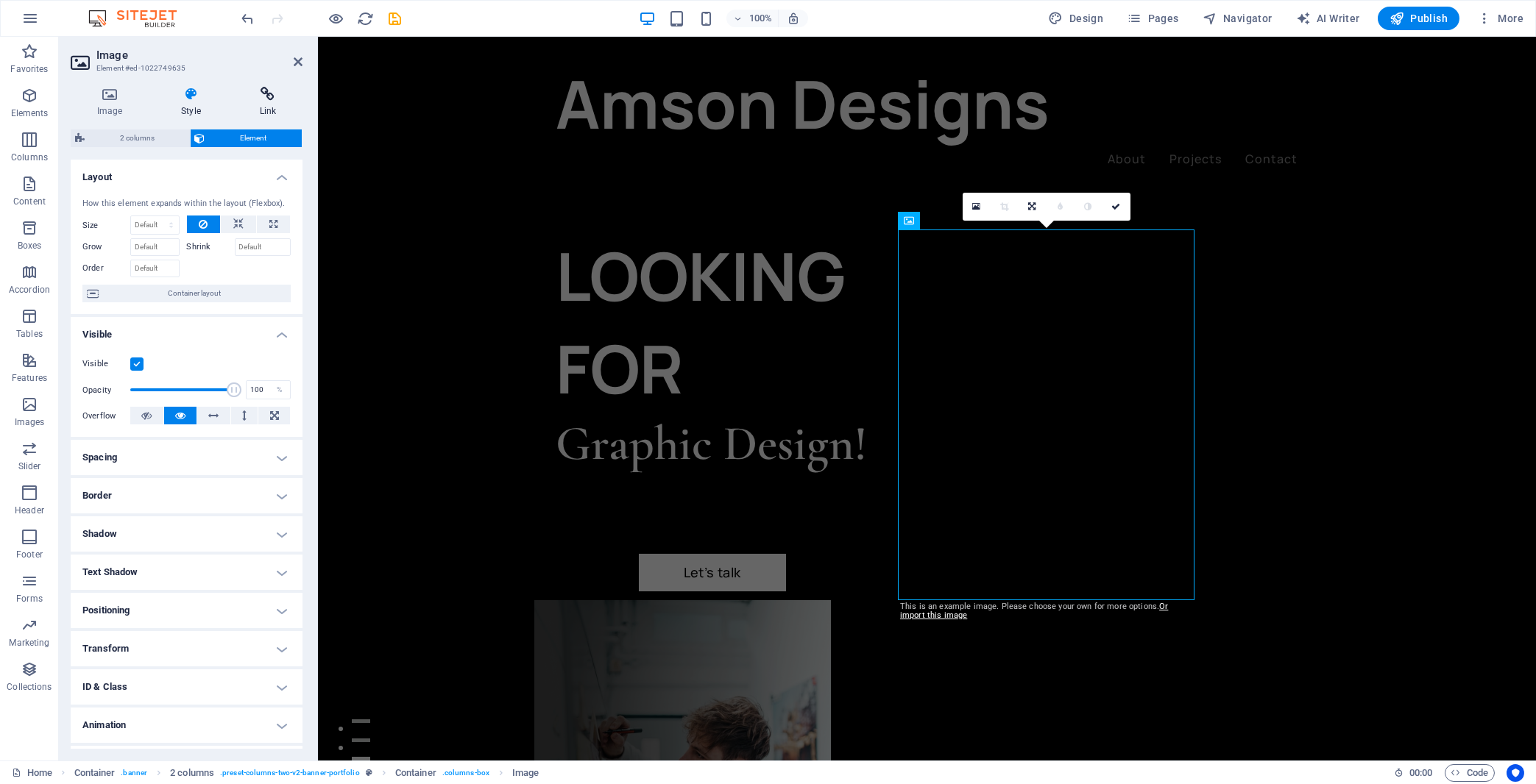
click at [266, 102] on h4 "Link" at bounding box center [268, 103] width 69 height 31
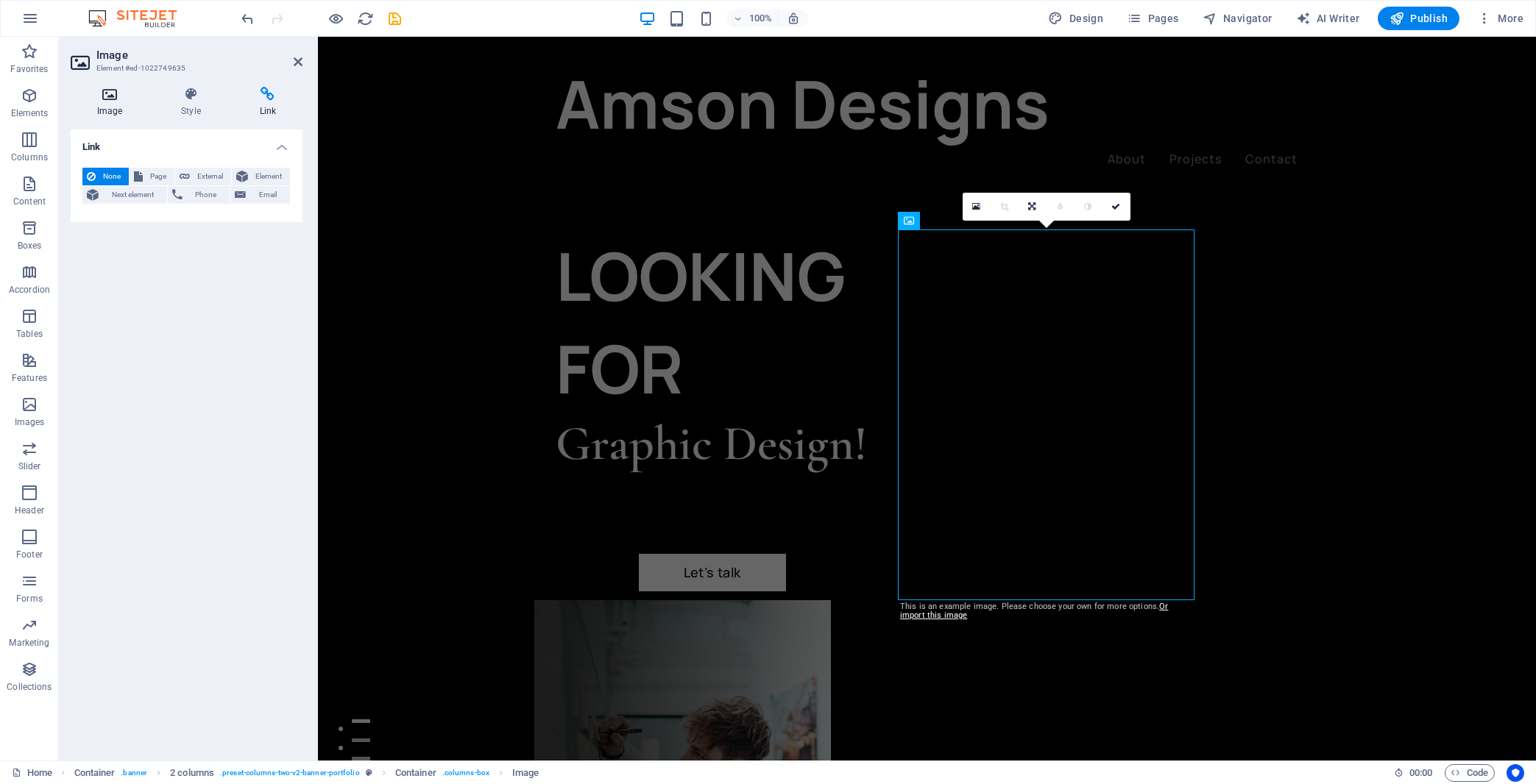
click at [111, 108] on h4 "Image" at bounding box center [112, 103] width 84 height 31
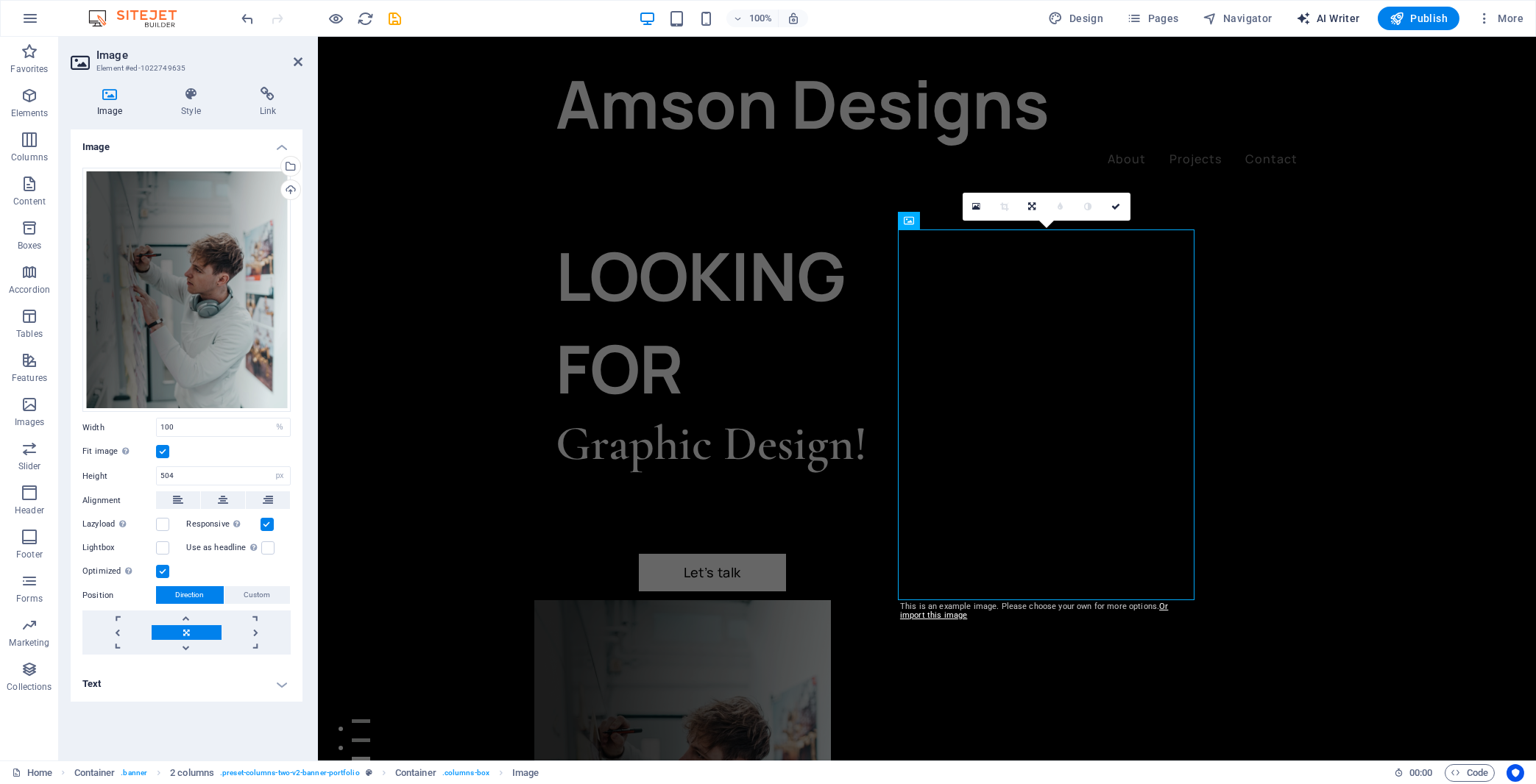
click at [1339, 13] on span "AI Writer" at bounding box center [1328, 19] width 64 height 15
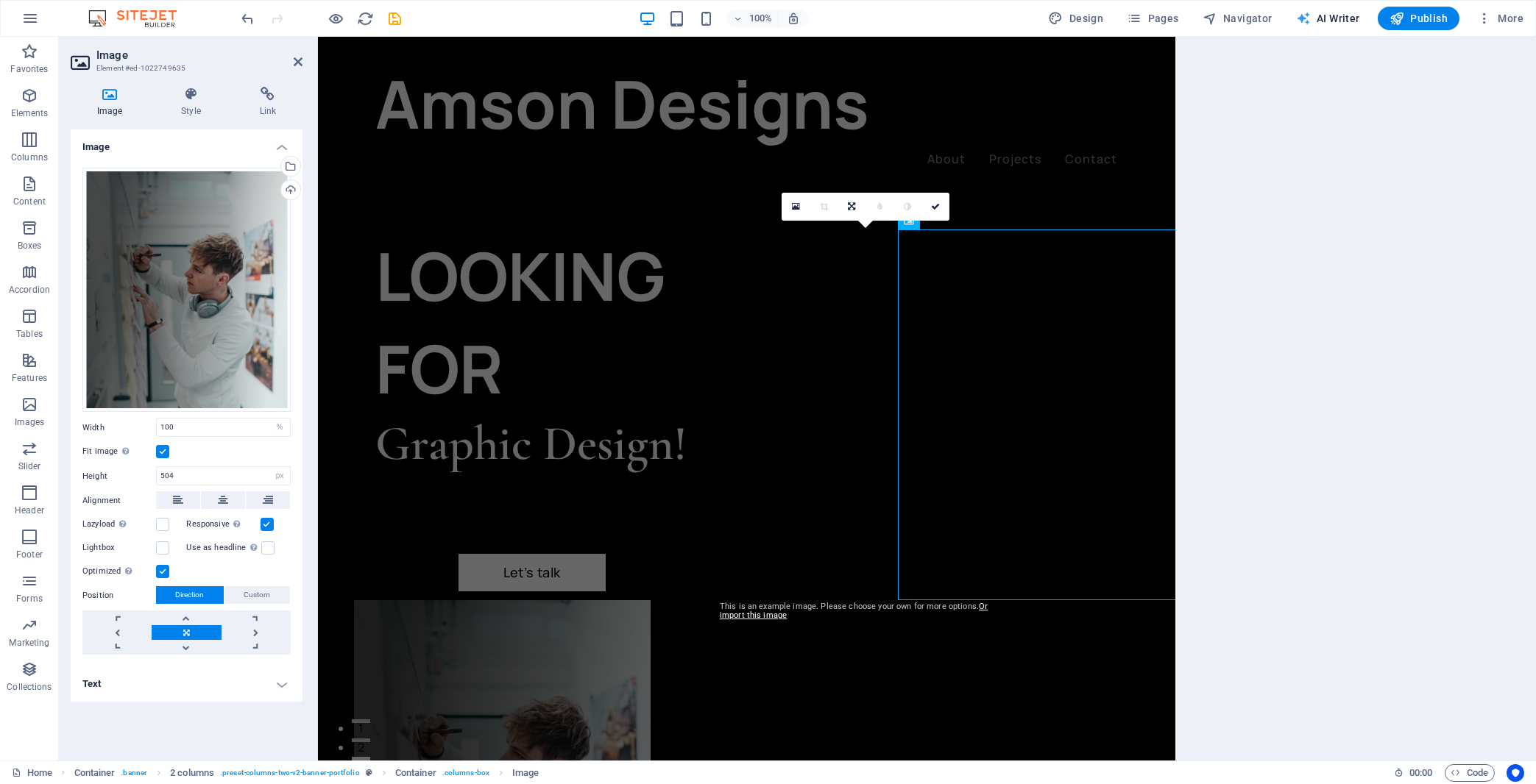
select select "English"
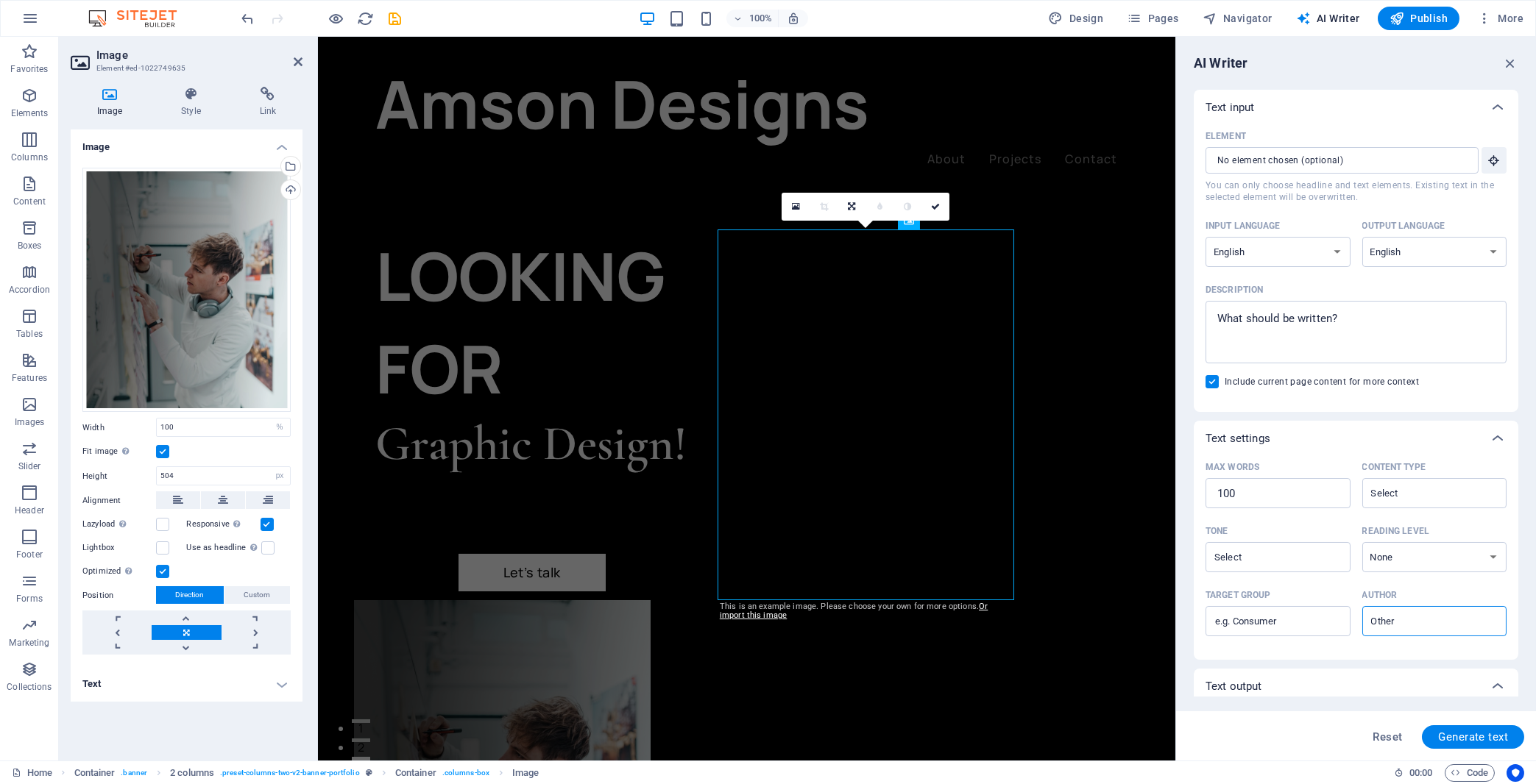
scroll to position [90, 0]
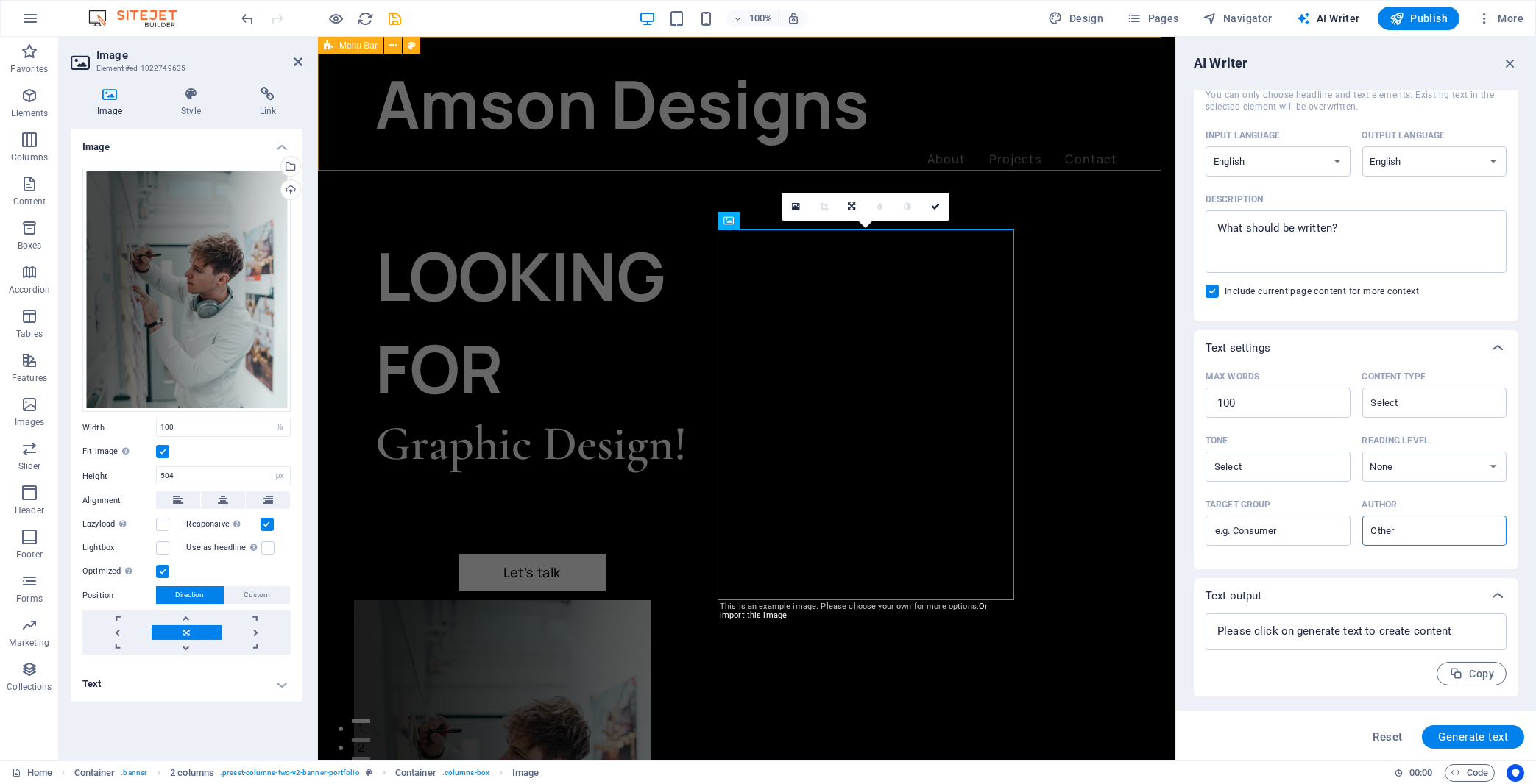
click at [928, 66] on div "Amson Designs About Projects Contact Menu" at bounding box center [746, 113] width 858 height 153
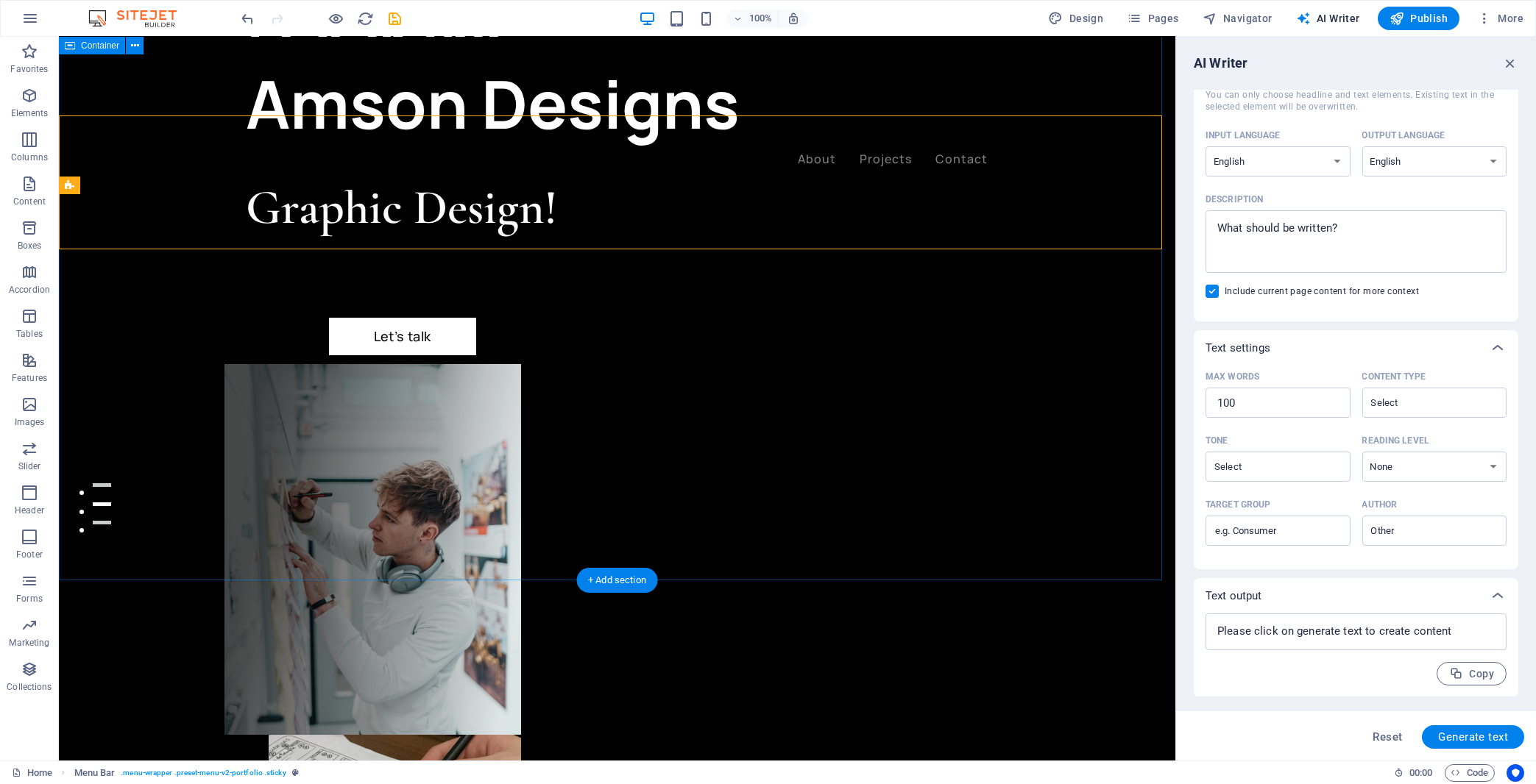
scroll to position [79, 0]
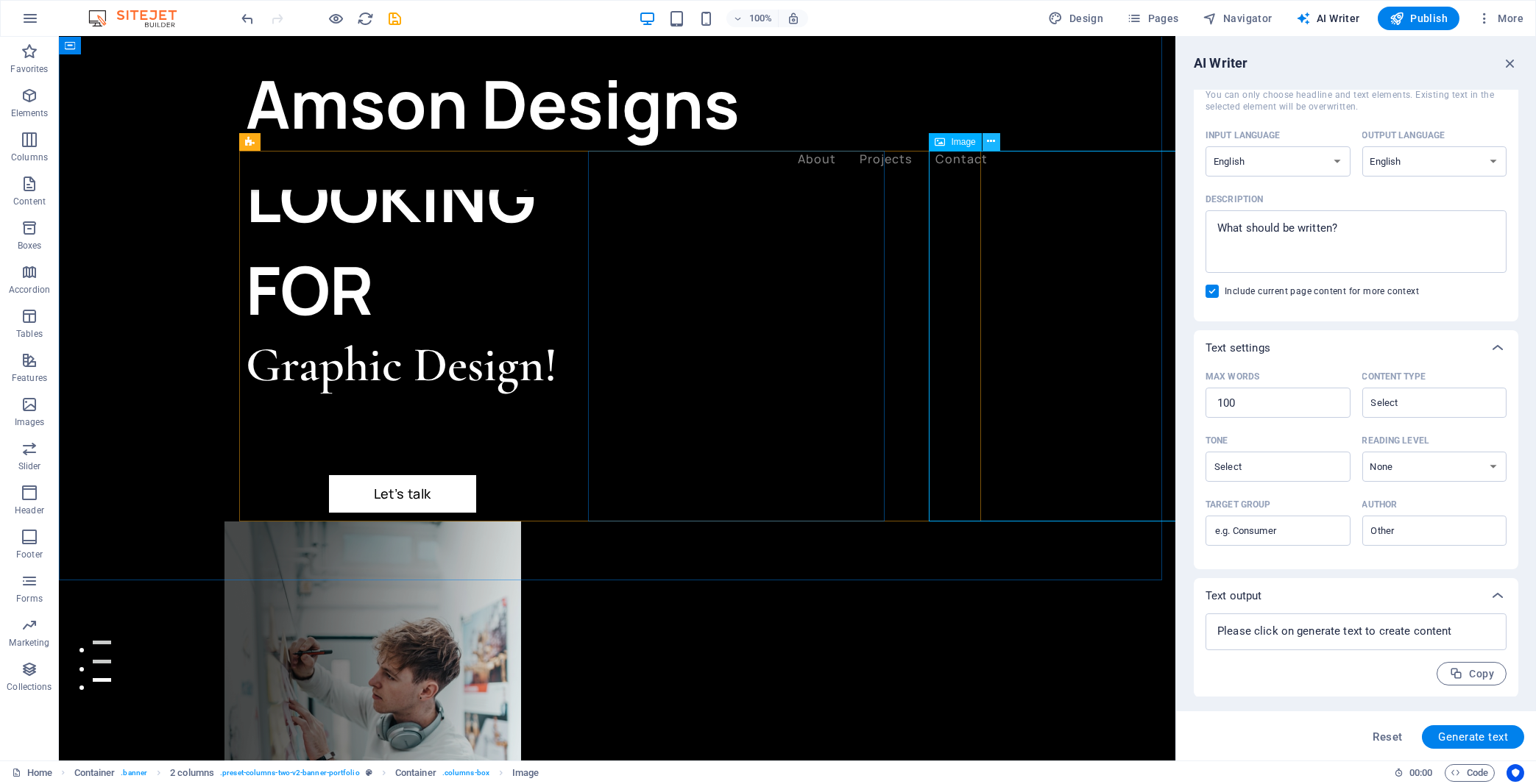
click at [994, 143] on icon at bounding box center [991, 141] width 8 height 15
click at [171, 288] on div "LOOKING FOR Graphic Design! Let’s talk" at bounding box center [617, 640] width 1117 height 1364
click at [1375, 61] on icon "button" at bounding box center [1511, 64] width 16 height 16
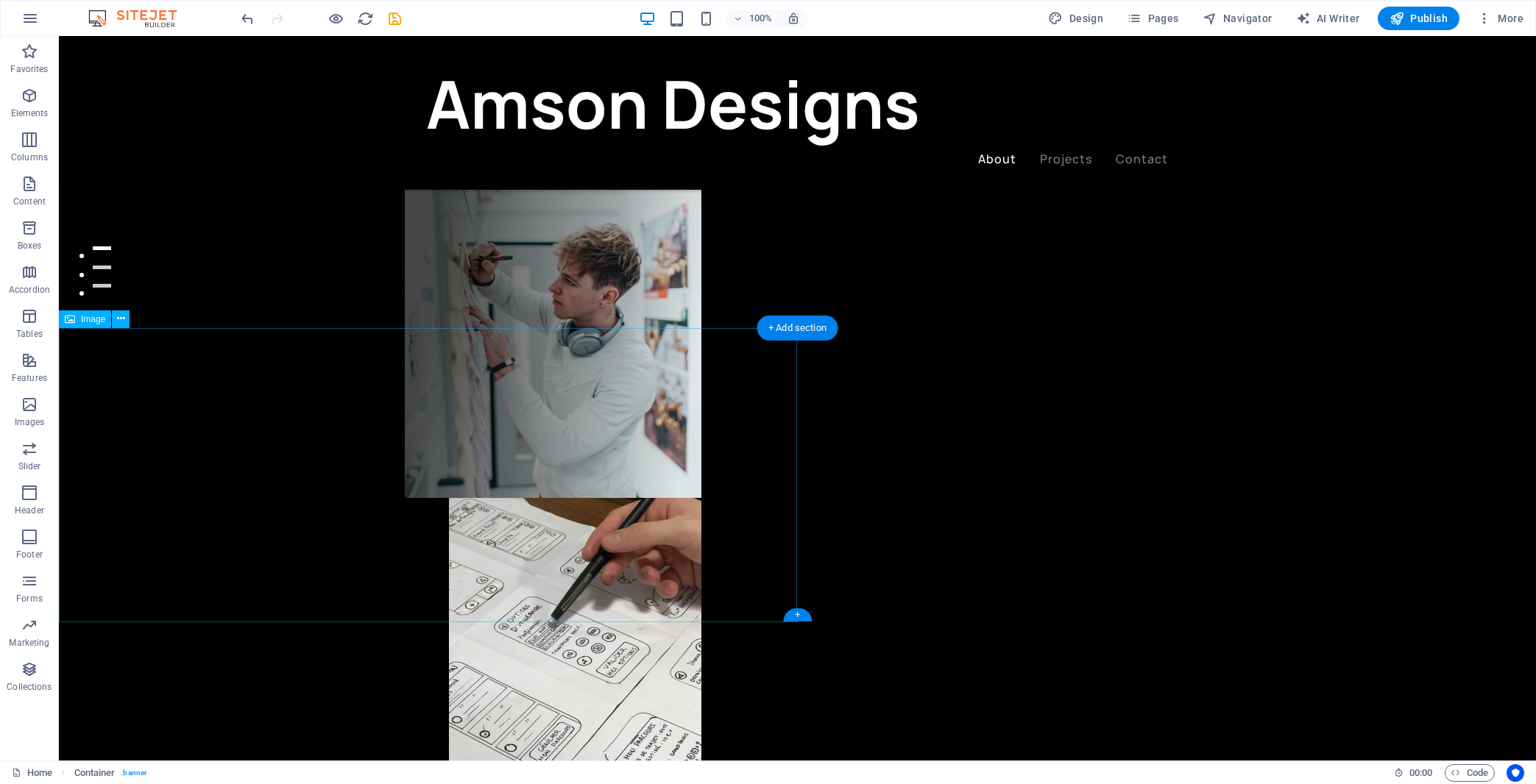
scroll to position [631, 0]
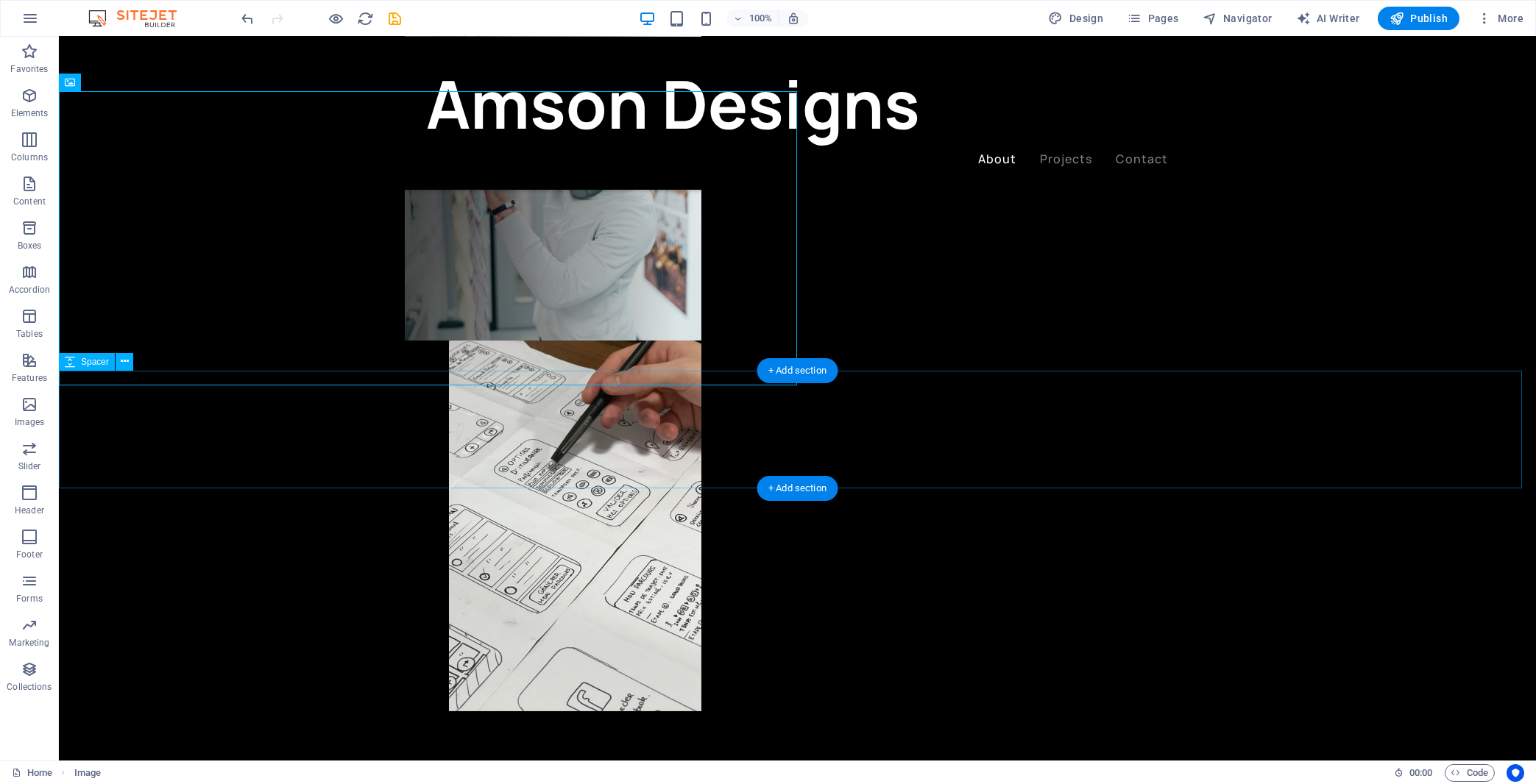
scroll to position [868, 0]
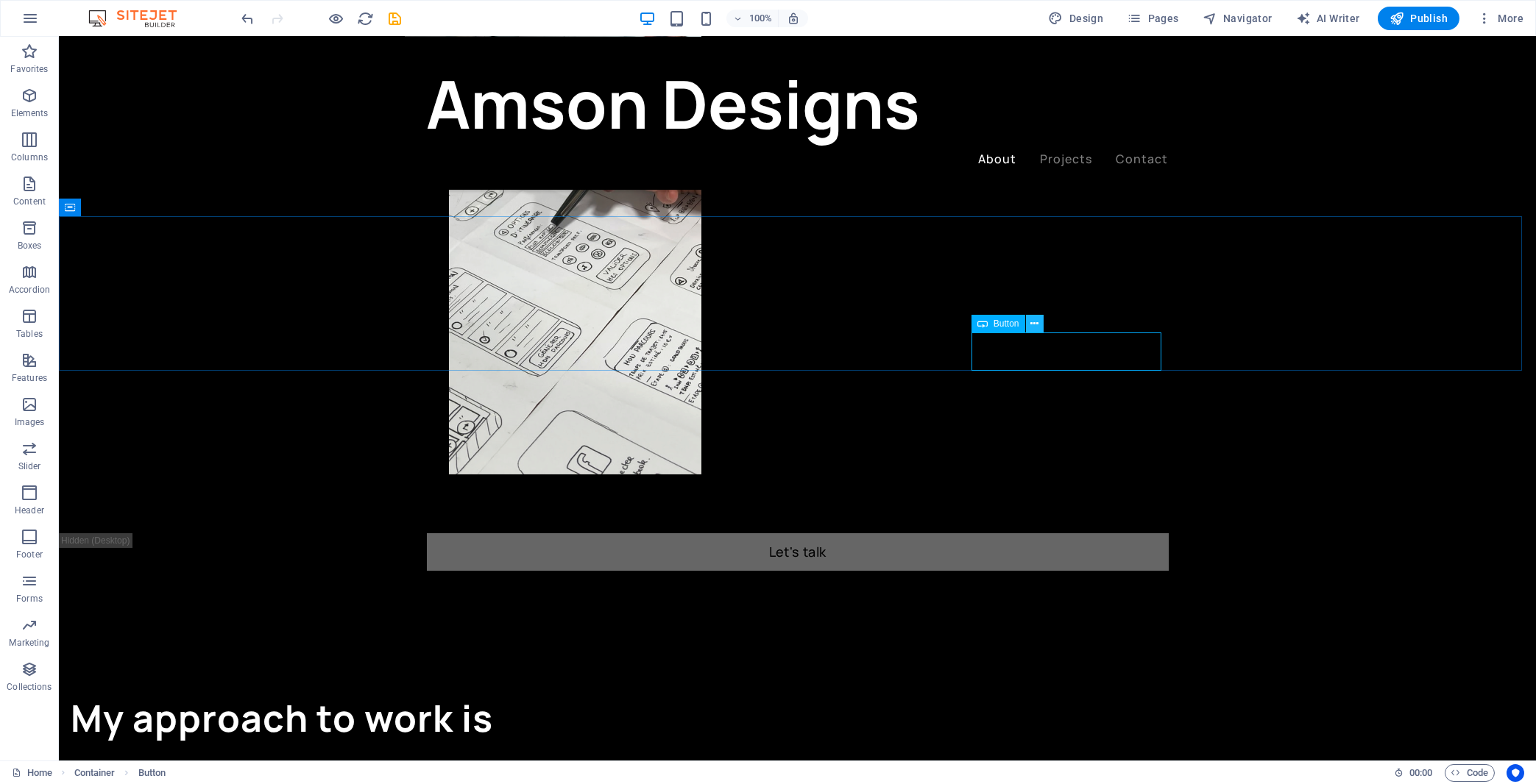
click at [1035, 325] on icon at bounding box center [1034, 324] width 8 height 15
click at [1037, 324] on icon at bounding box center [1034, 324] width 8 height 15
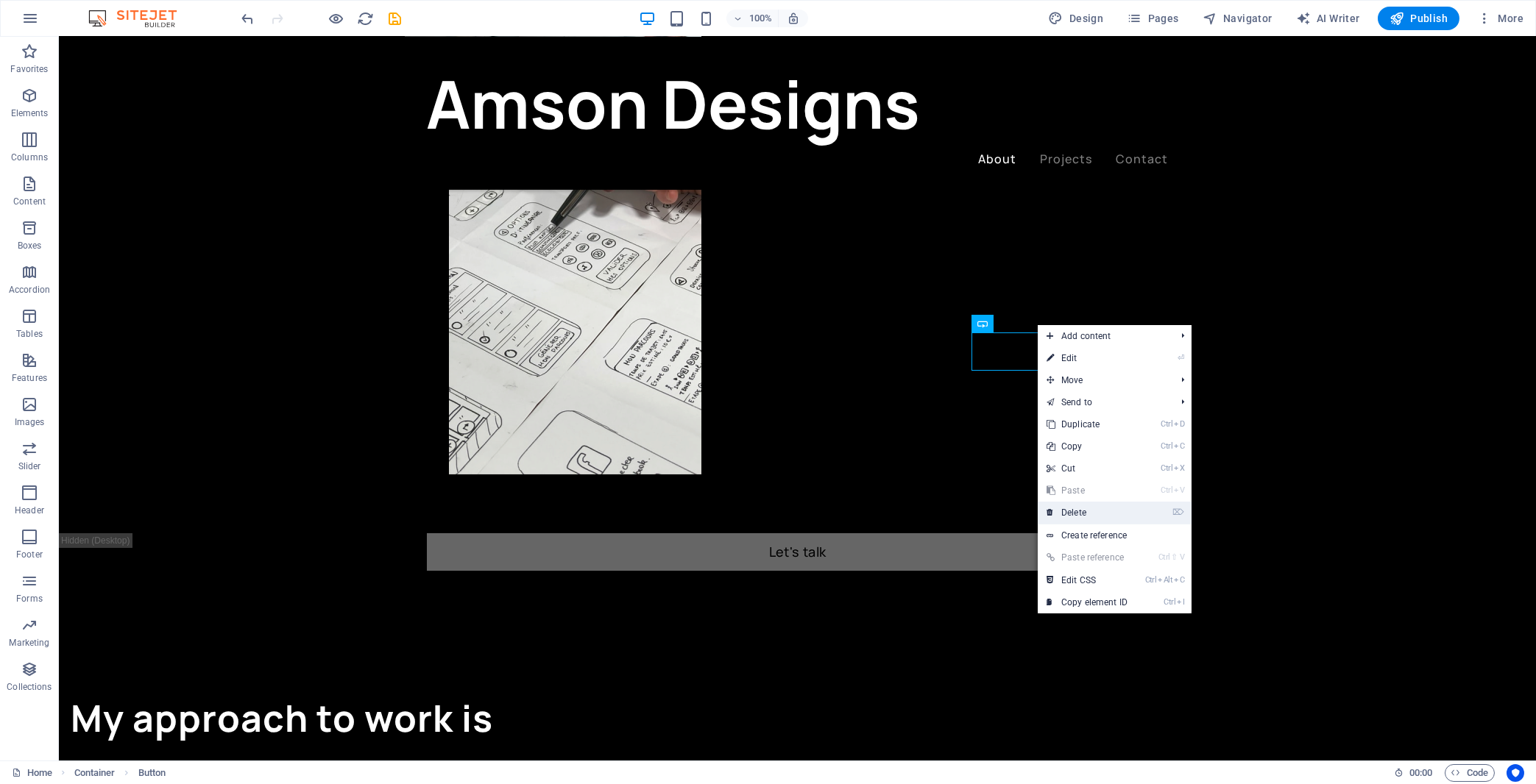
click at [1088, 513] on link "⌦ Delete" at bounding box center [1086, 512] width 99 height 22
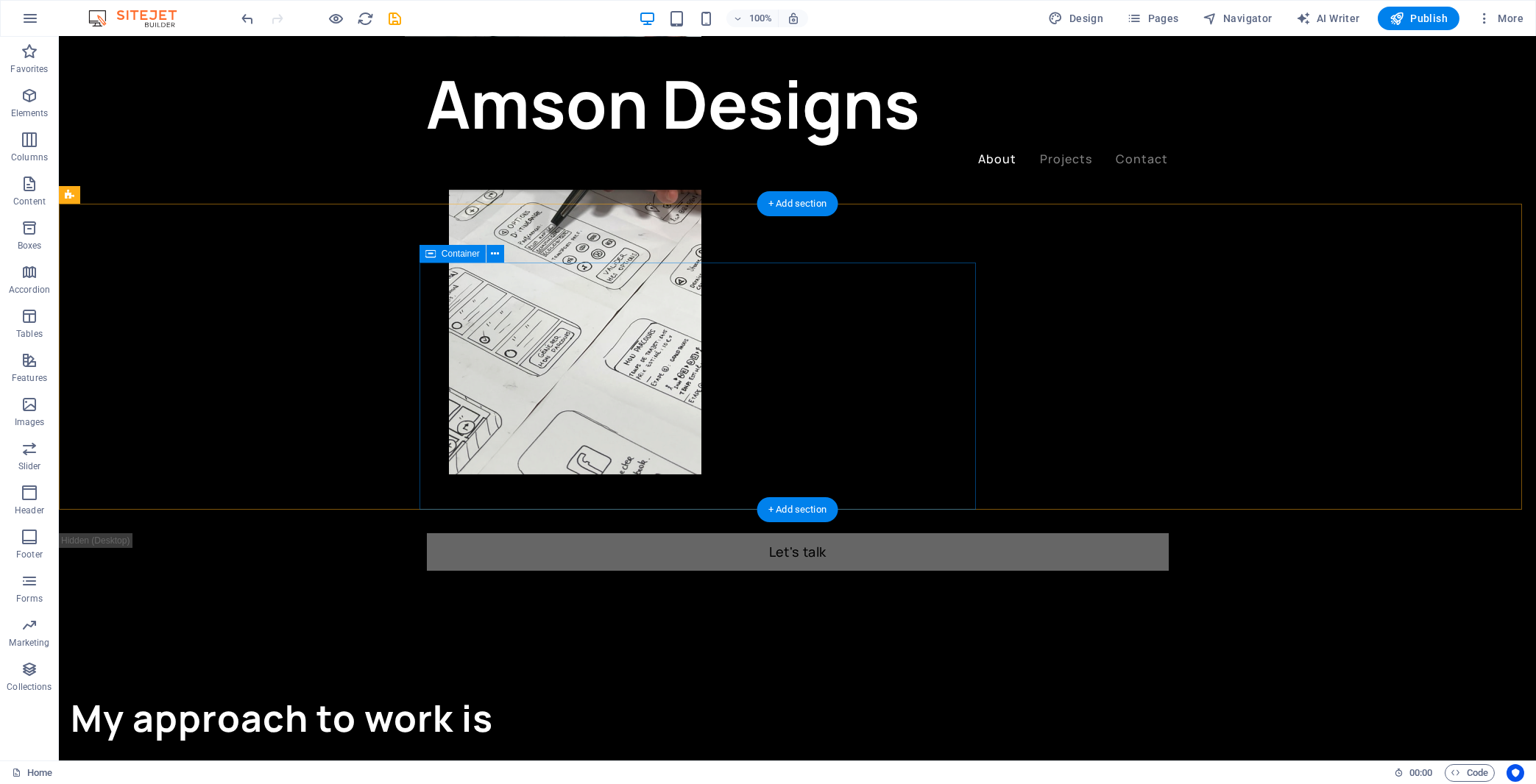
scroll to position [552, 0]
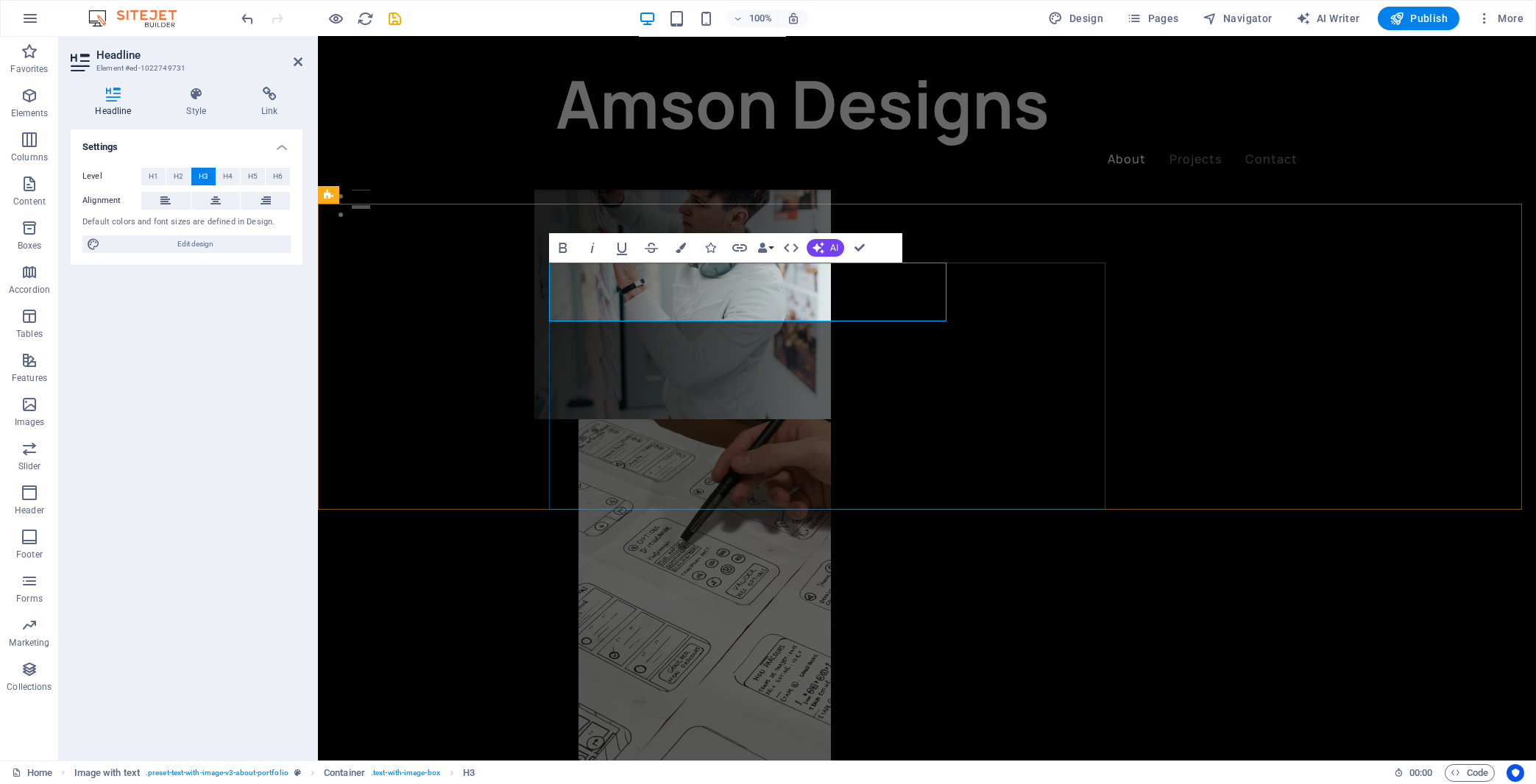
drag, startPoint x: 603, startPoint y: 287, endPoint x: 507, endPoint y: 279, distance: 96.3
drag, startPoint x: 590, startPoint y: 291, endPoint x: 490, endPoint y: 291, distance: 100.0
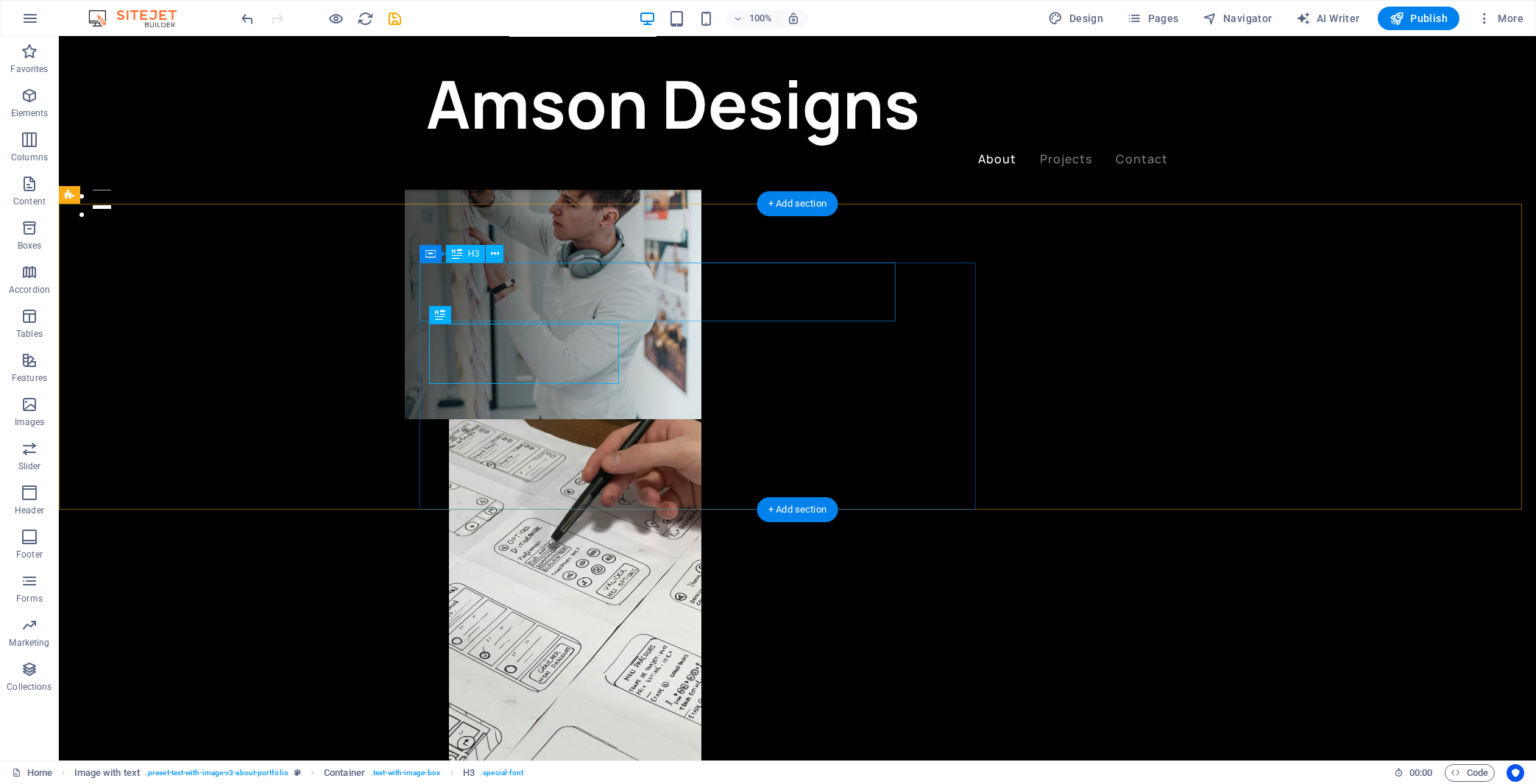
drag, startPoint x: 420, startPoint y: 383, endPoint x: 411, endPoint y: 382, distance: 9.1
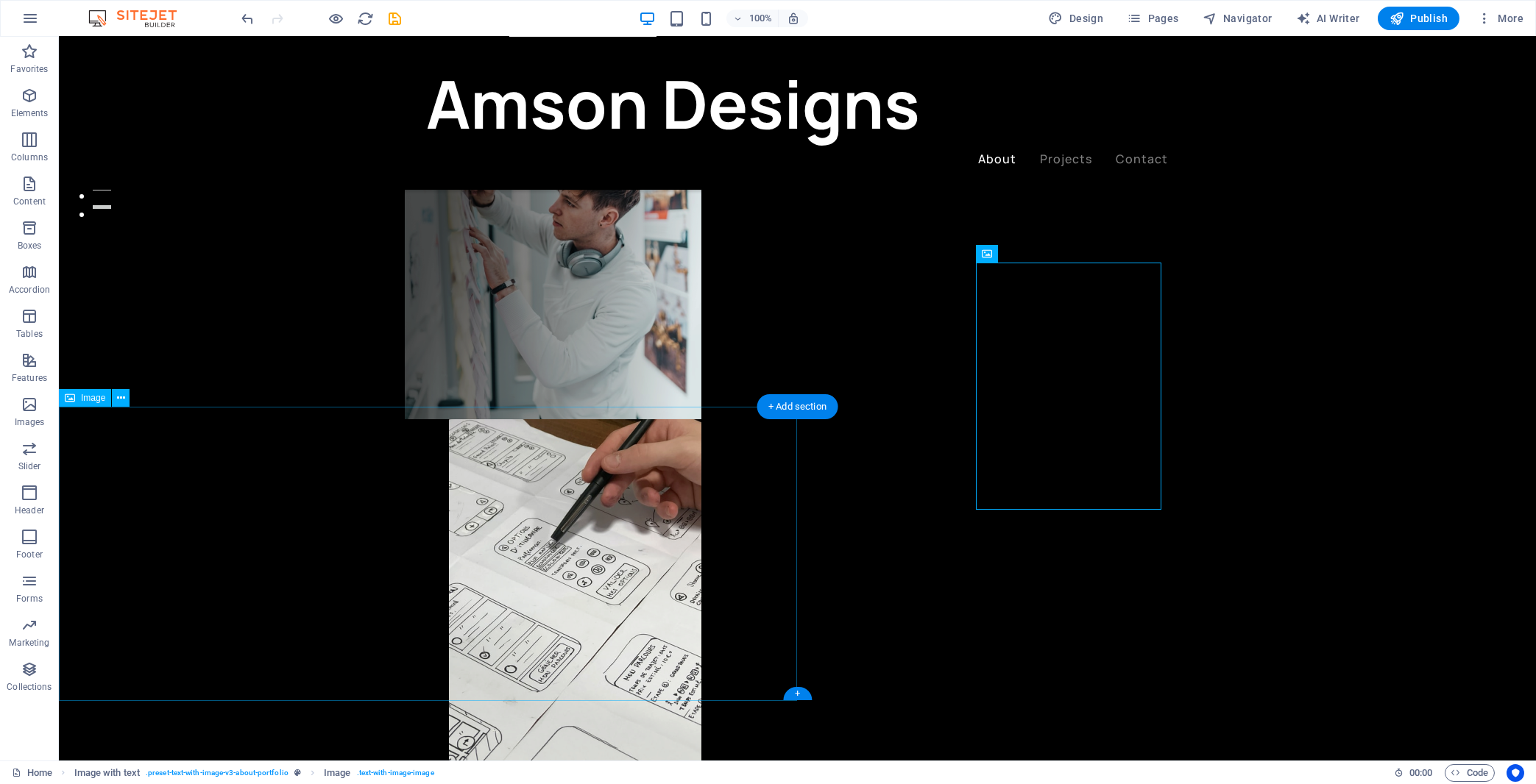
scroll to position [631, 0]
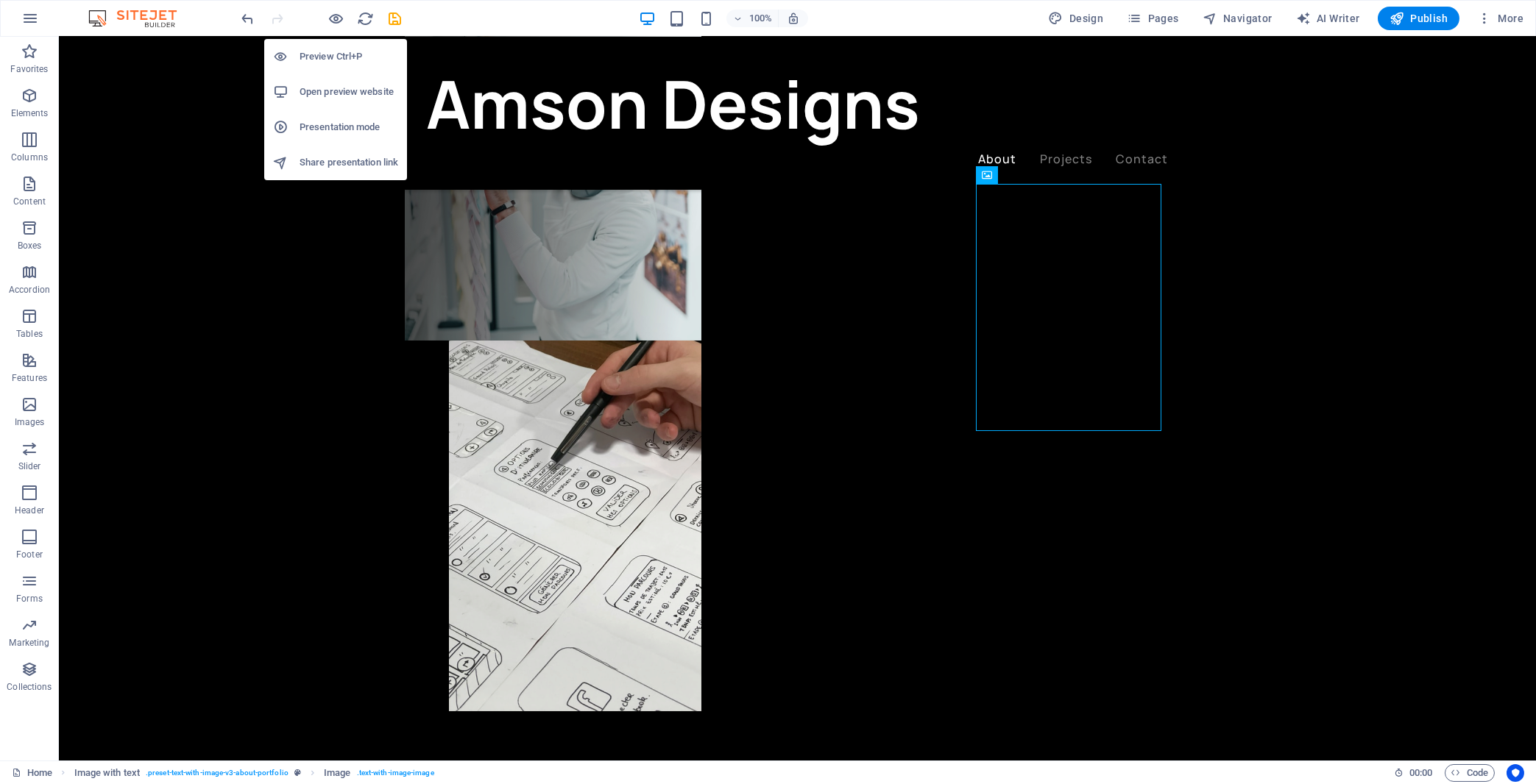
click at [336, 90] on h6 "Open preview website" at bounding box center [349, 92] width 99 height 18
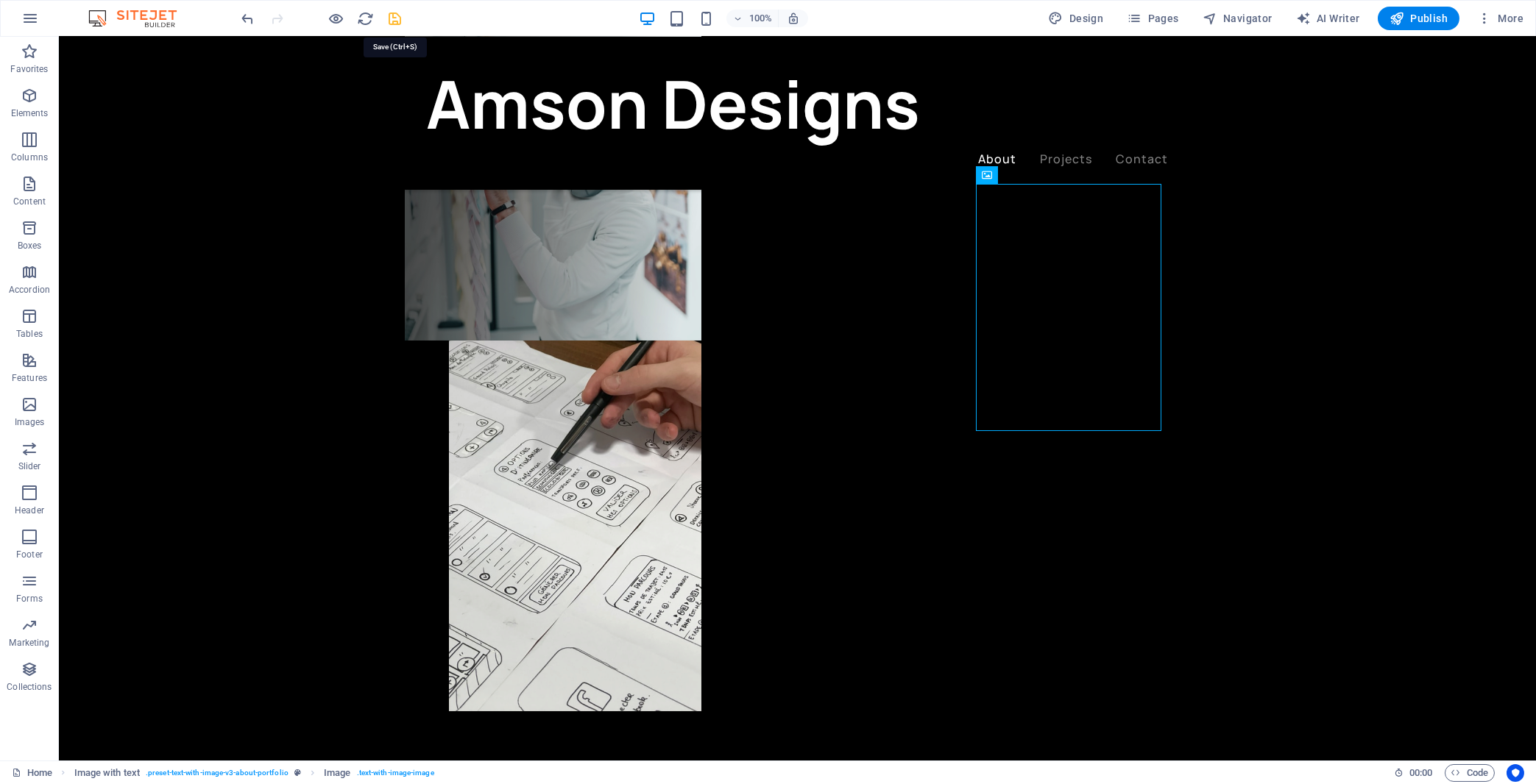
click at [401, 21] on icon "save" at bounding box center [395, 19] width 17 height 17
checkbox input "false"
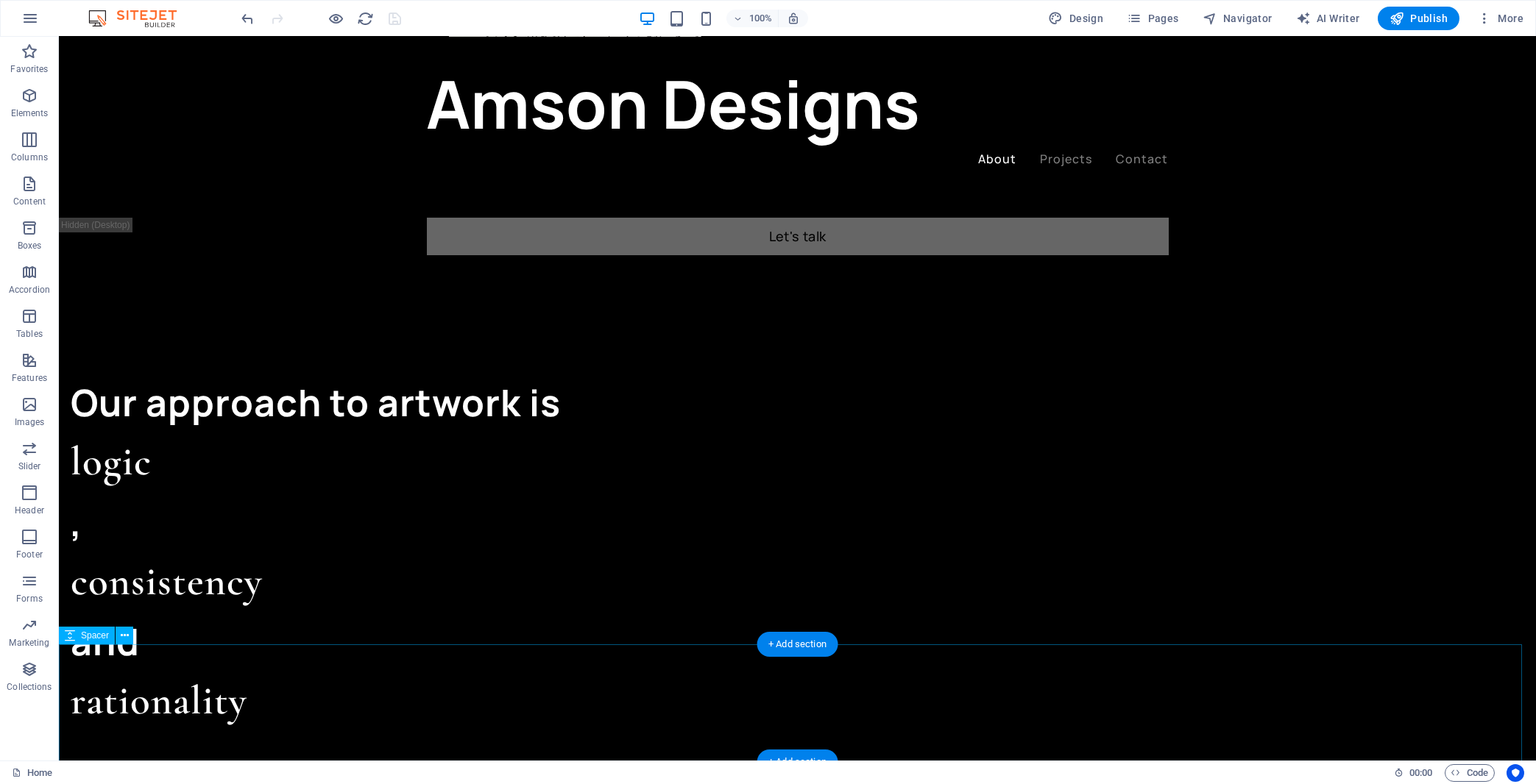
scroll to position [1262, 0]
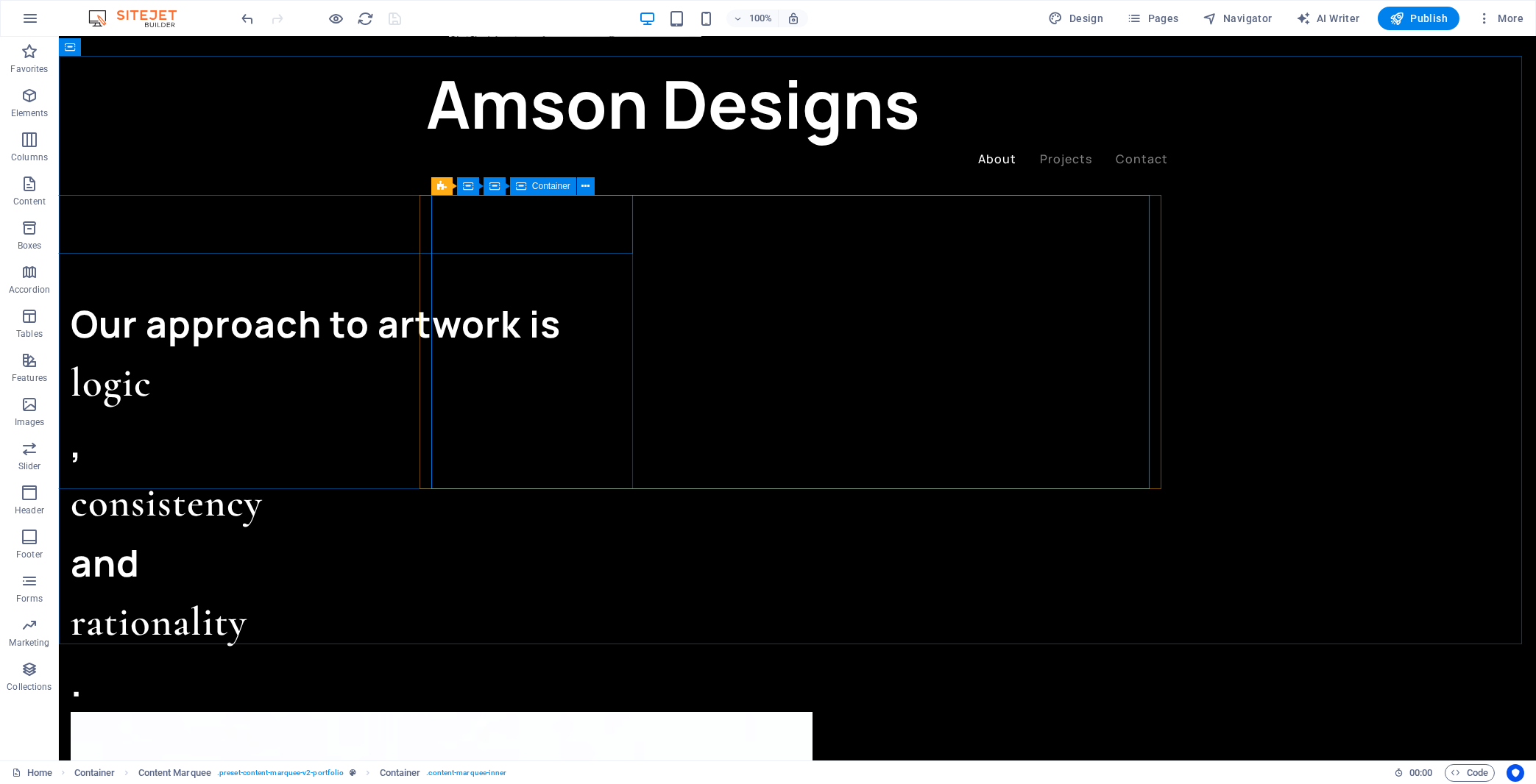
click at [542, 186] on span "Container" at bounding box center [551, 186] width 38 height 9
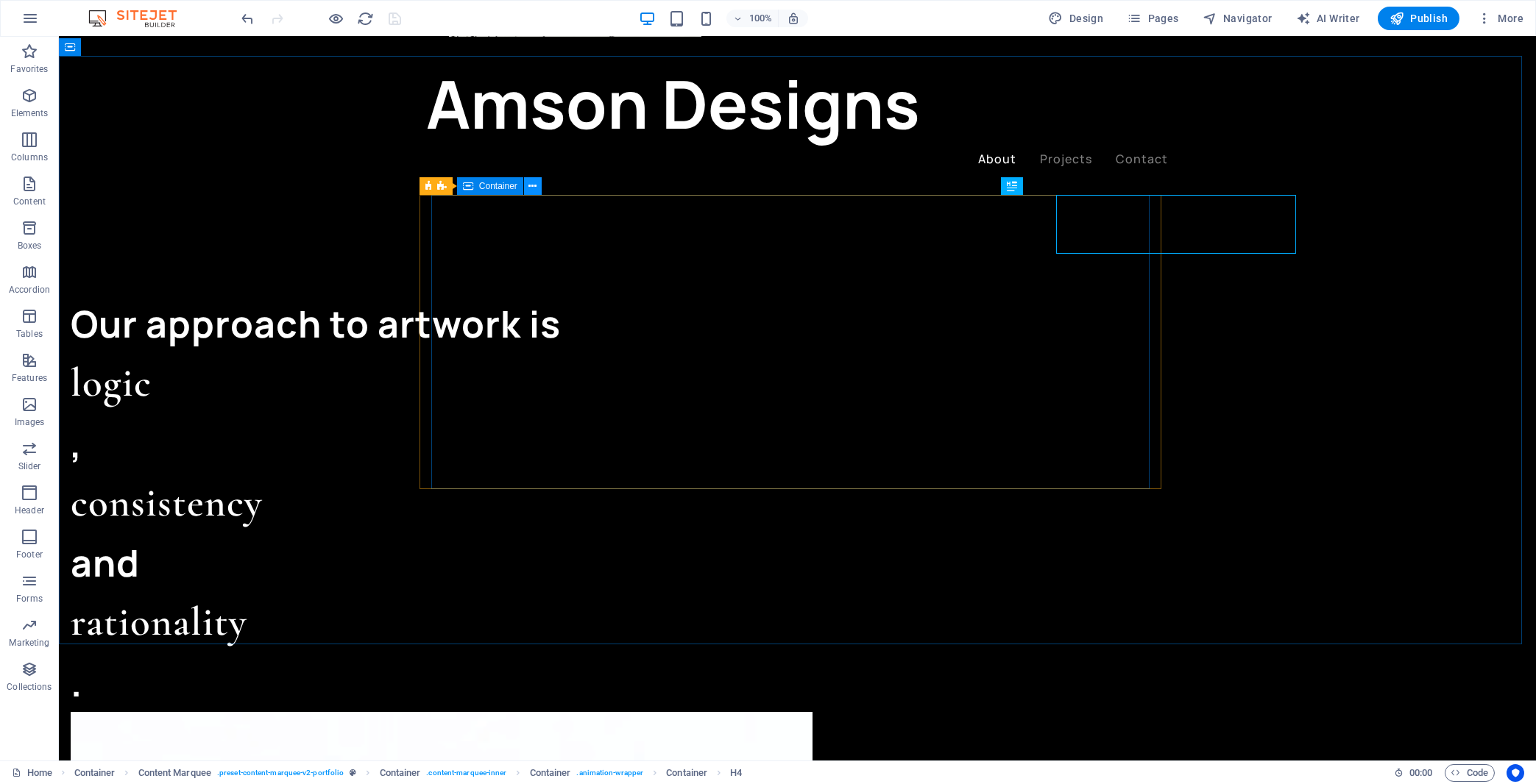
click at [533, 190] on icon at bounding box center [533, 186] width 8 height 15
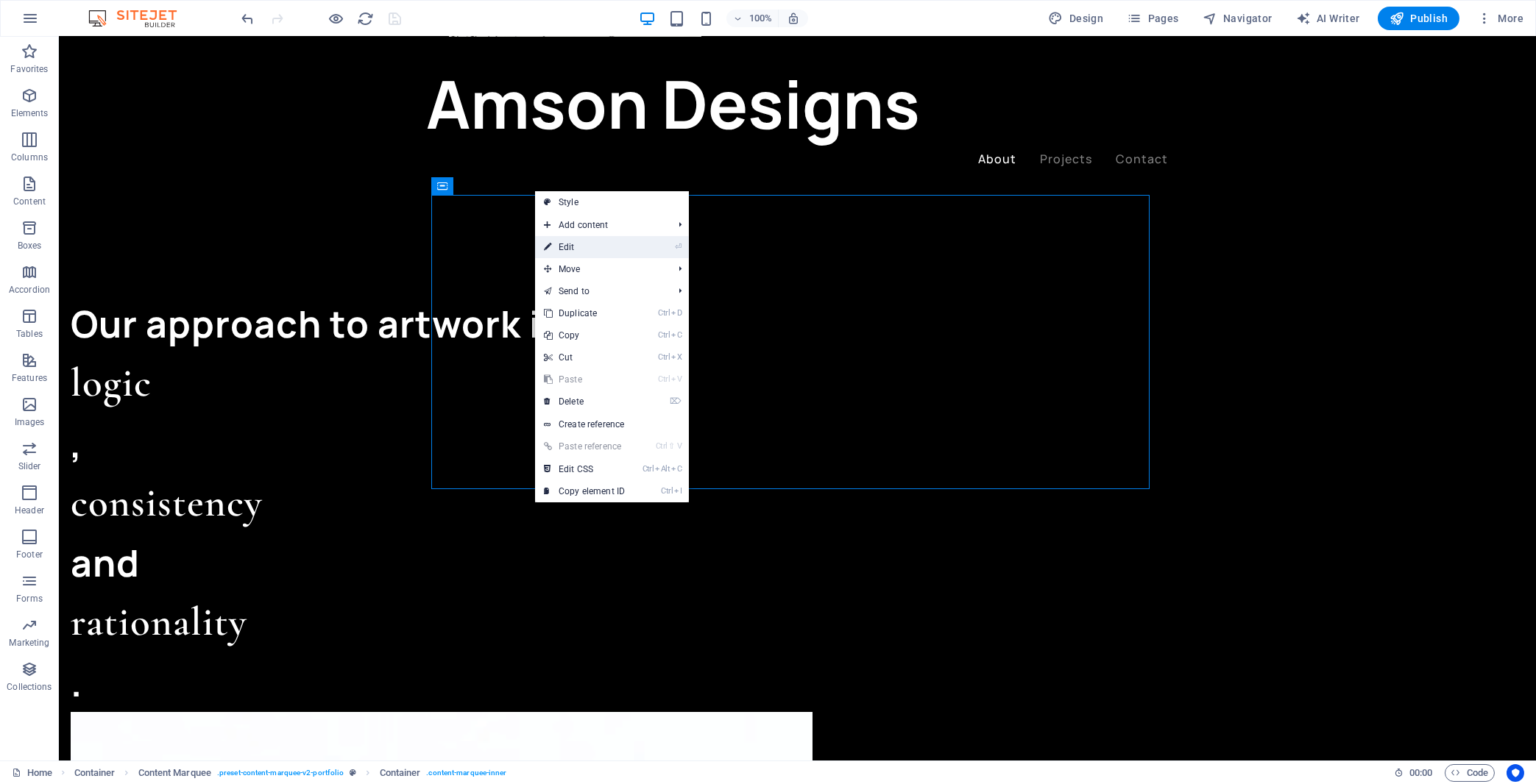
click at [571, 245] on link "⏎ Edit" at bounding box center [584, 247] width 99 height 22
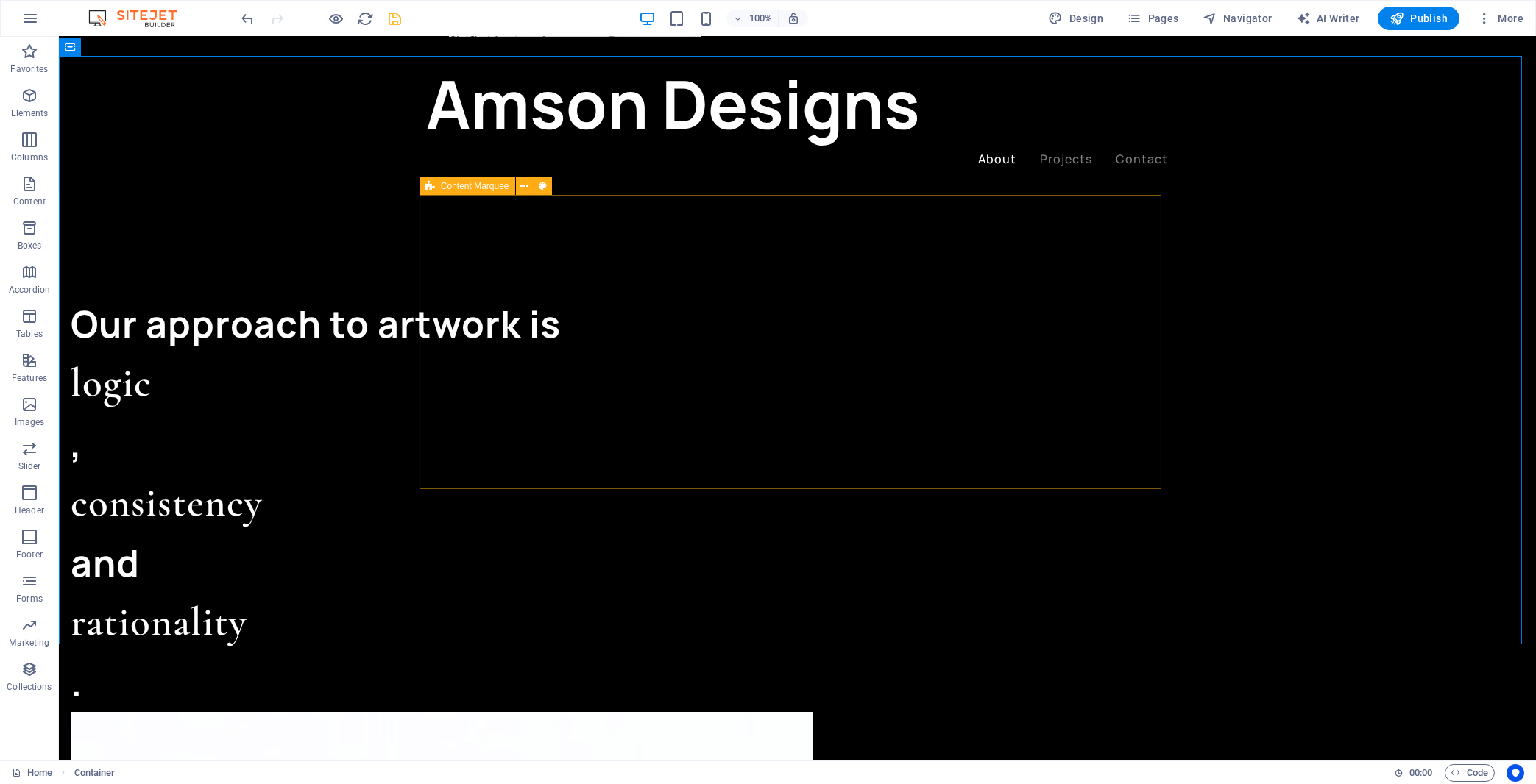
click at [469, 183] on span "Content Marquee" at bounding box center [475, 186] width 68 height 9
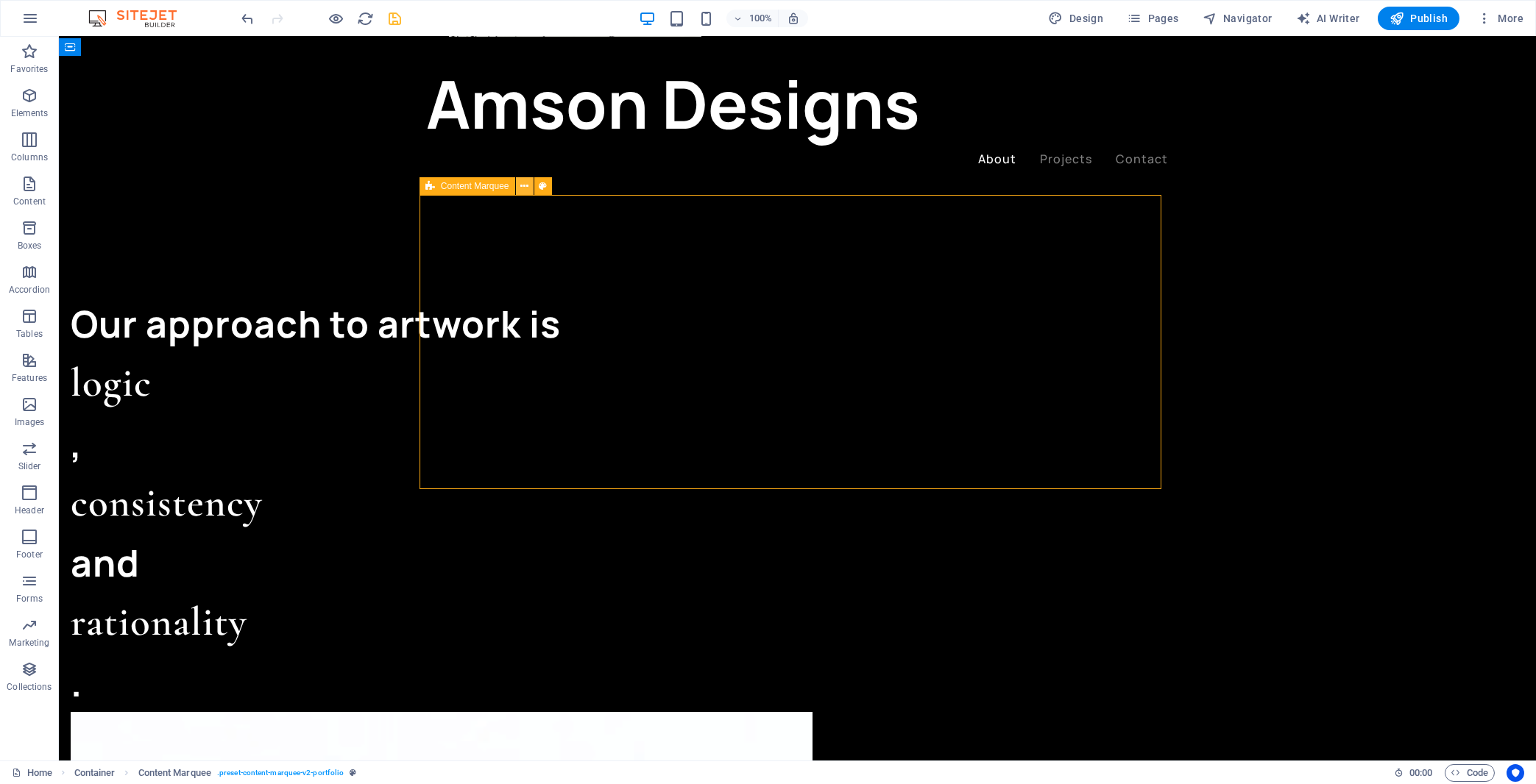
click at [522, 186] on icon at bounding box center [524, 186] width 8 height 15
click at [459, 186] on span "Content Marquee" at bounding box center [475, 186] width 68 height 9
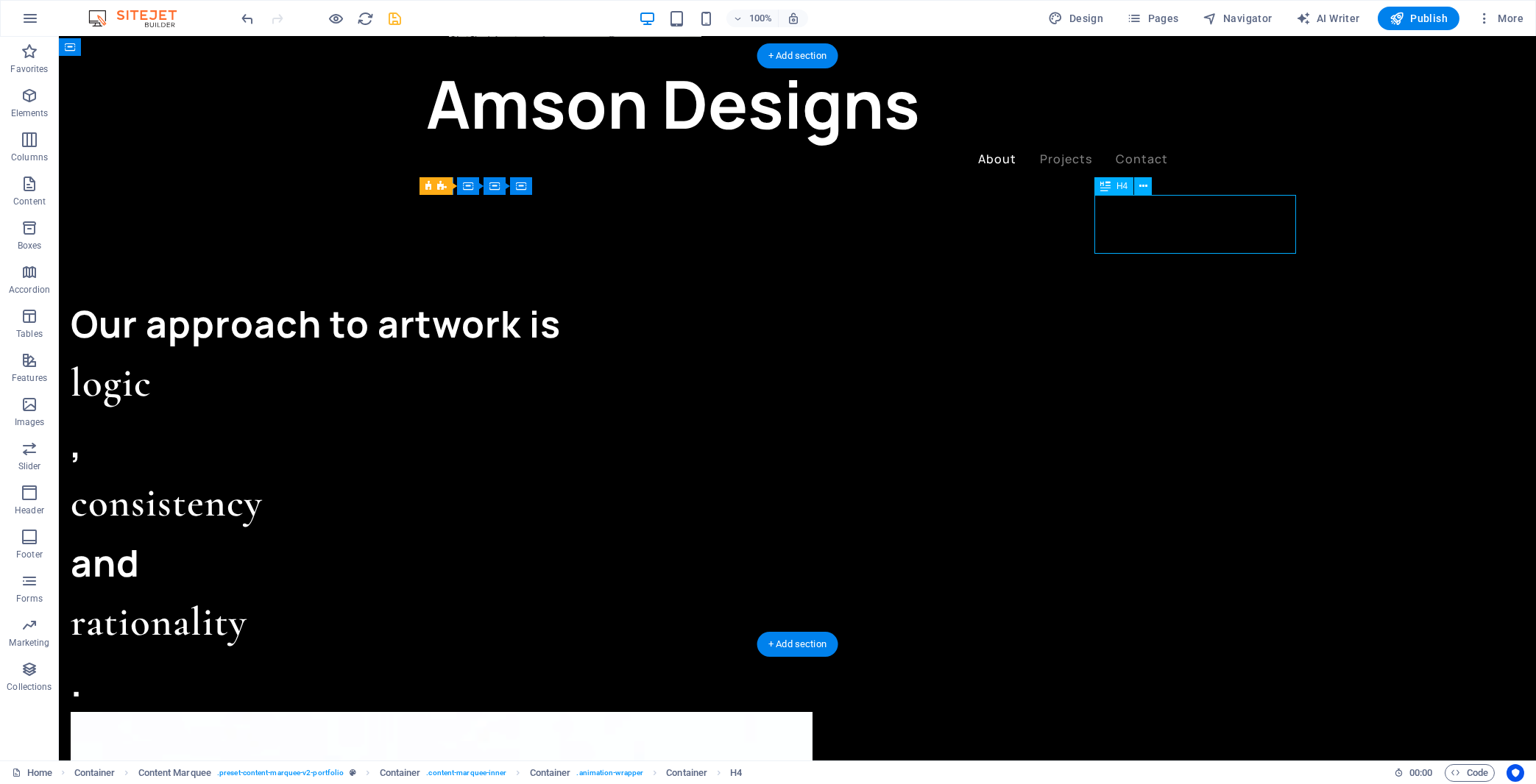
click at [929, 184] on div "H4" at bounding box center [931, 186] width 39 height 18
click at [958, 186] on icon at bounding box center [960, 186] width 8 height 15
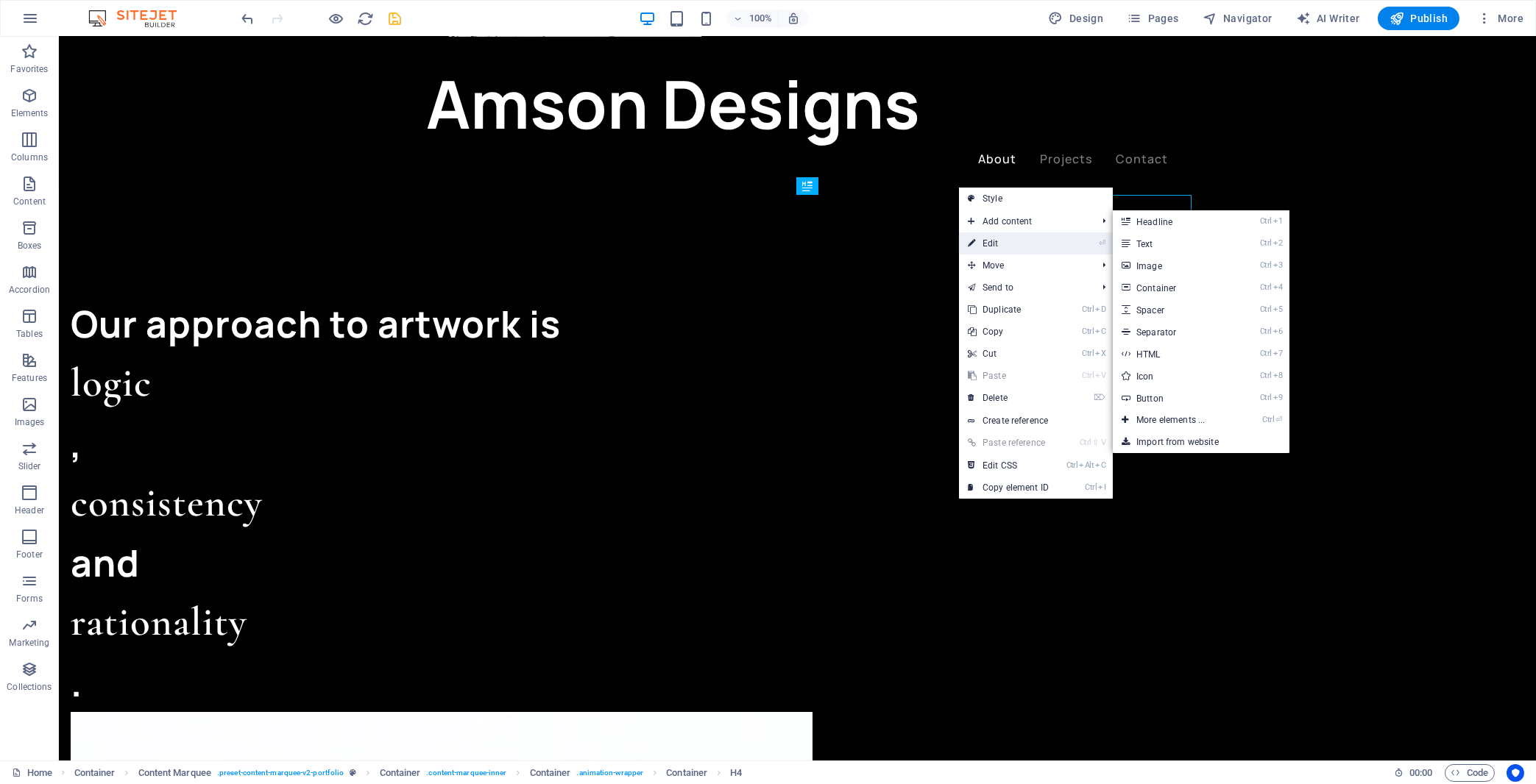
click at [985, 234] on link "⏎ Edit" at bounding box center [1008, 243] width 99 height 22
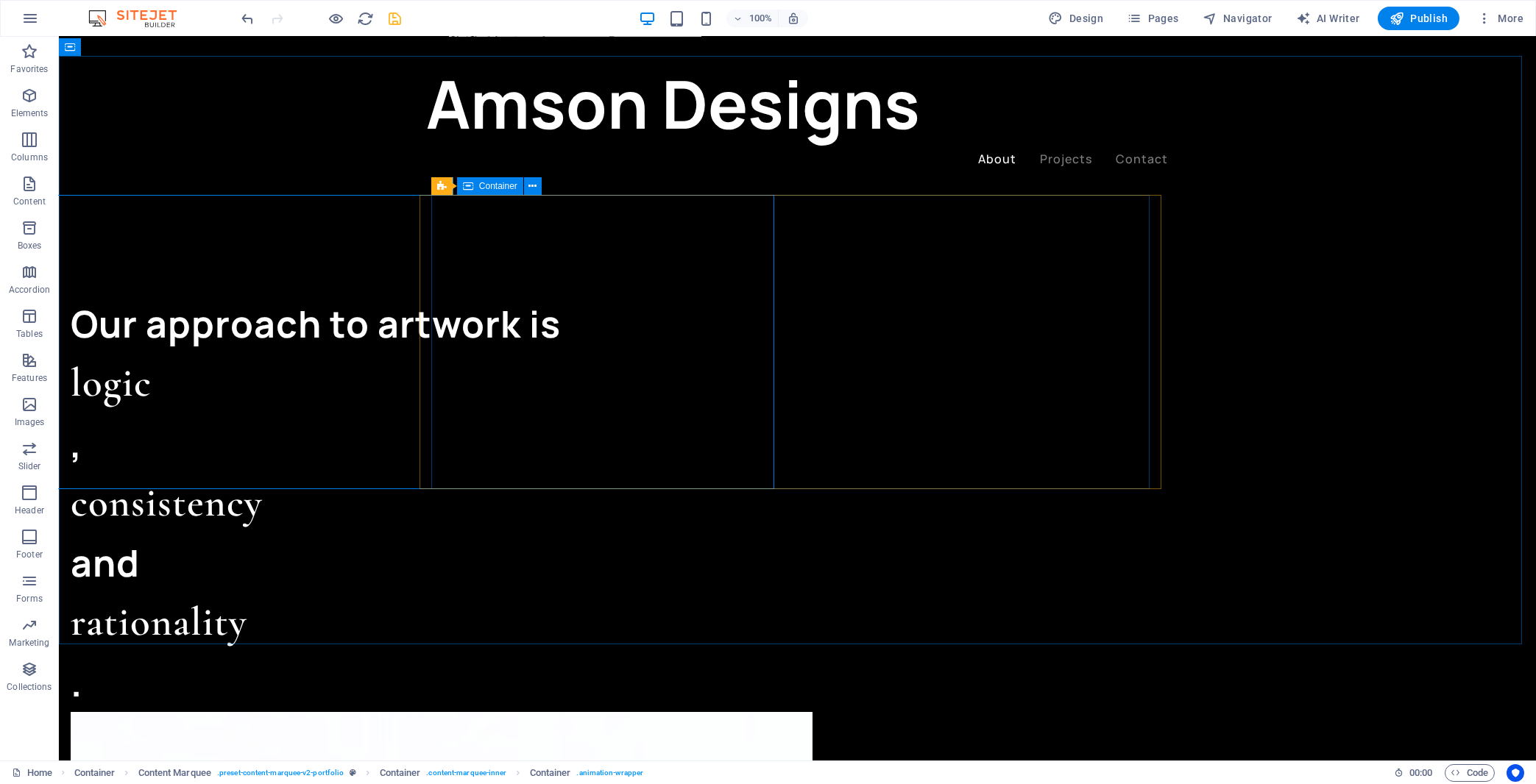
click at [467, 190] on icon at bounding box center [467, 186] width 11 height 18
click at [538, 186] on button at bounding box center [533, 186] width 18 height 18
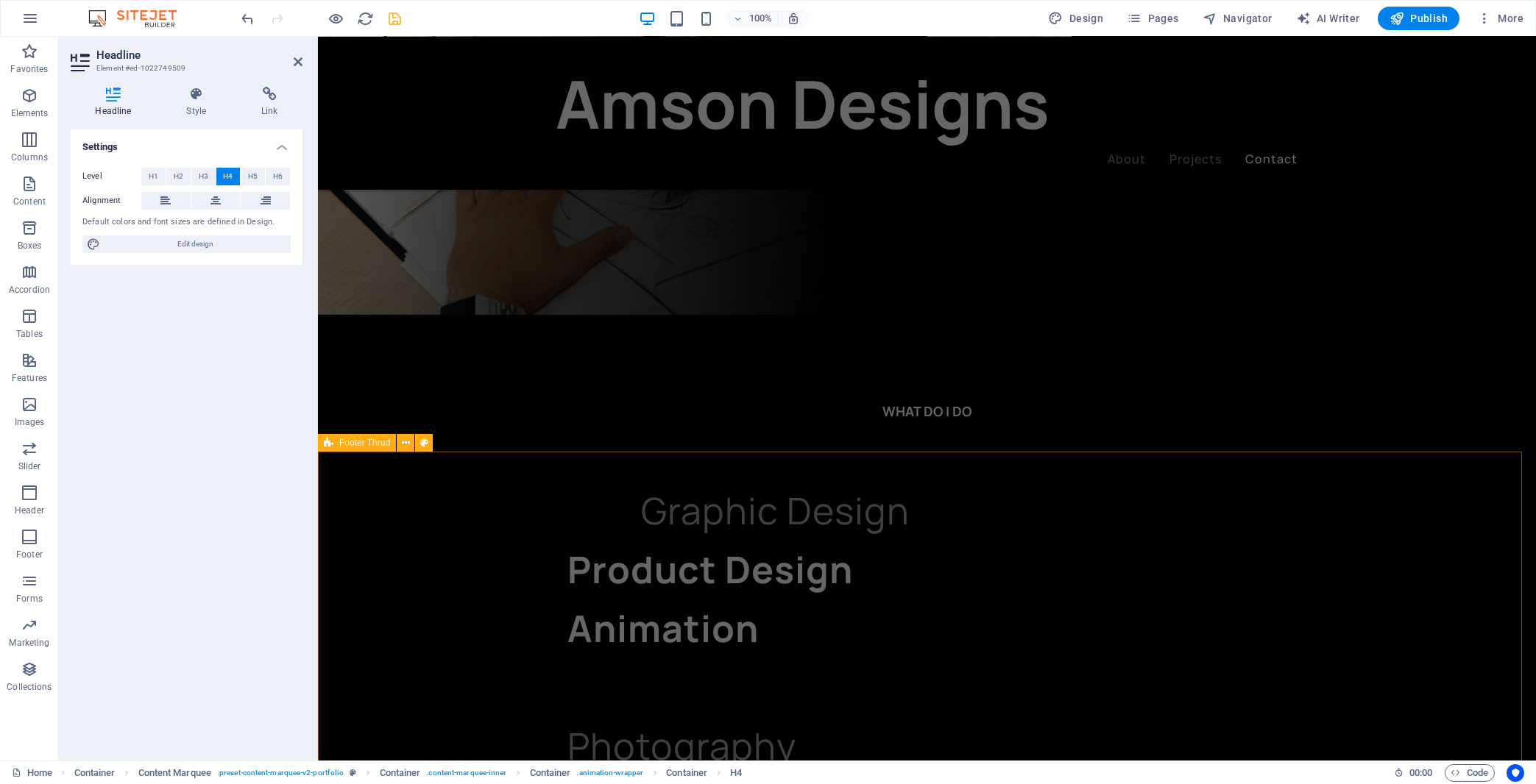
scroll to position [3506, 0]
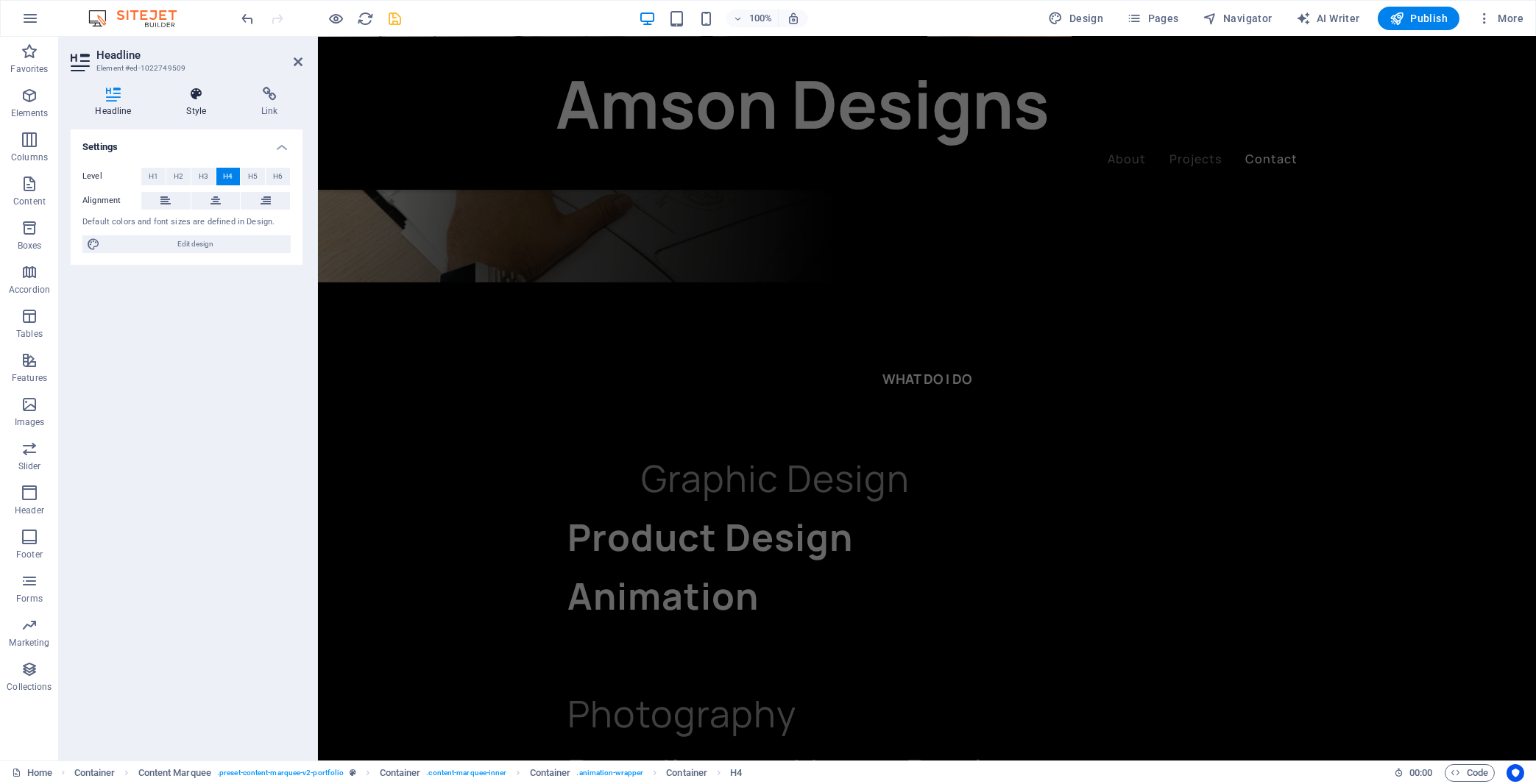
click at [196, 114] on h4 "Style" at bounding box center [200, 103] width 75 height 31
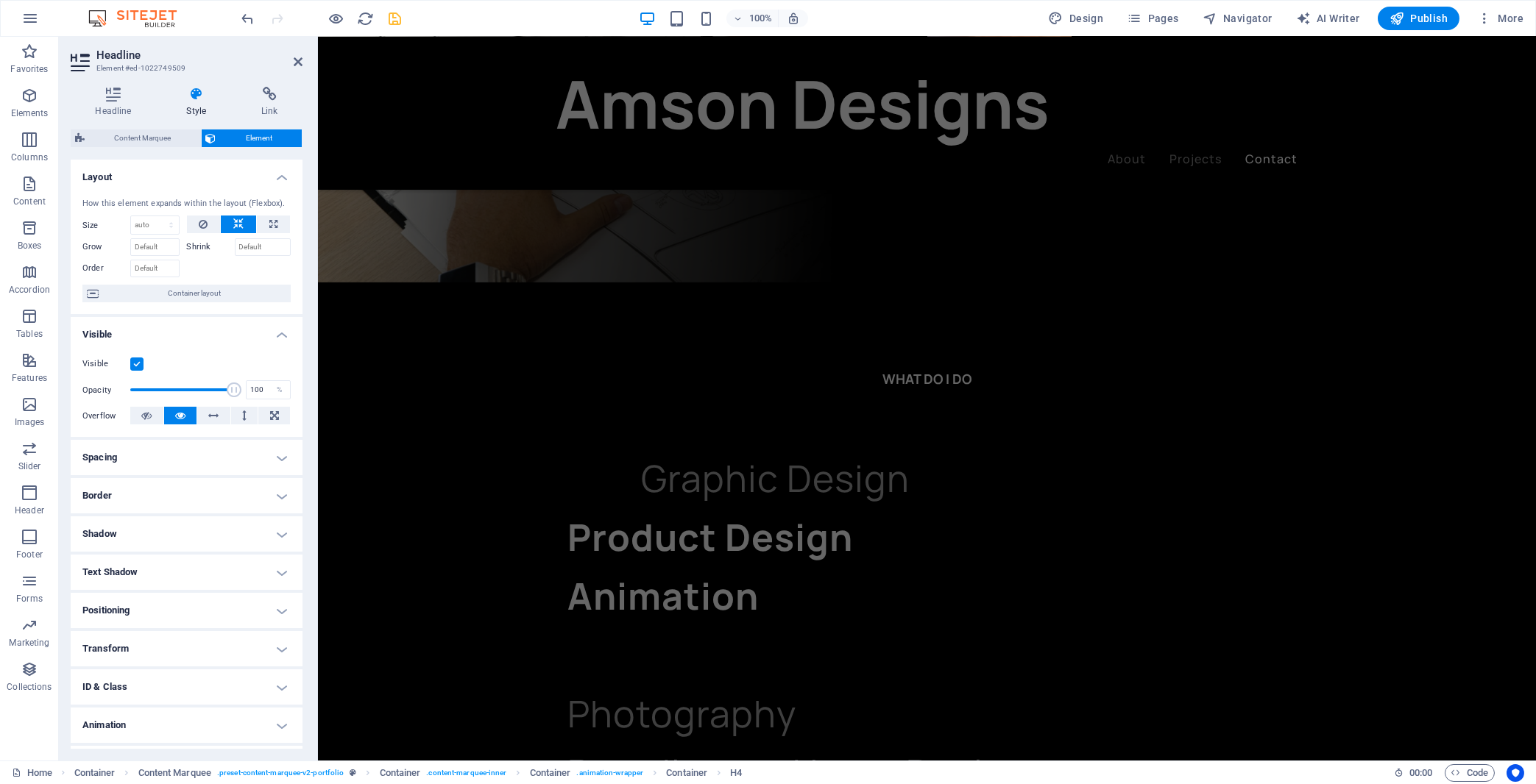
scroll to position [44, 0]
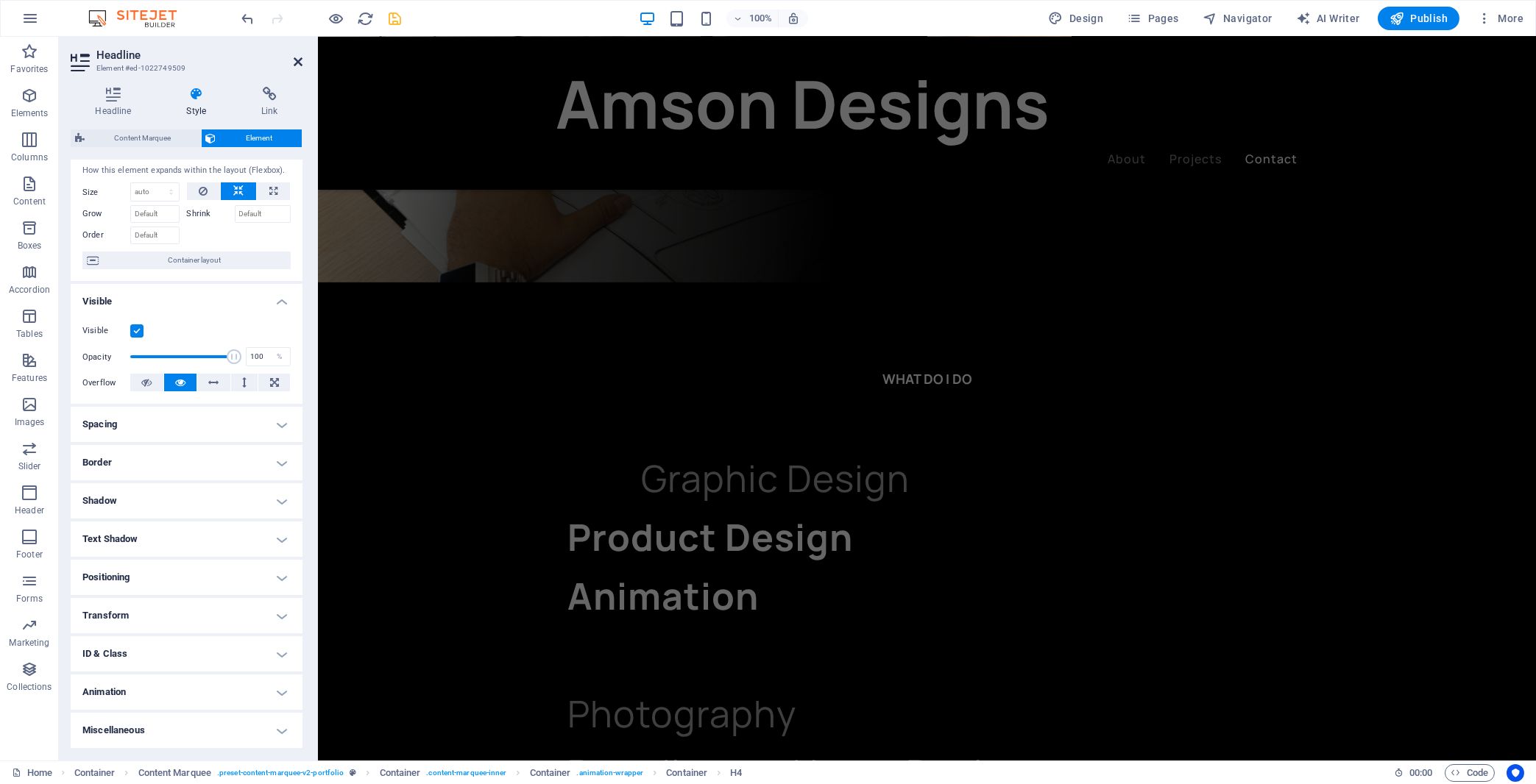
drag, startPoint x: 297, startPoint y: 65, endPoint x: 440, endPoint y: 360, distance: 327.8
click at [297, 65] on icon at bounding box center [298, 62] width 9 height 11
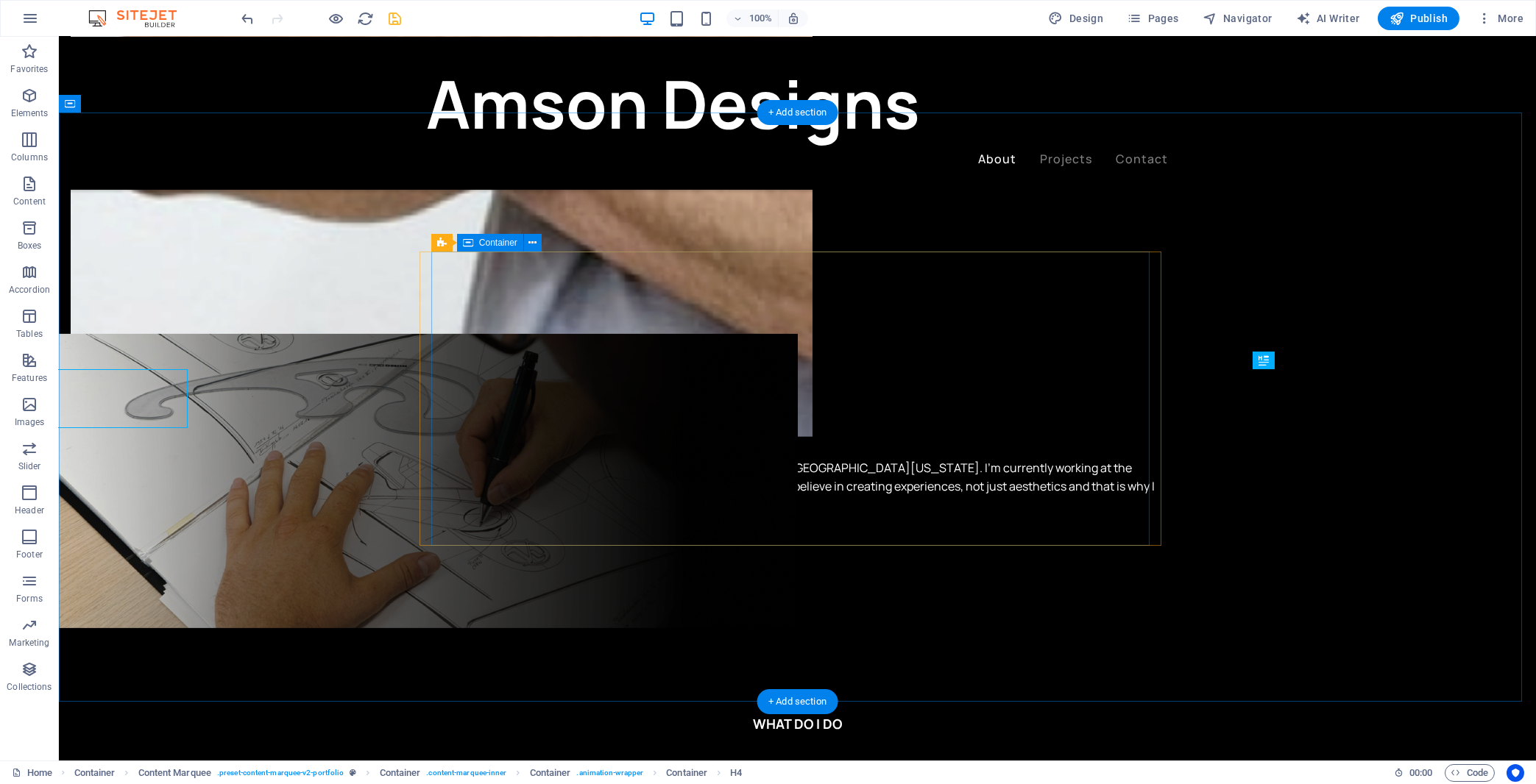
scroll to position [1205, 0]
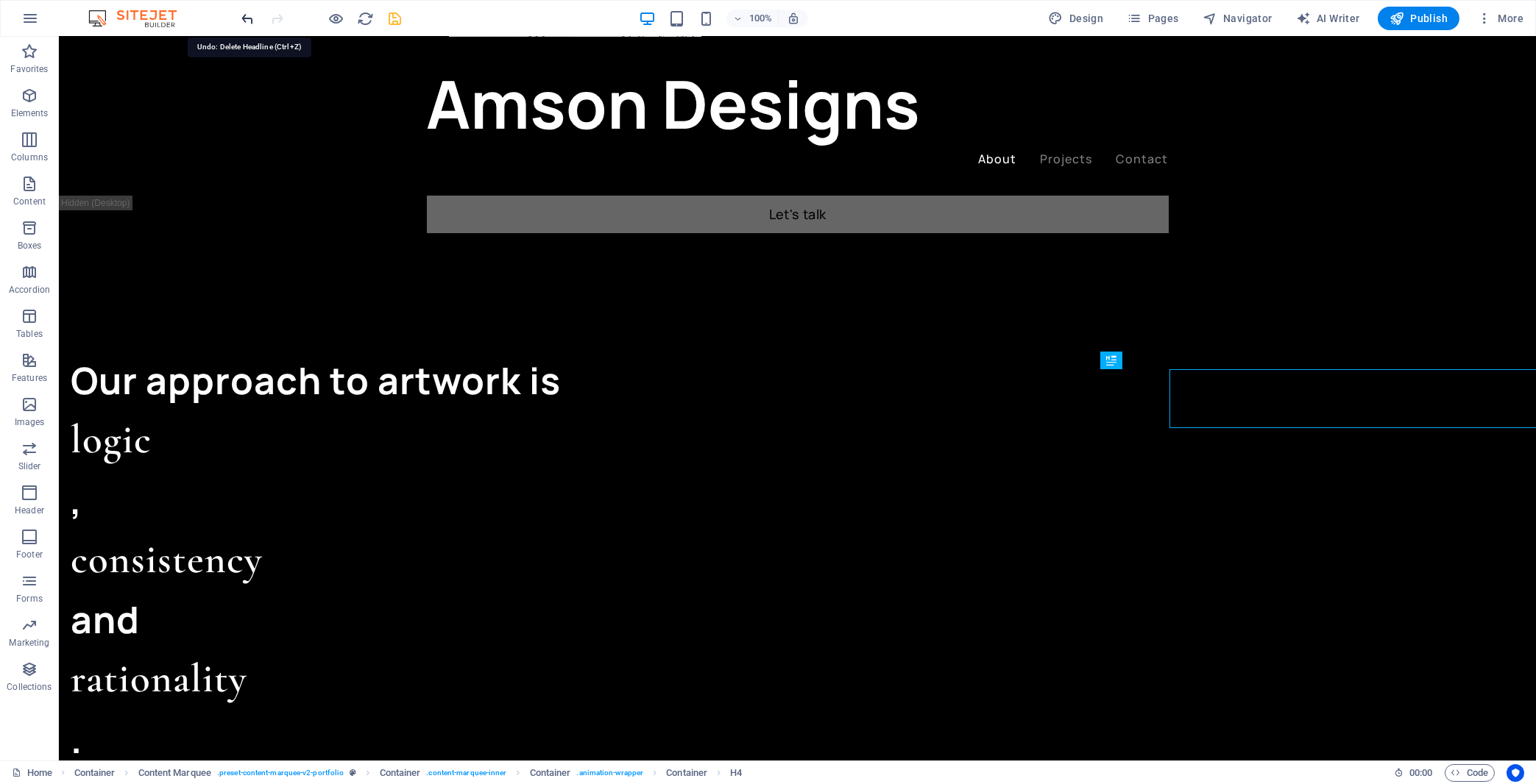
click at [252, 21] on icon "undo" at bounding box center [248, 19] width 17 height 17
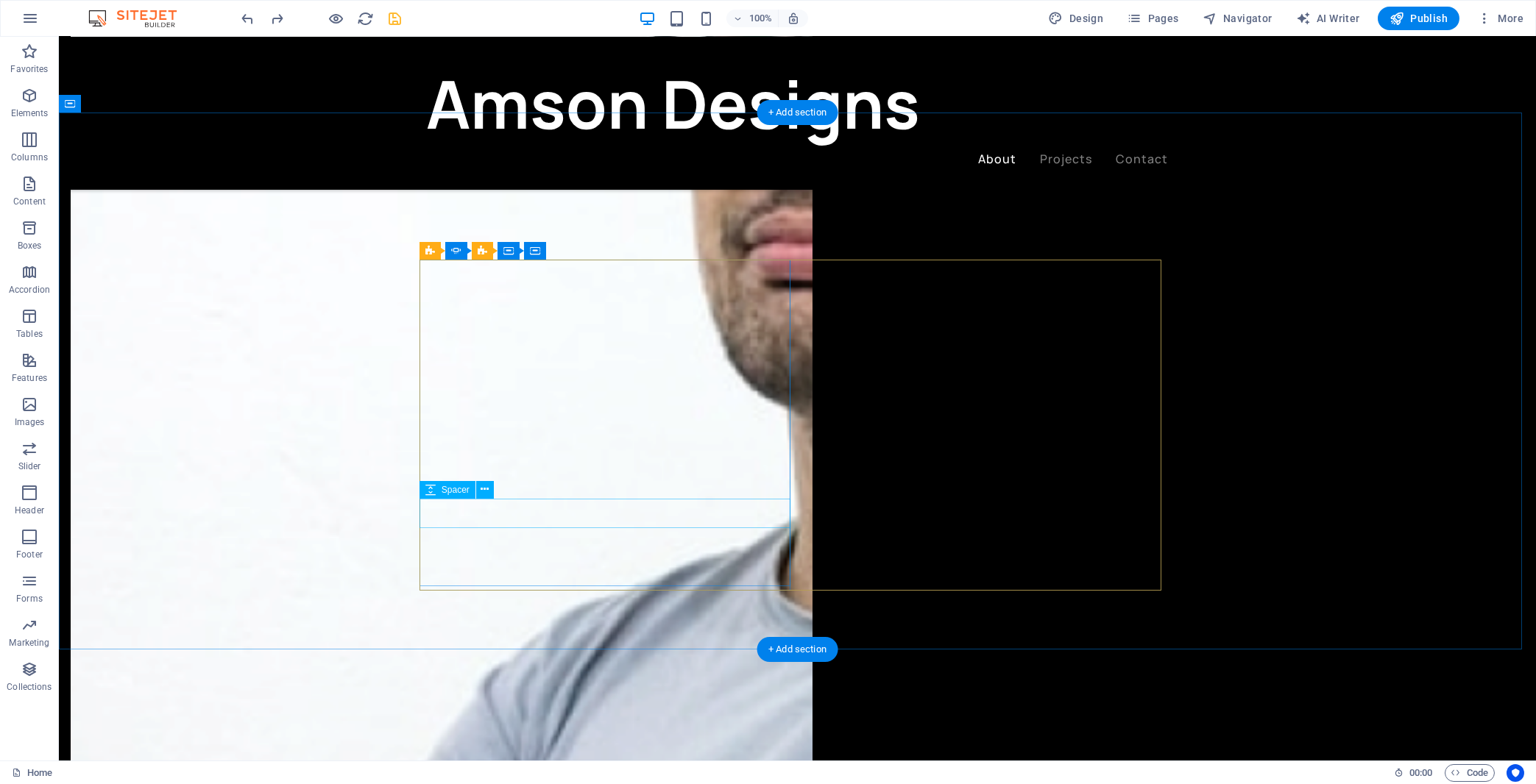
scroll to position [2164, 0]
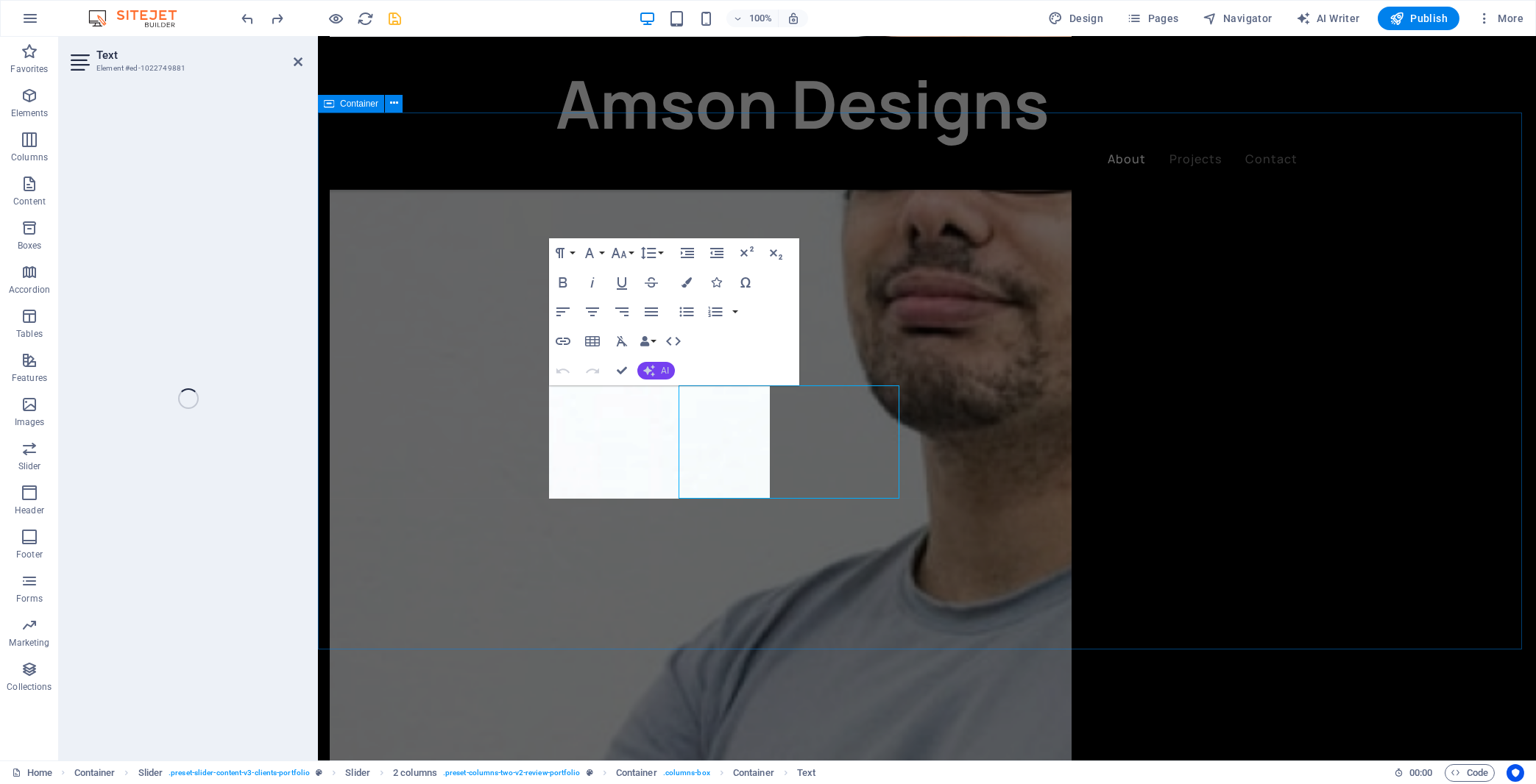
click at [652, 368] on icon "button" at bounding box center [649, 370] width 11 height 11
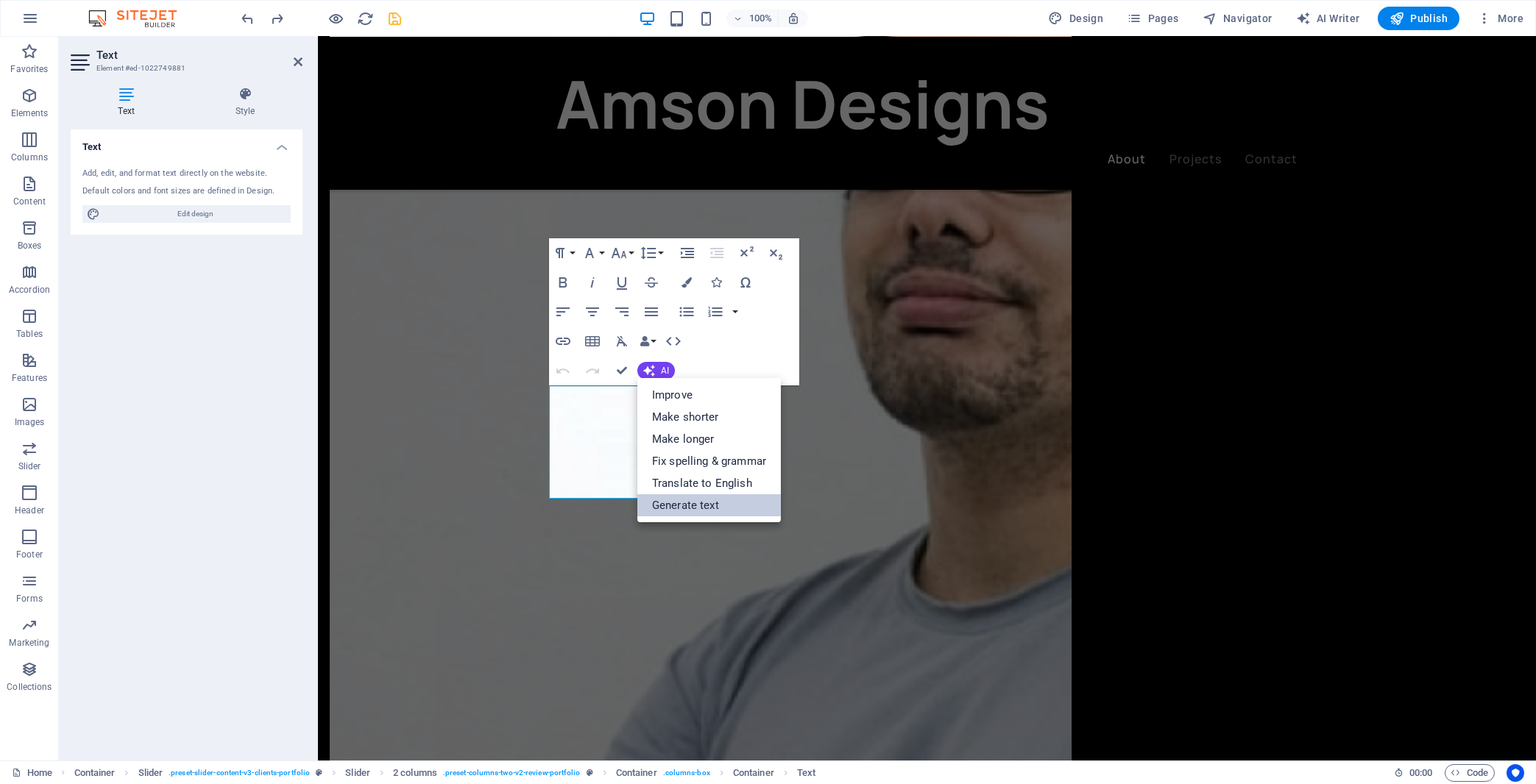
click at [668, 501] on link "Generate text" at bounding box center [709, 505] width 143 height 22
select select "English"
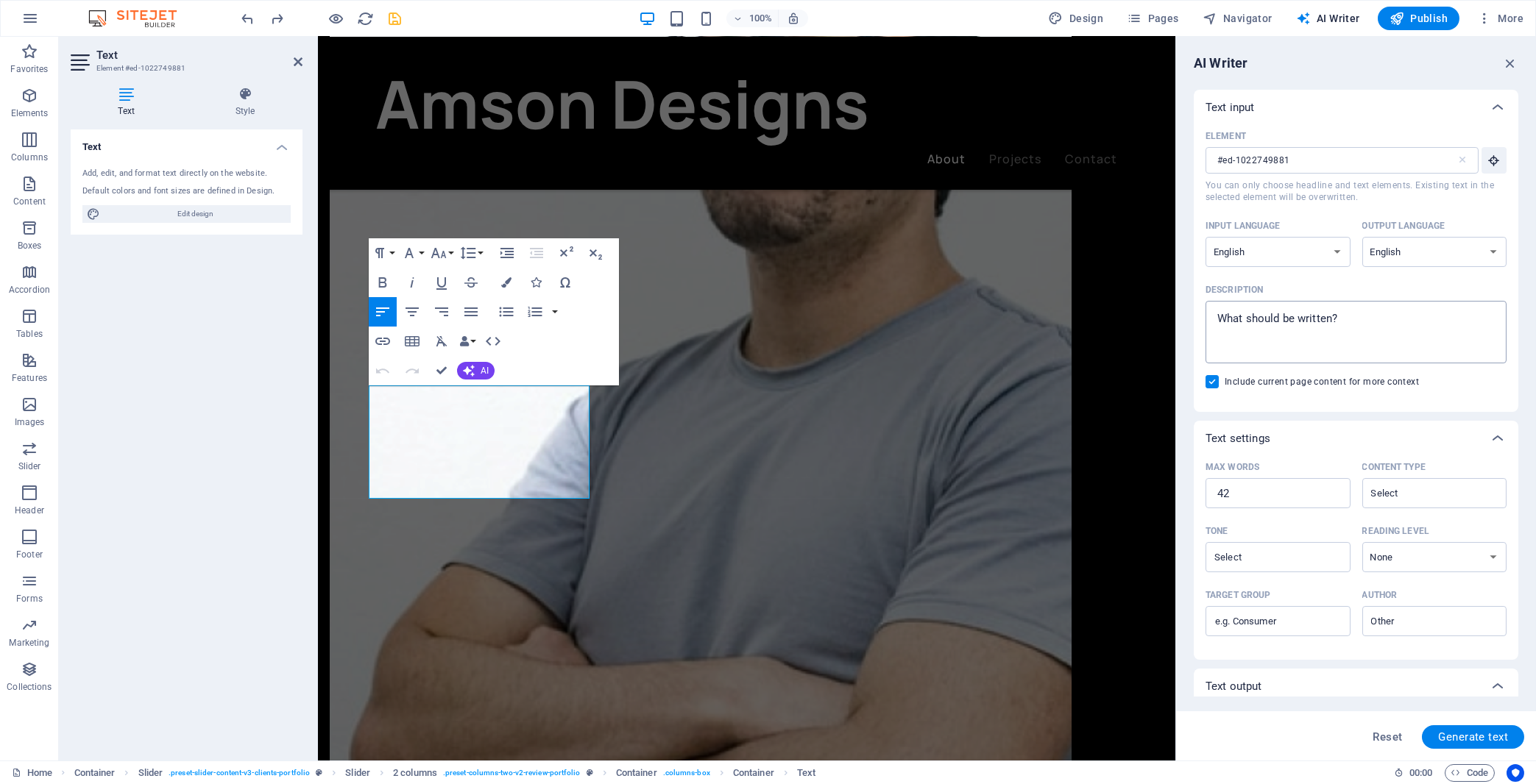
click at [1306, 348] on textarea "Description x ​" at bounding box center [1356, 332] width 287 height 48
type textarea "x"
type textarea "t"
type textarea "x"
type textarea "te"
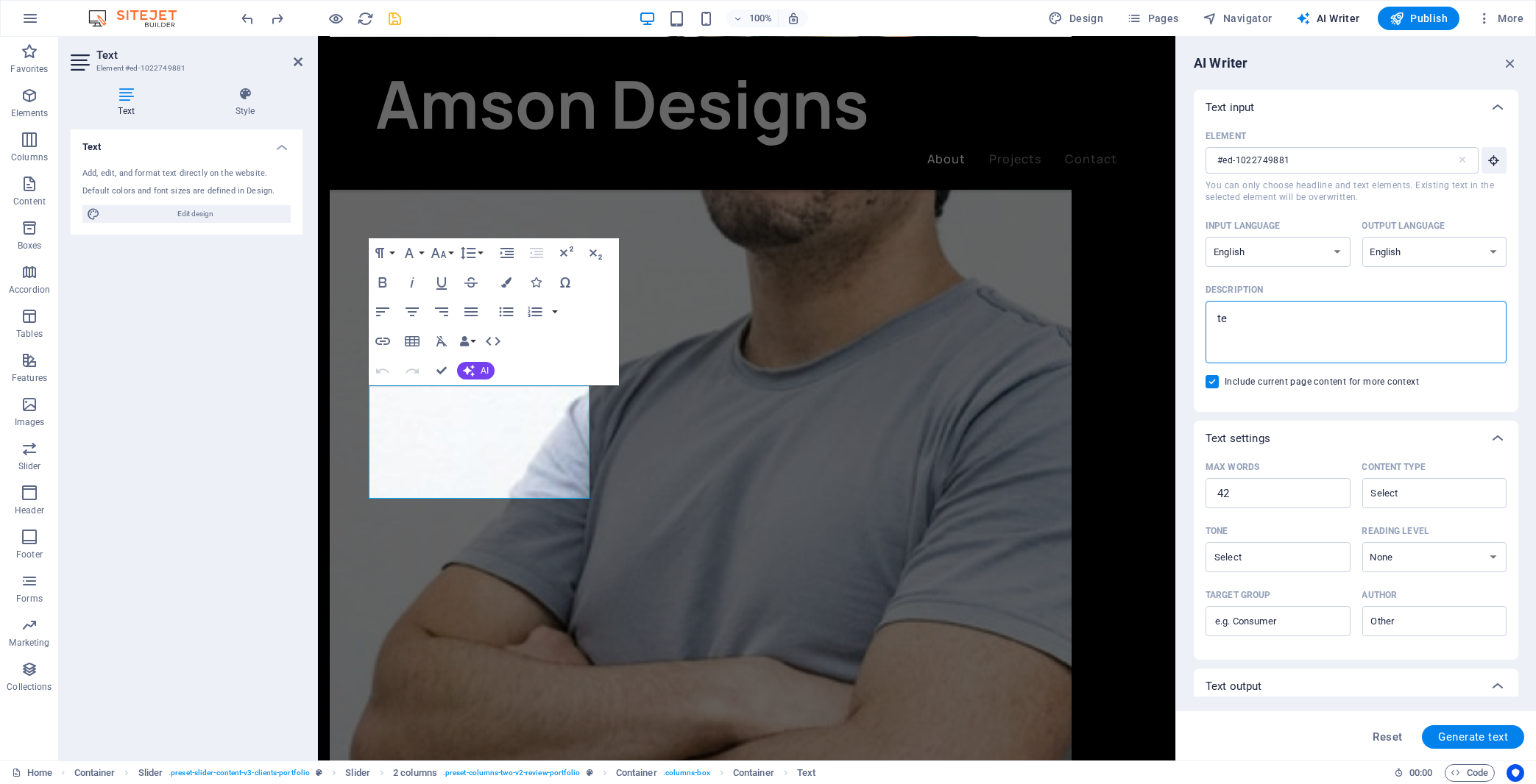
type textarea "x"
type textarea "tes"
type textarea "x"
type textarea "test"
type textarea "x"
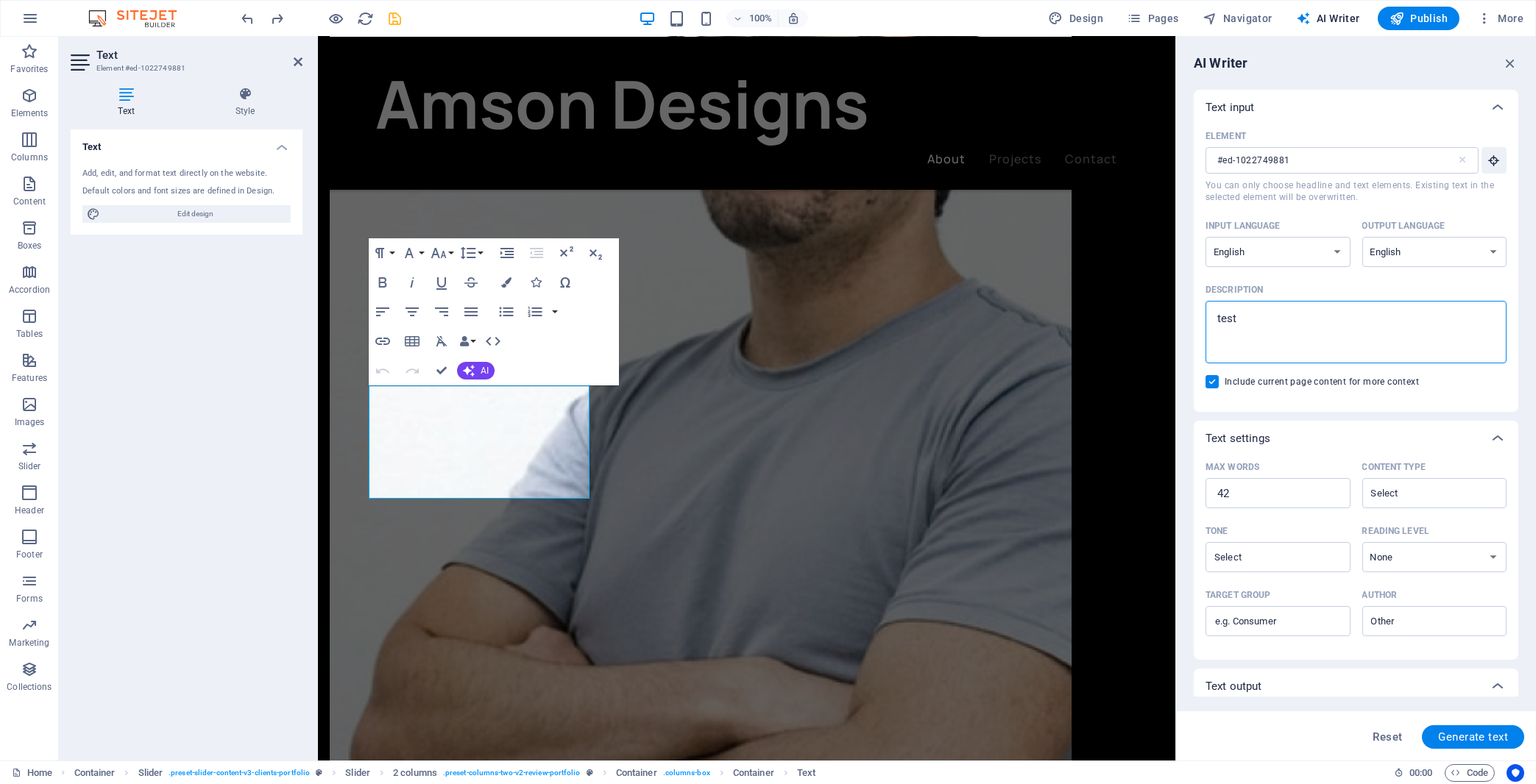
type textarea "testi"
type textarea "x"
type textarea "[MEDICAL_DATA]"
type textarea "x"
type textarea "testimo"
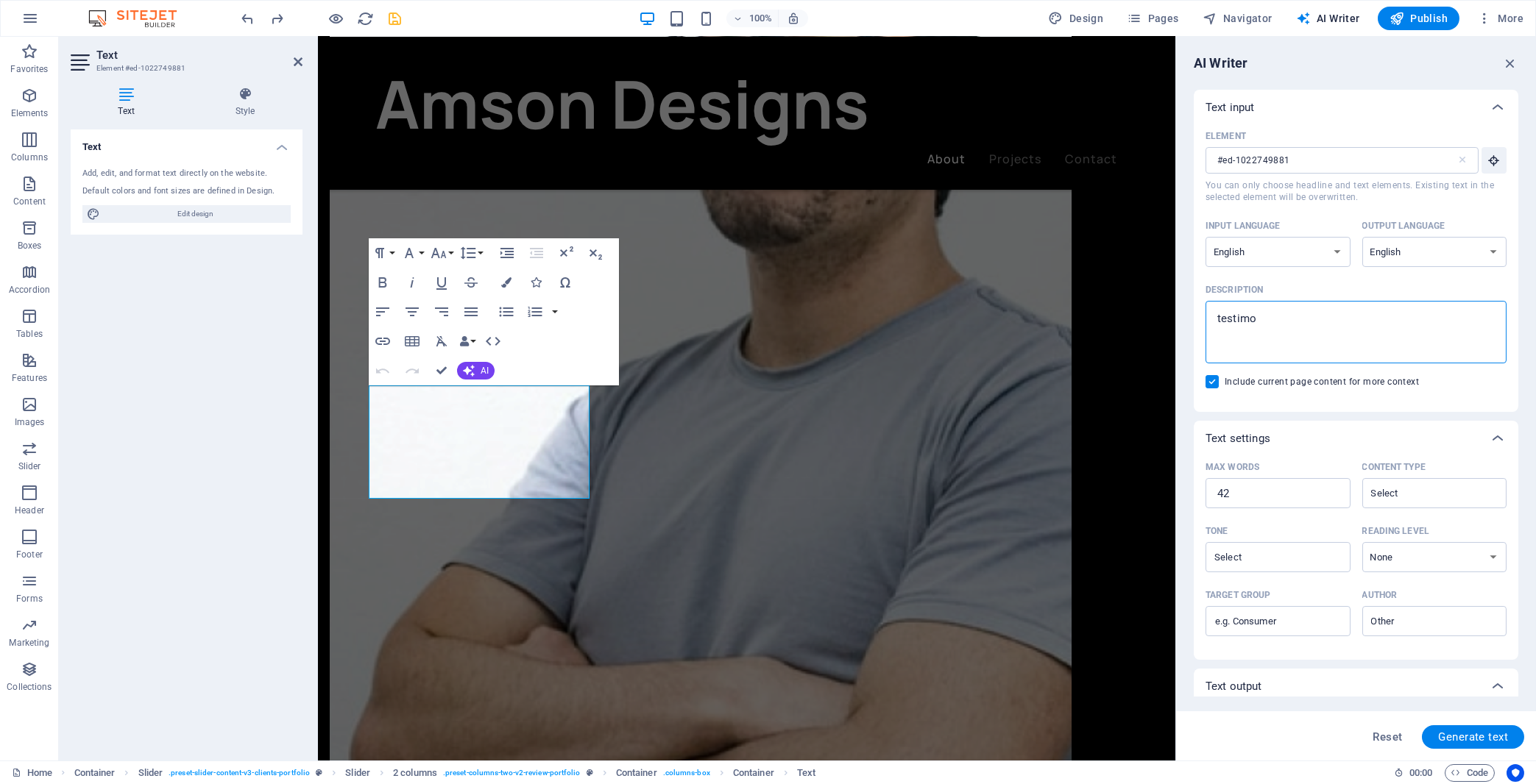
type textarea "x"
type textarea "testimon"
type textarea "x"
type textarea "testimoni"
type textarea "x"
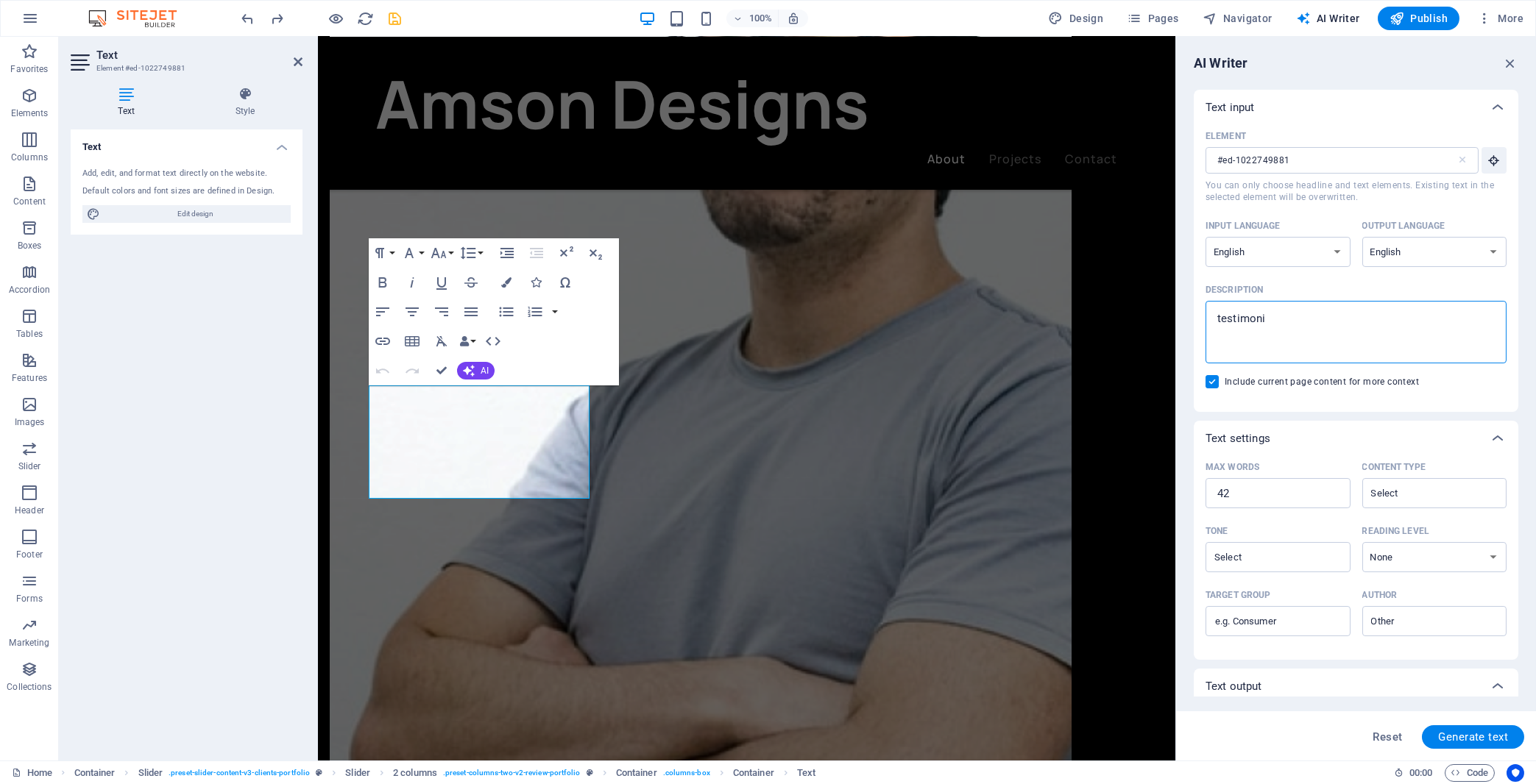
type textarea "testimonia"
type textarea "x"
type textarea "testimonial"
type textarea "x"
type textarea "testimonial"
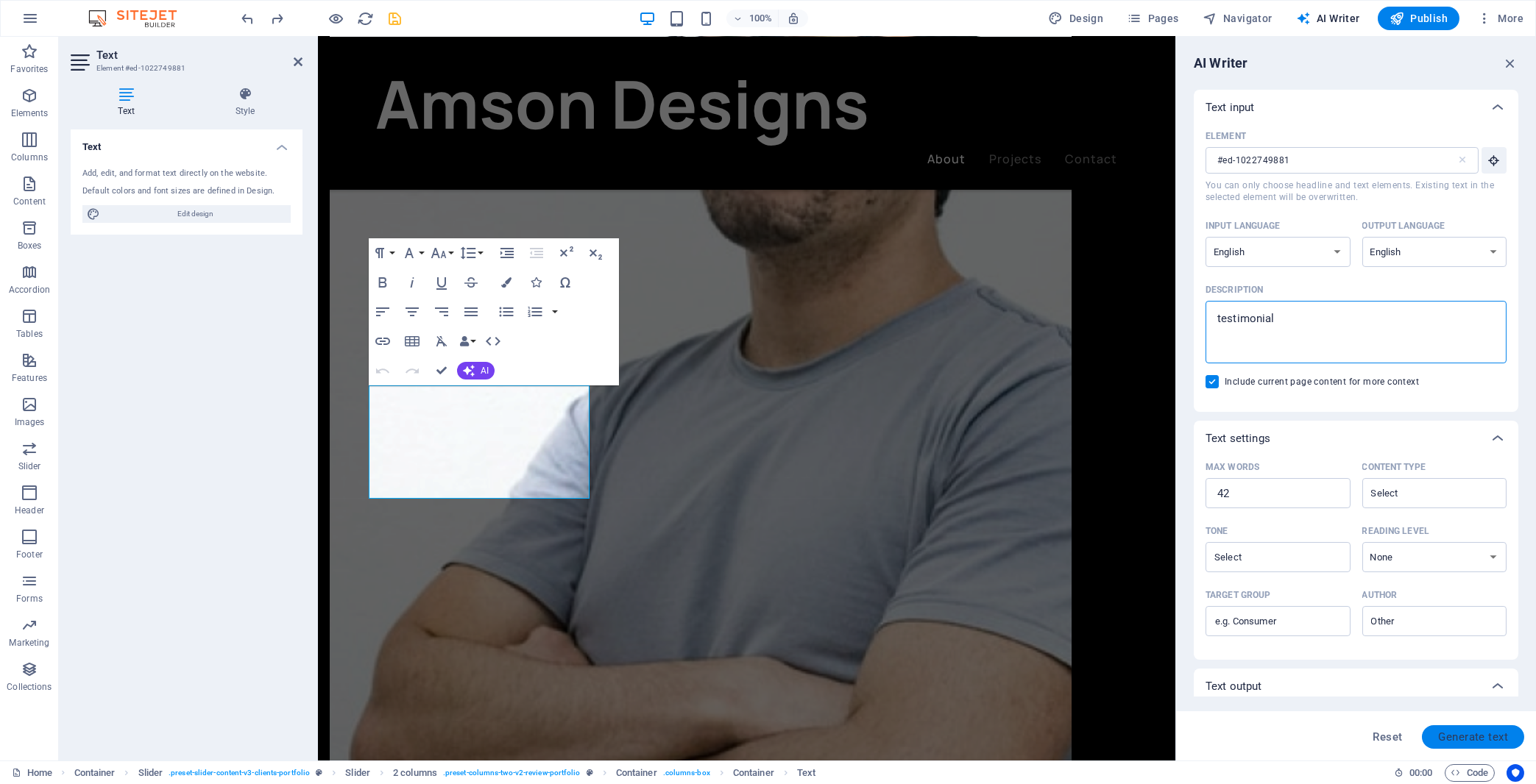
click at [1375, 702] on span "Generate text" at bounding box center [1473, 737] width 70 height 11
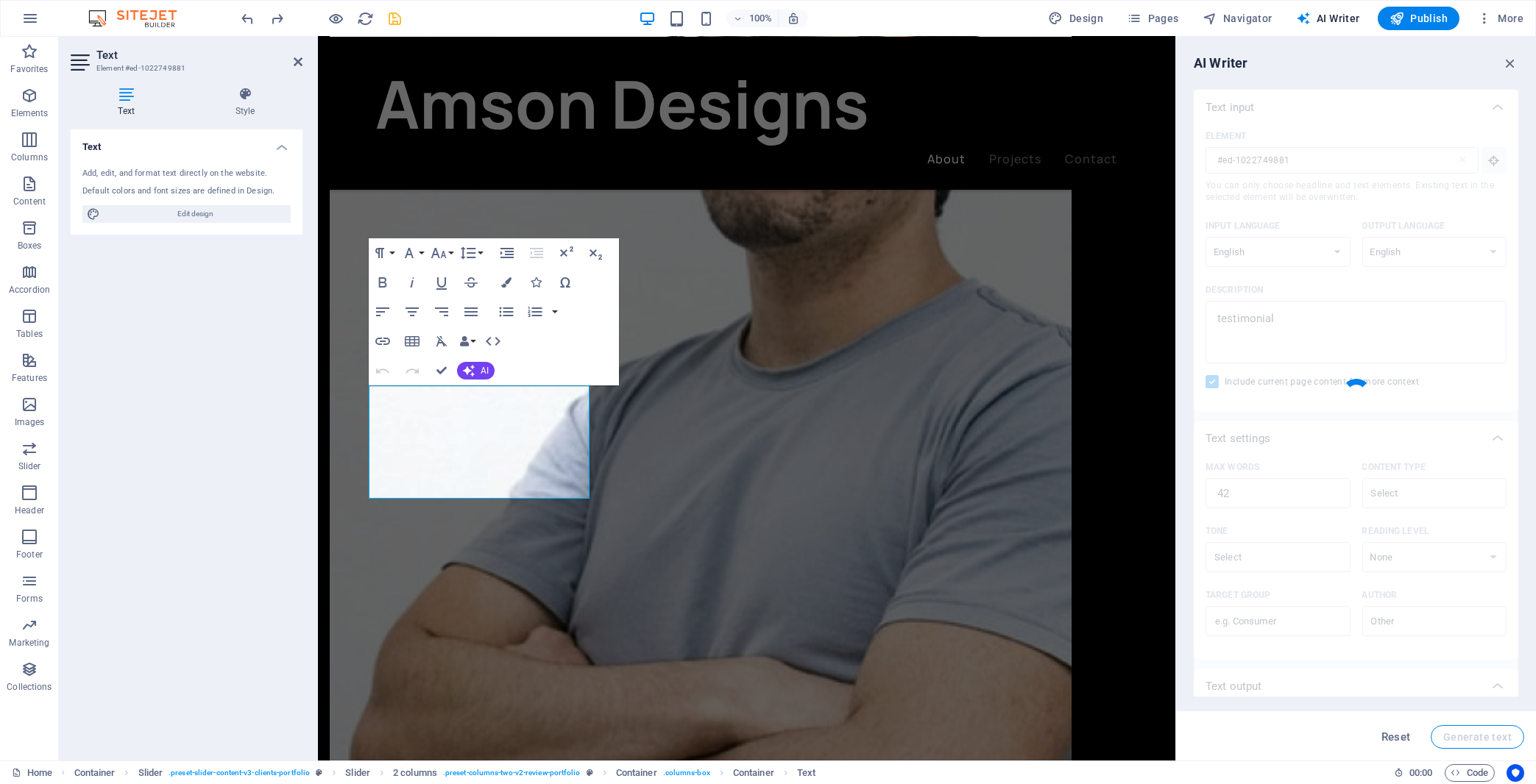
type textarea "x"
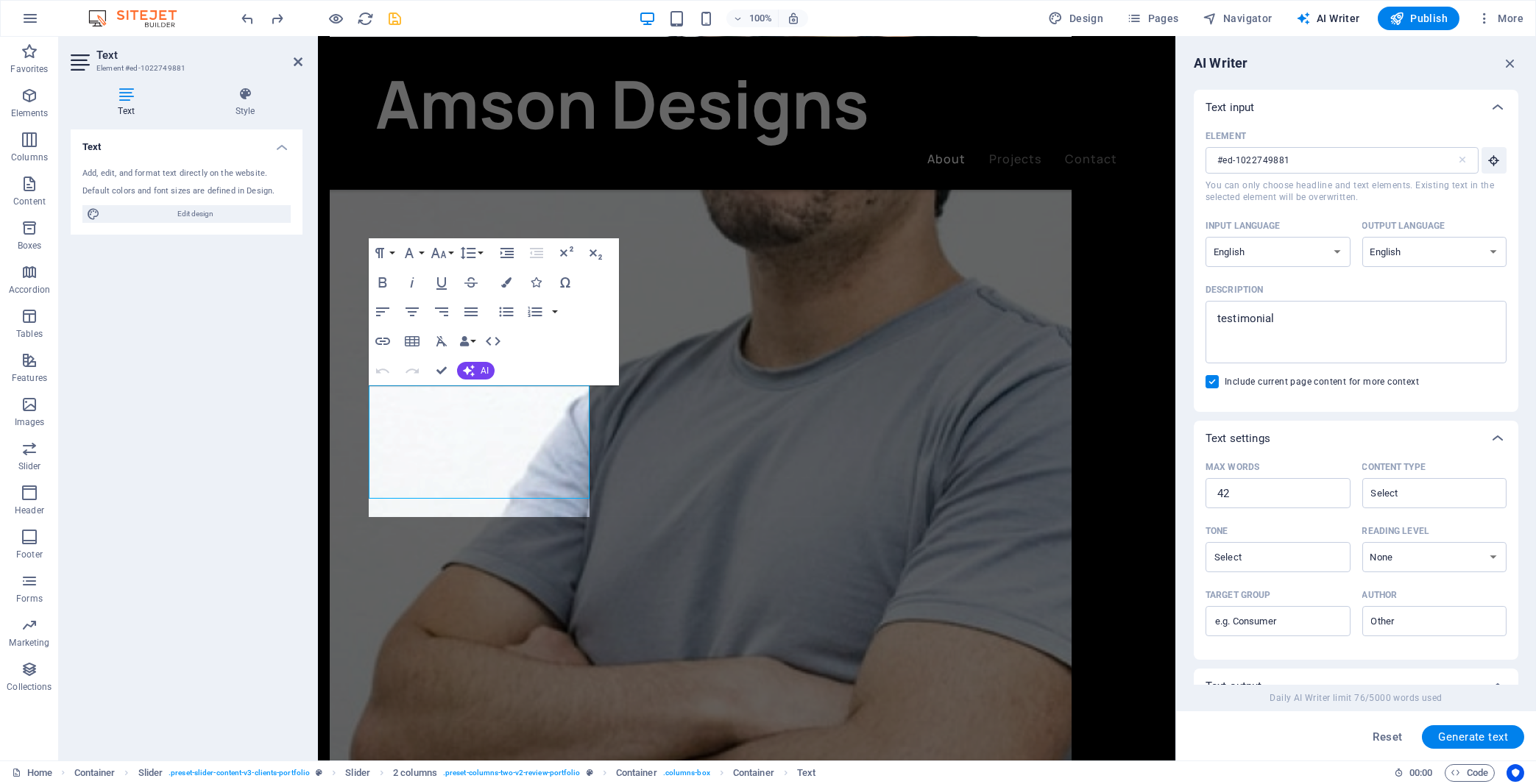
type textarea "x"
type textarea "Clients praise [PERSON_NAME] for his dedication and responsiveness. They highli…"
type textarea "x"
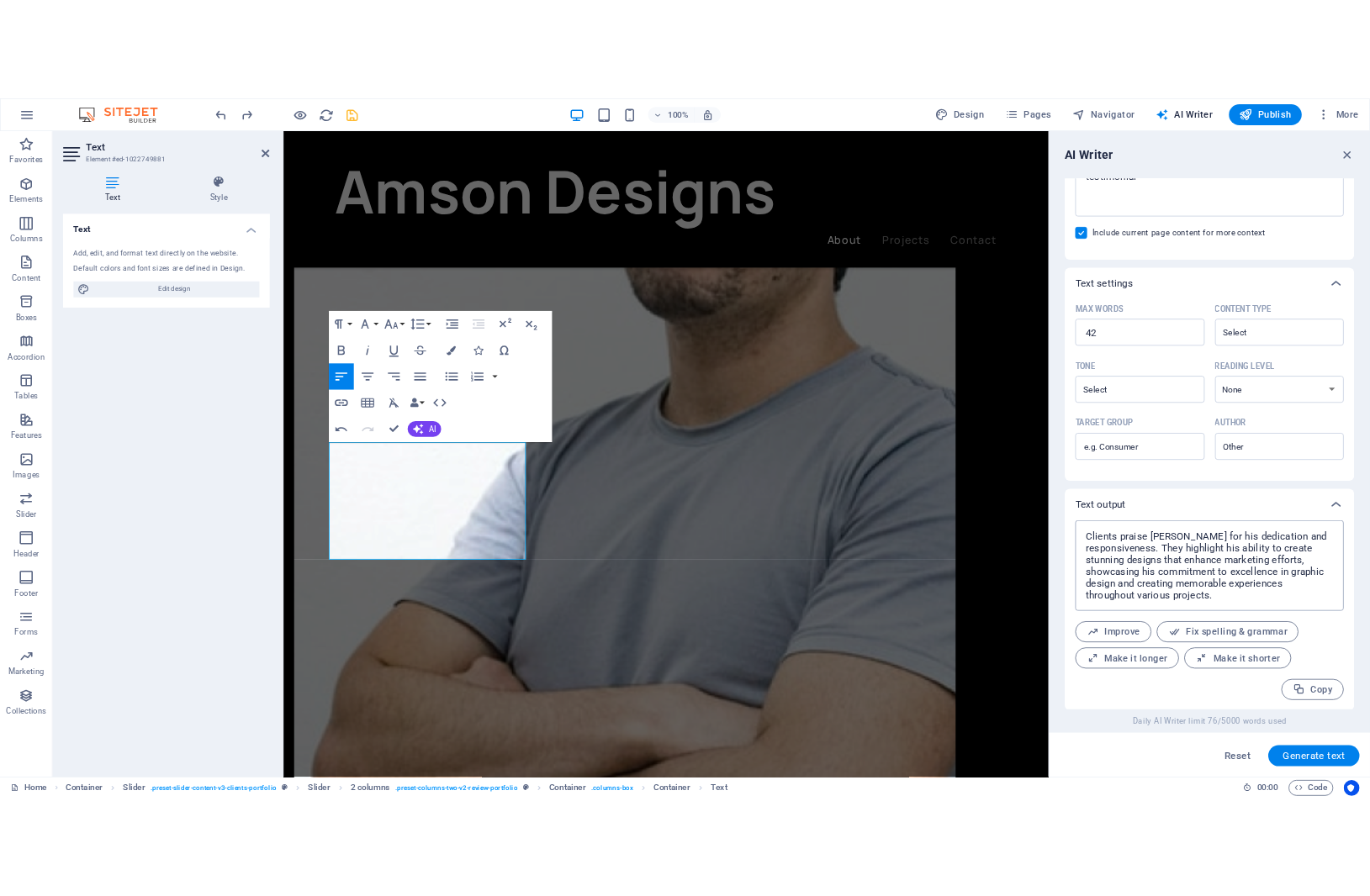
scroll to position [0, 0]
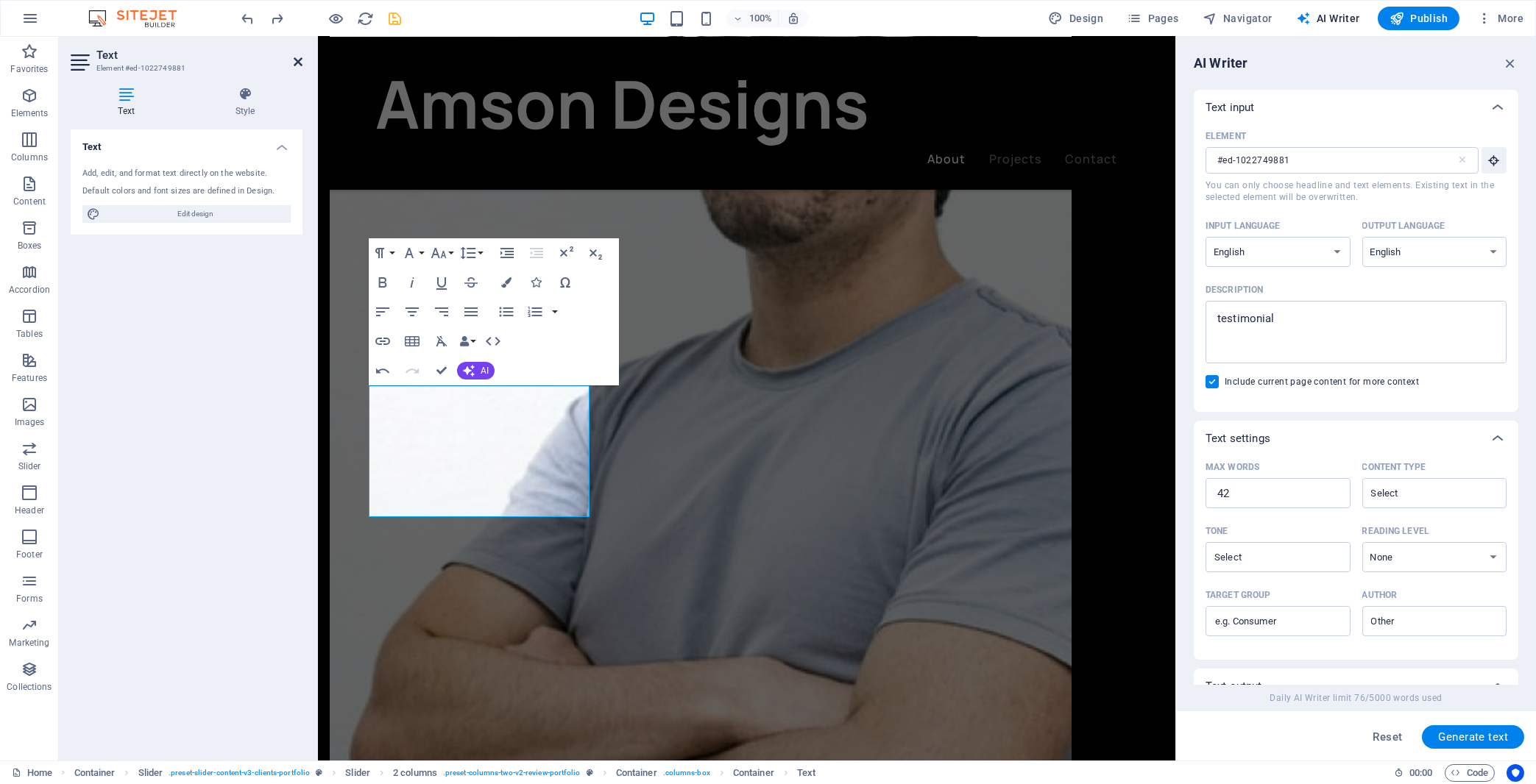
click at [296, 60] on icon at bounding box center [298, 62] width 9 height 11
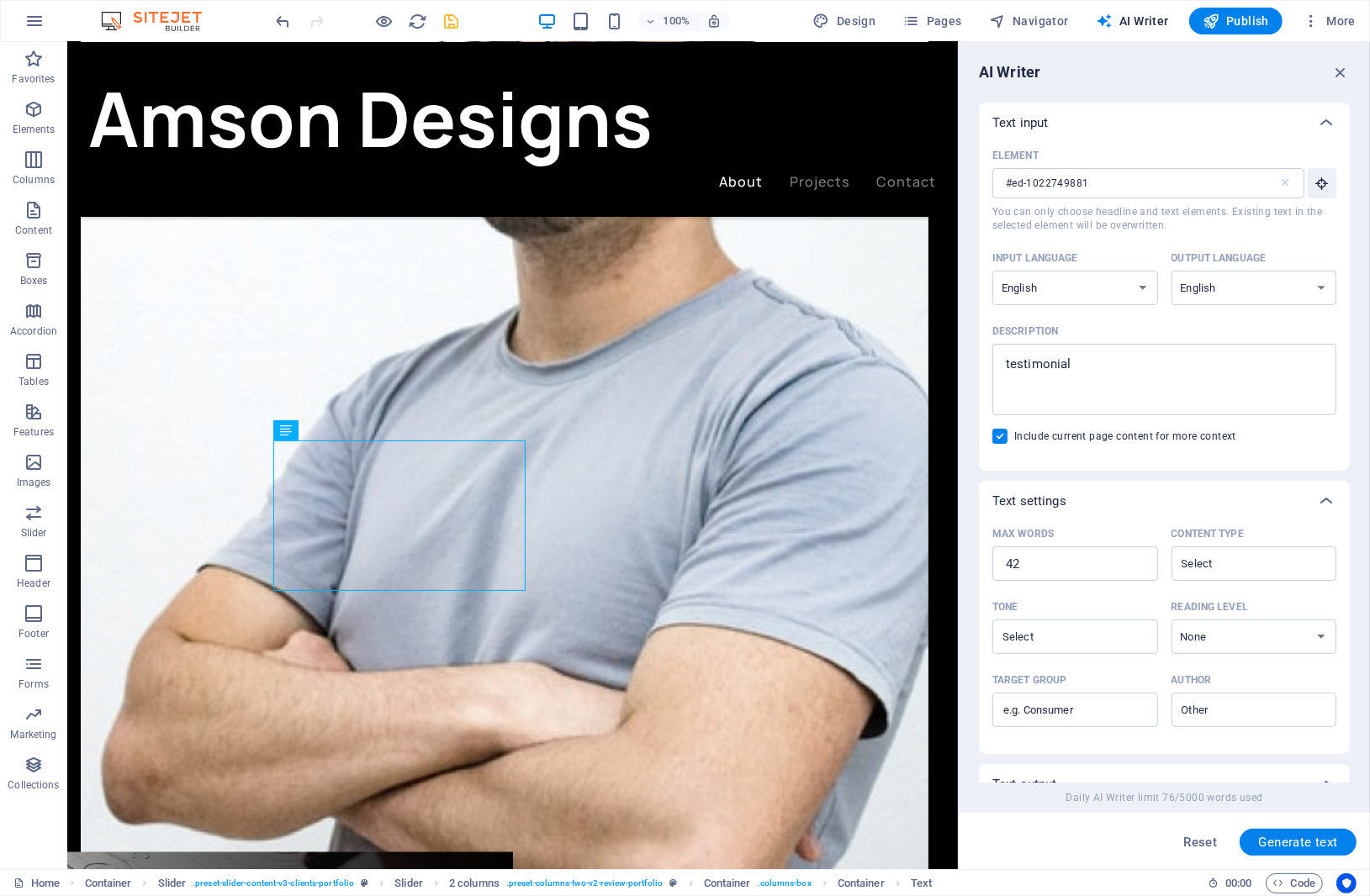
scroll to position [2473, 0]
type textarea "x"
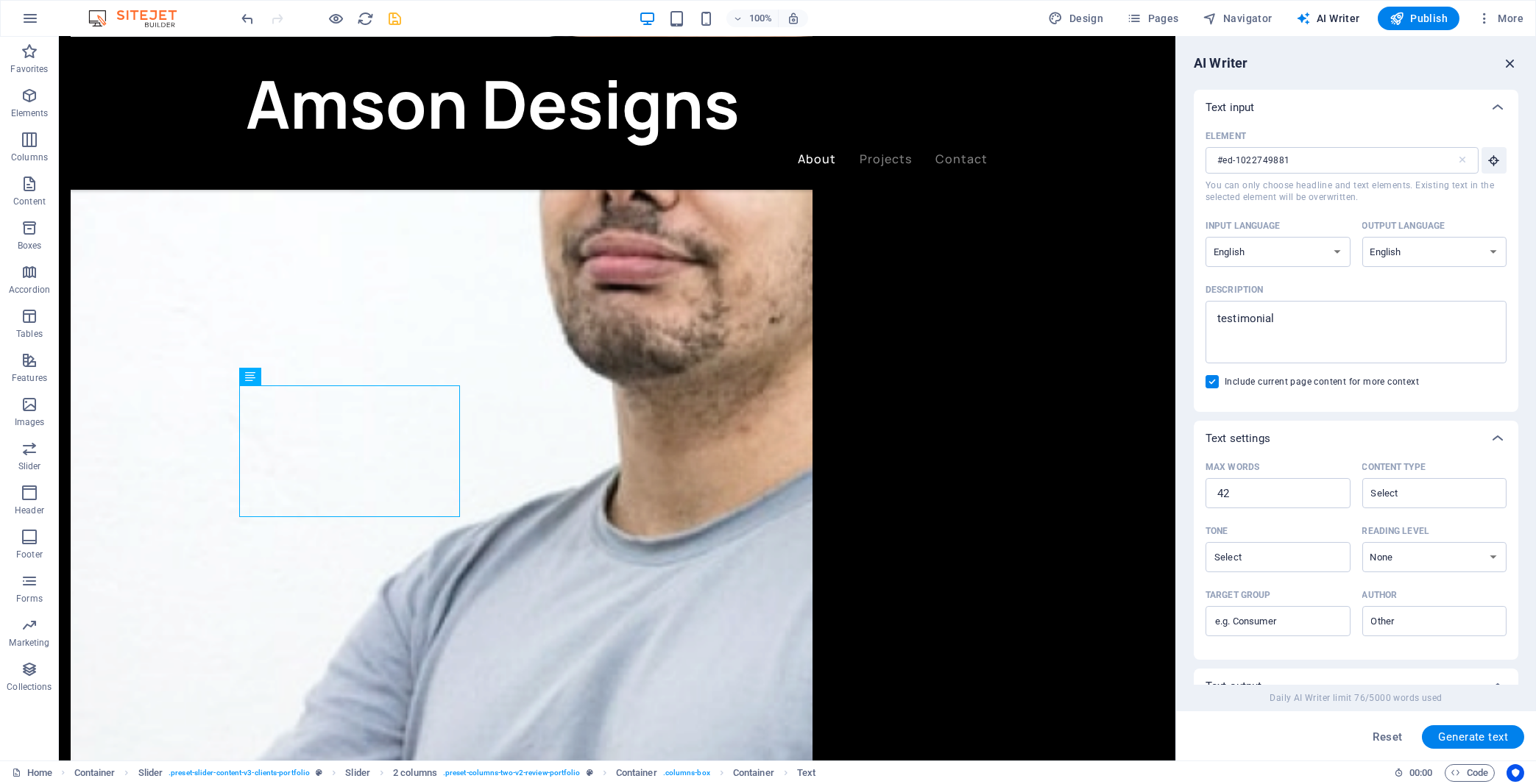
click at [1375, 64] on icon "button" at bounding box center [1511, 64] width 16 height 16
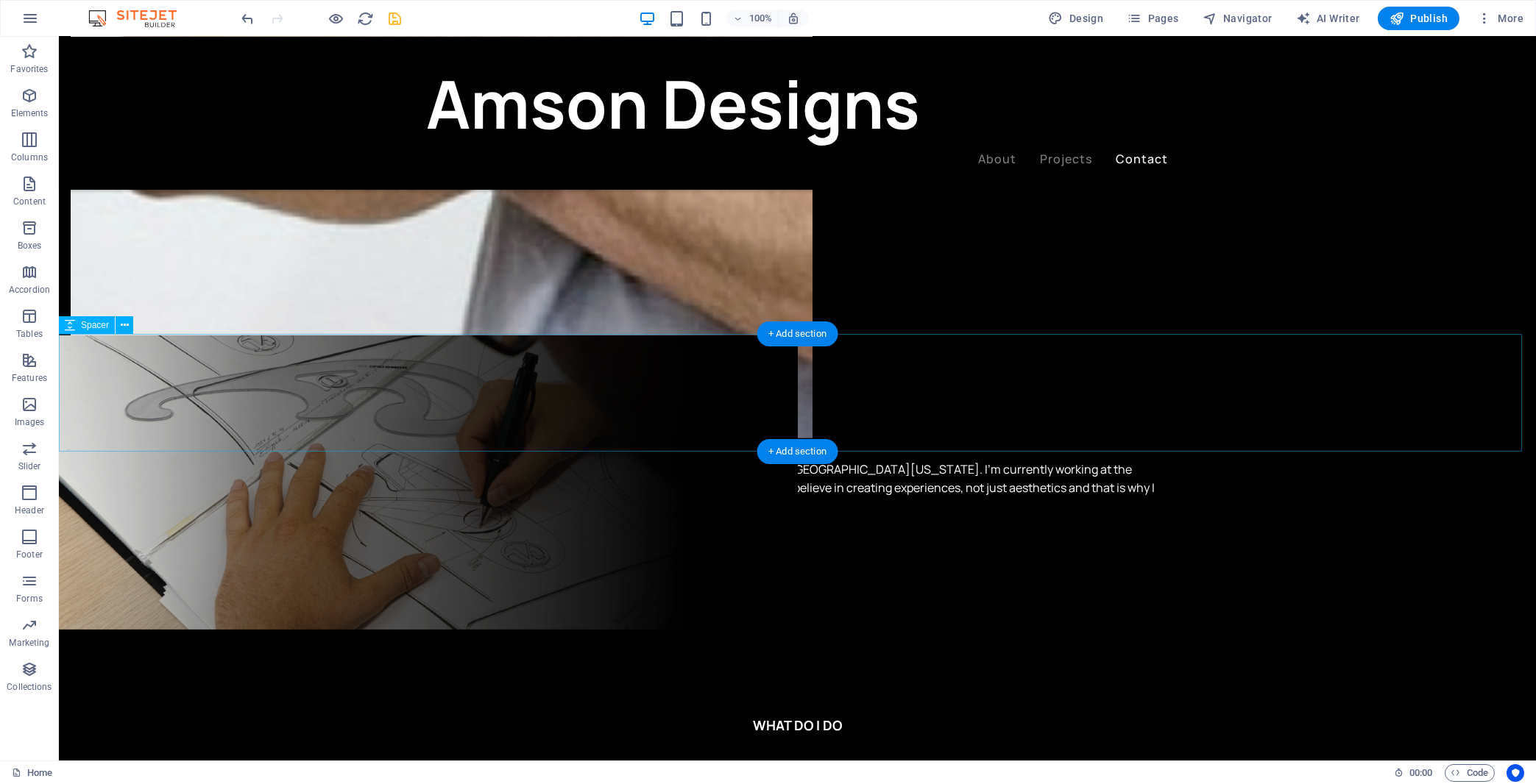
scroll to position [3522, 0]
